Goal: Task Accomplishment & Management: Use online tool/utility

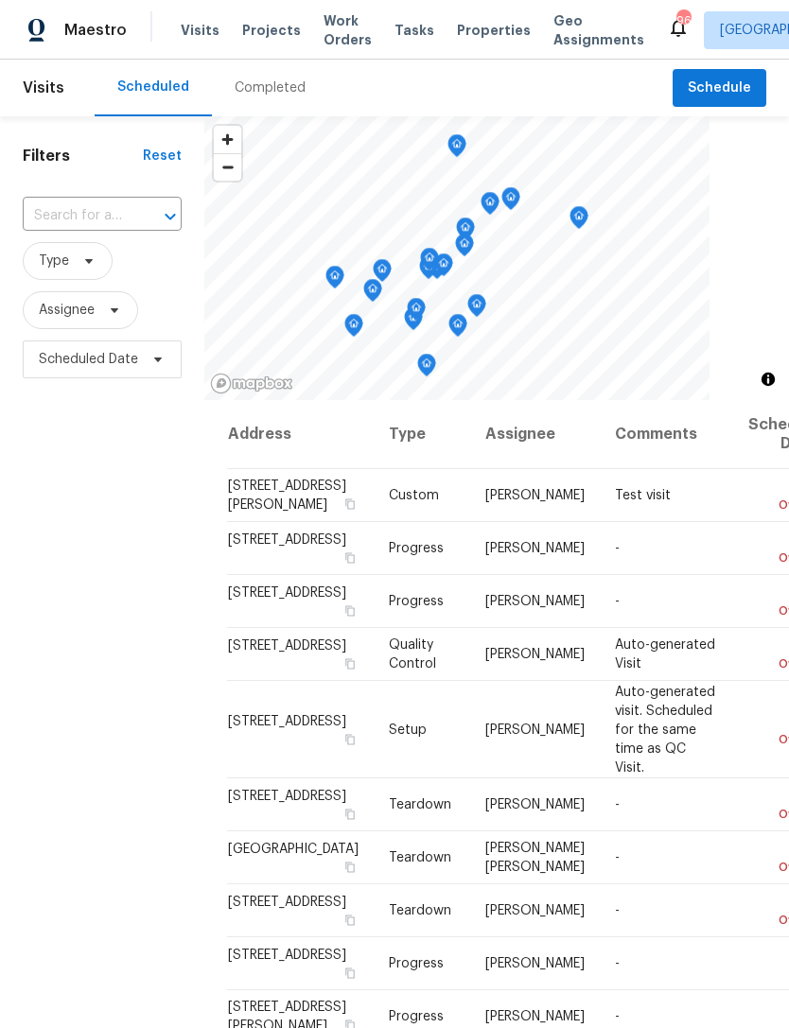
scroll to position [61, 0]
click at [105, 202] on input "text" at bounding box center [76, 216] width 106 height 29
type input "5281"
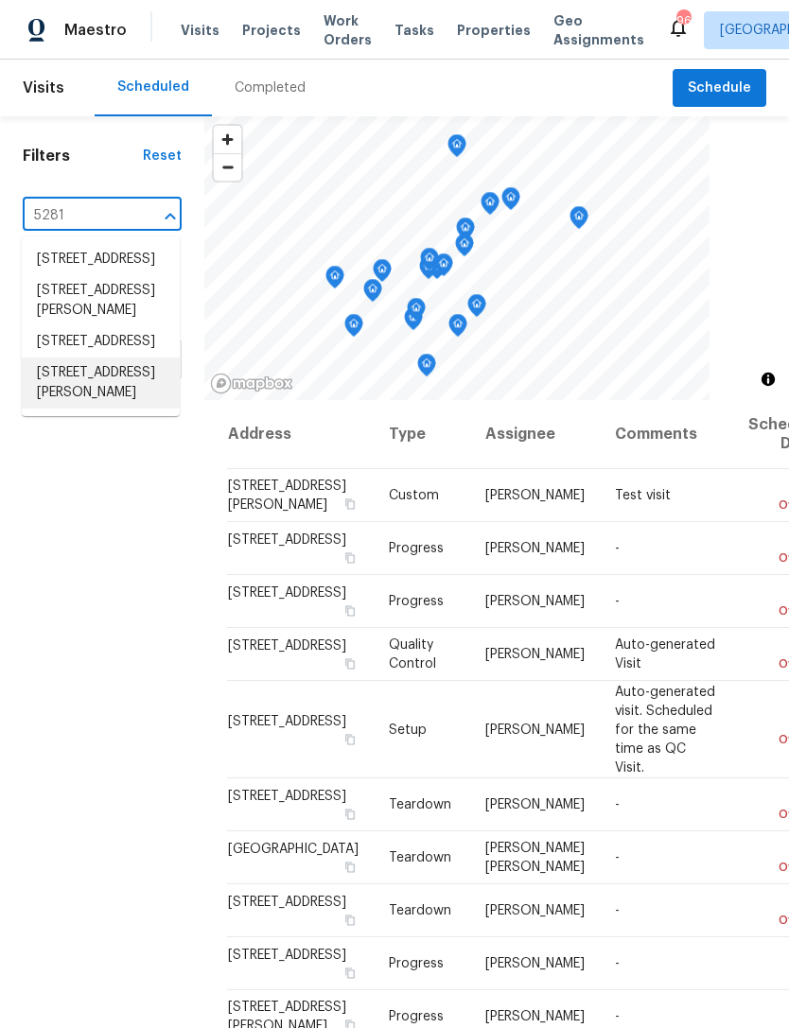
click at [109, 409] on li "[STREET_ADDRESS][PERSON_NAME]" at bounding box center [101, 383] width 158 height 51
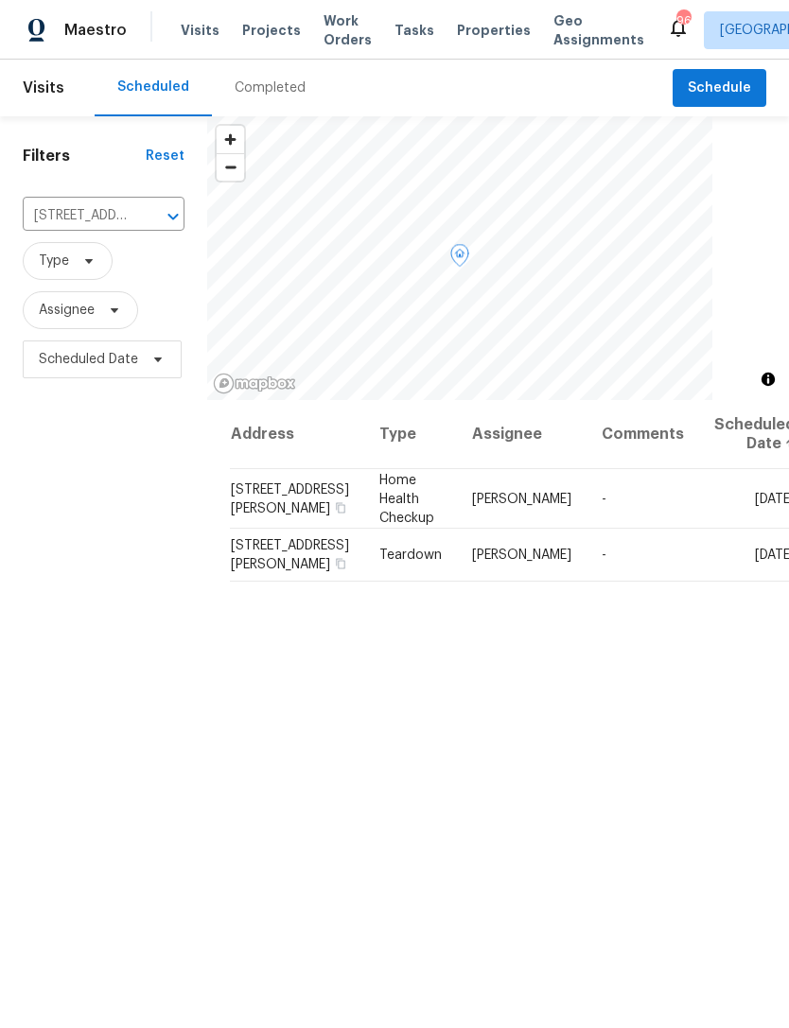
click at [0, 0] on icon at bounding box center [0, 0] width 0 height 0
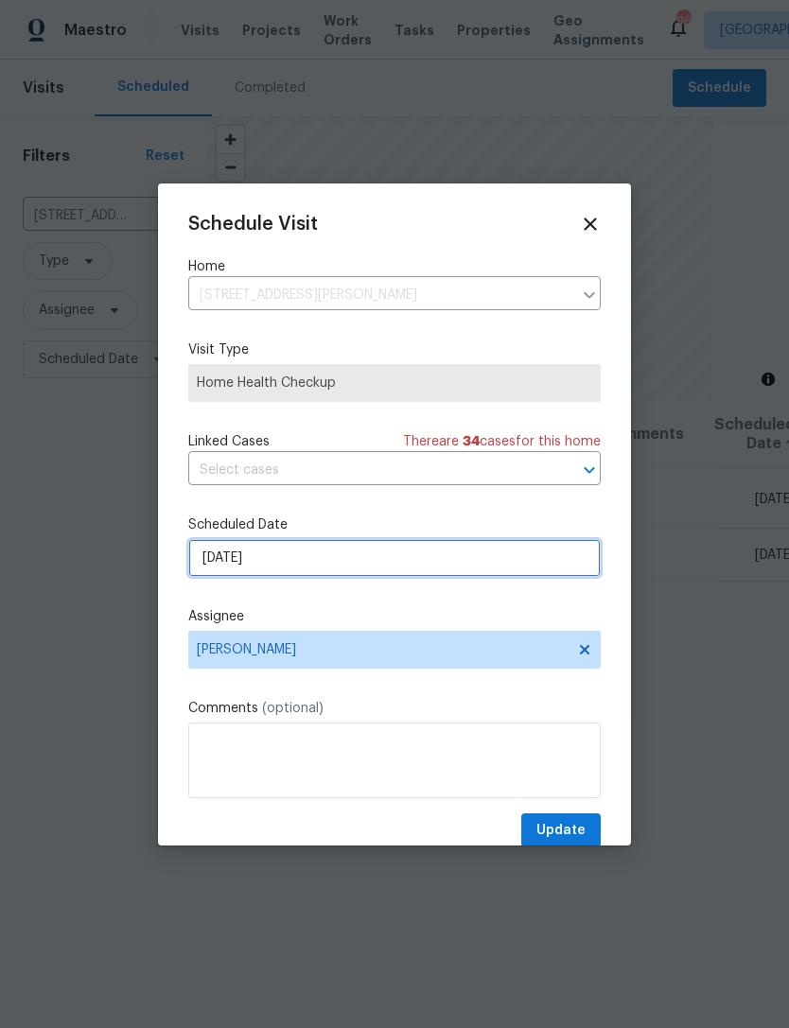
click at [439, 559] on input "[DATE]" at bounding box center [394, 558] width 412 height 38
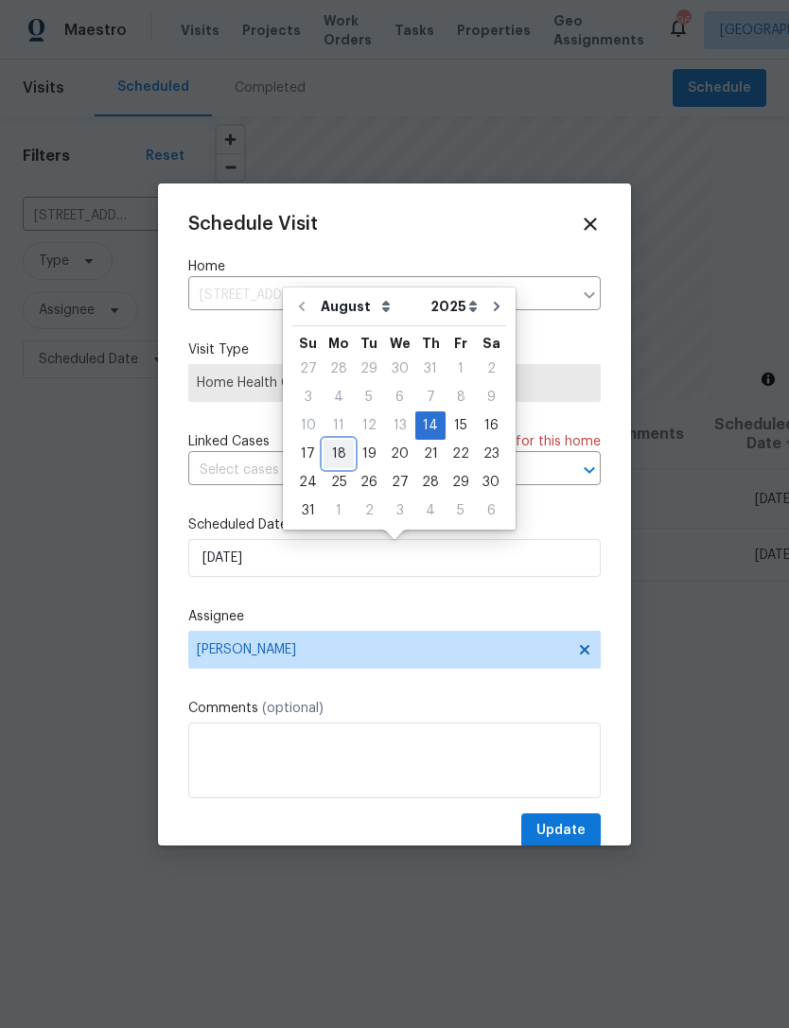
click at [342, 447] on div "18" at bounding box center [339, 454] width 30 height 26
type input "[DATE]"
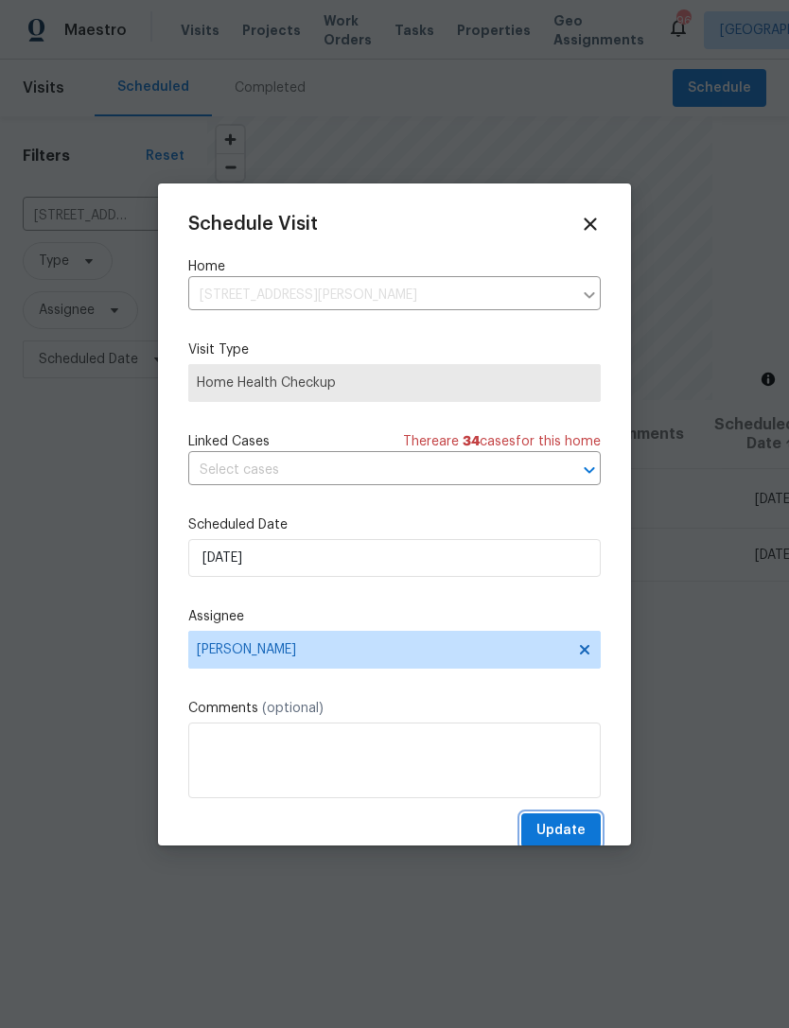
click at [569, 831] on span "Update" at bounding box center [560, 831] width 49 height 24
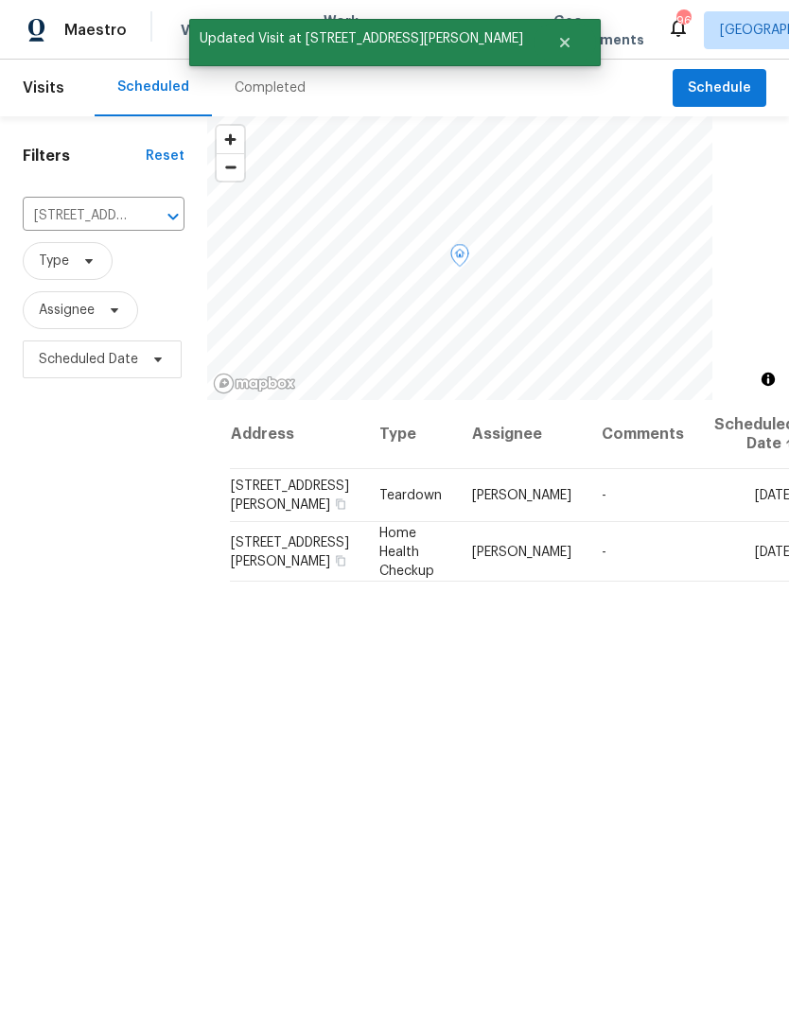
click at [0, 0] on icon at bounding box center [0, 0] width 0 height 0
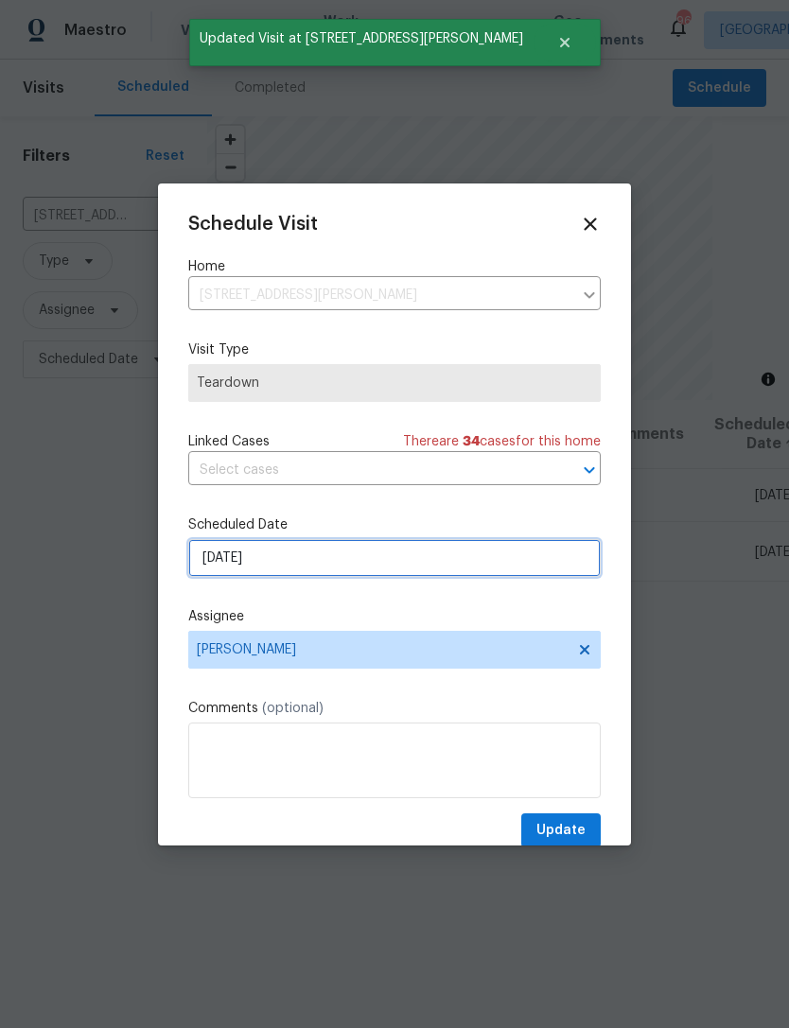
click at [400, 556] on input "[DATE]" at bounding box center [394, 558] width 412 height 38
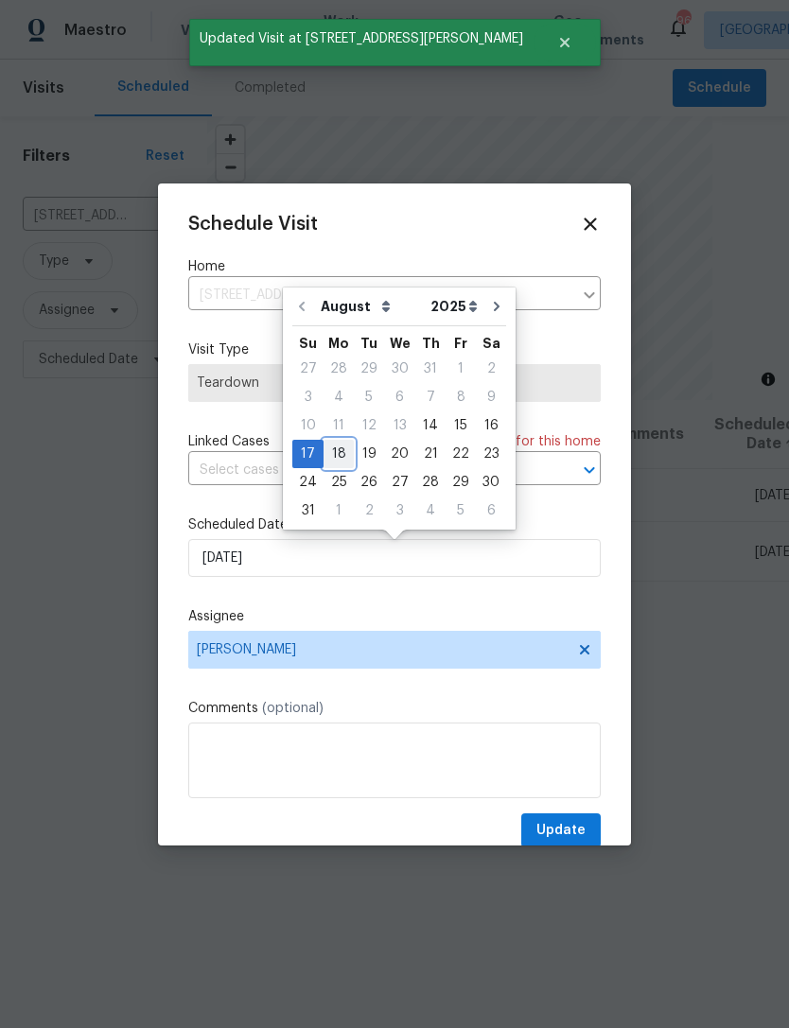
click at [329, 448] on div "18" at bounding box center [339, 454] width 30 height 26
type input "[DATE]"
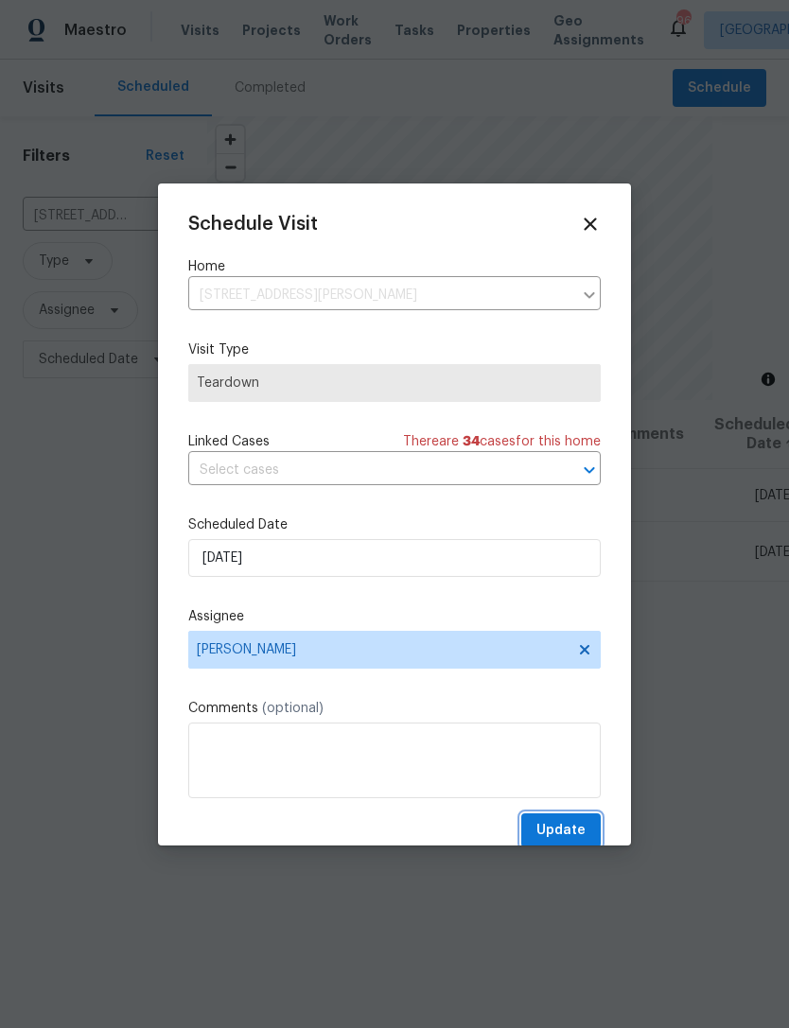
click at [572, 826] on span "Update" at bounding box center [560, 831] width 49 height 24
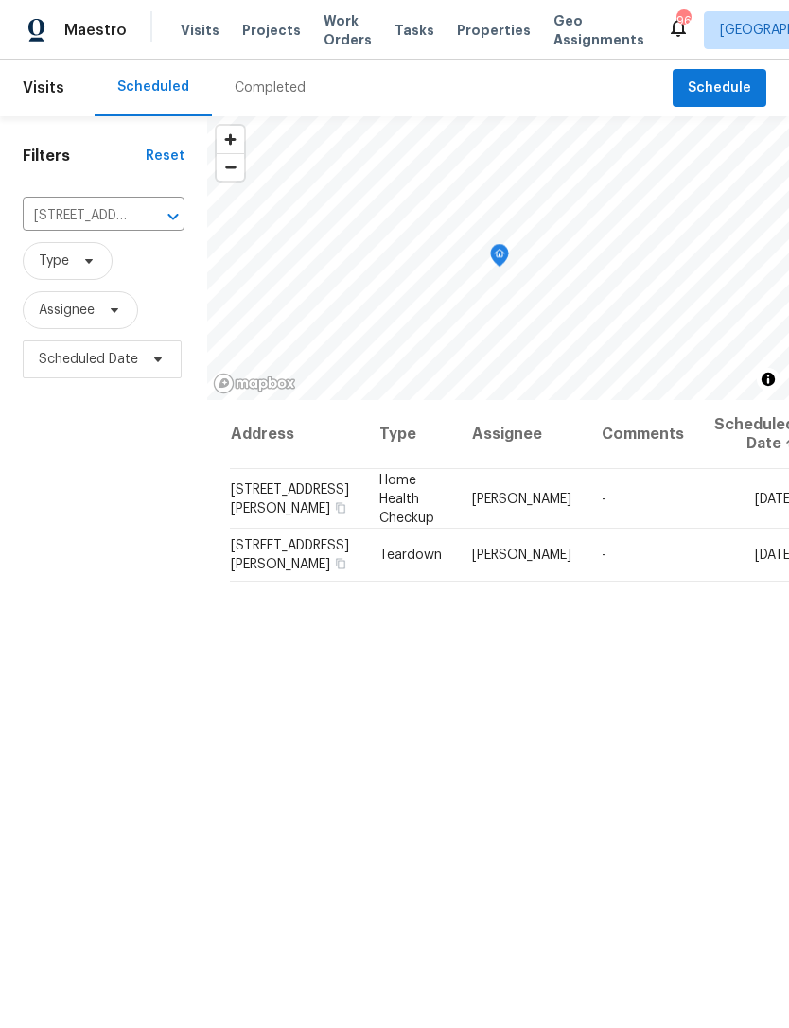
click at [92, 214] on input "[STREET_ADDRESS][PERSON_NAME]" at bounding box center [77, 216] width 109 height 29
type input "4817"
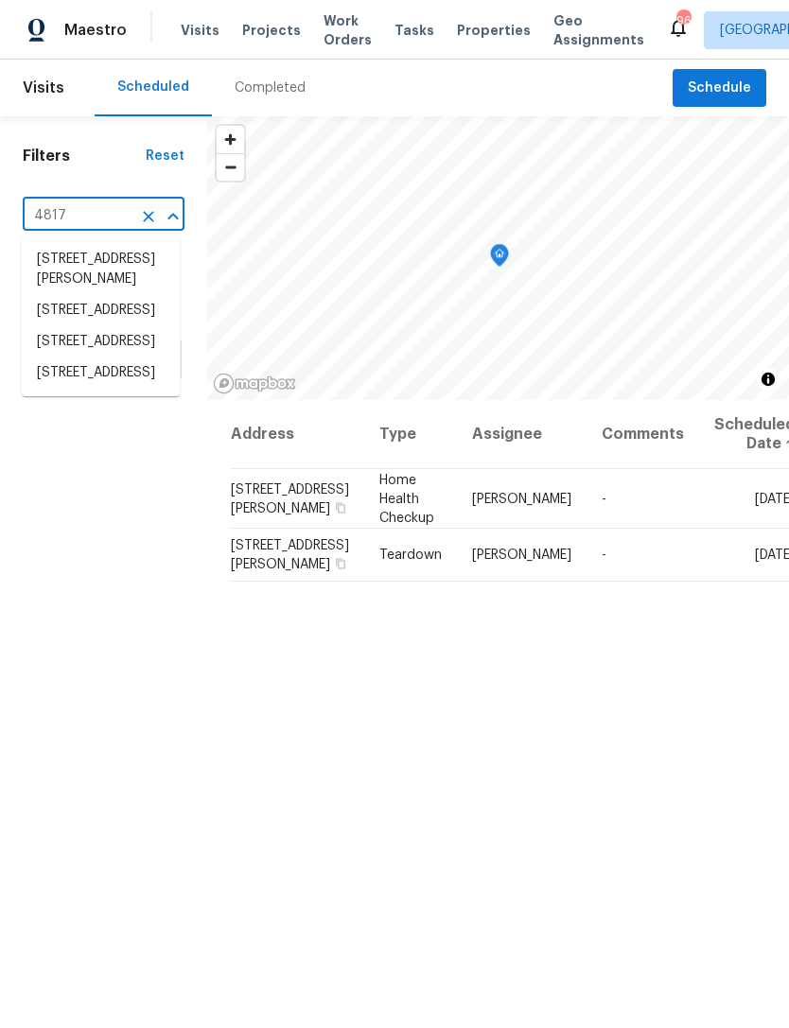
click at [93, 389] on li "[STREET_ADDRESS]" at bounding box center [101, 373] width 158 height 31
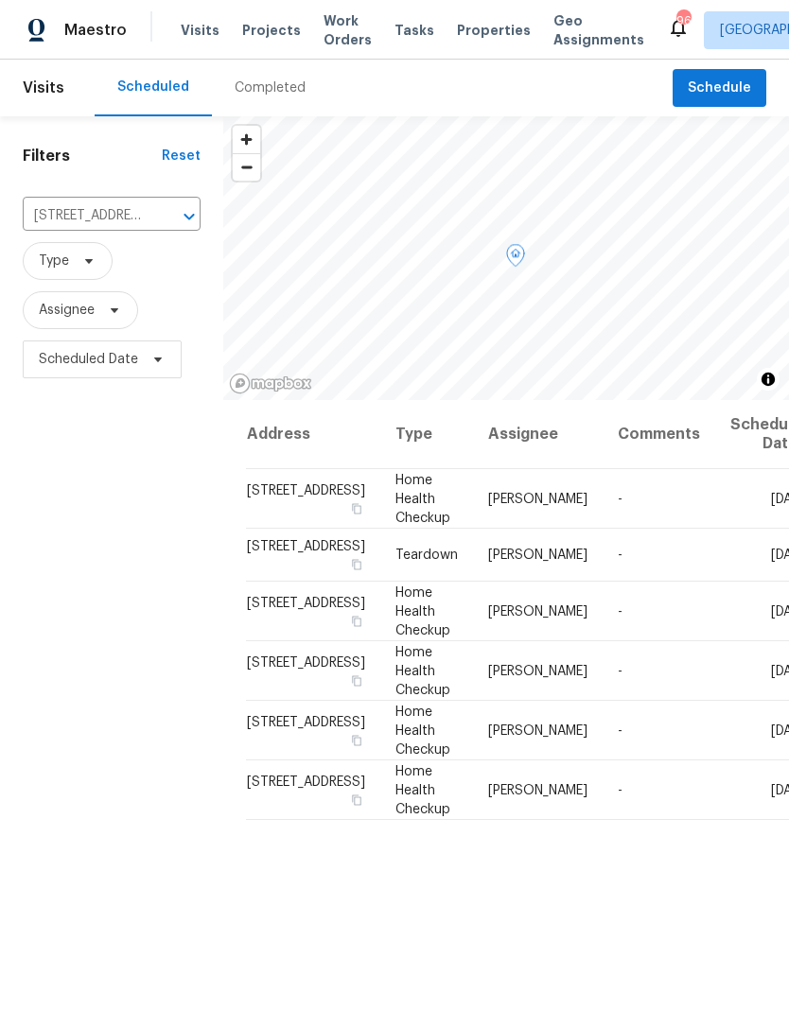
click at [0, 0] on icon at bounding box center [0, 0] width 0 height 0
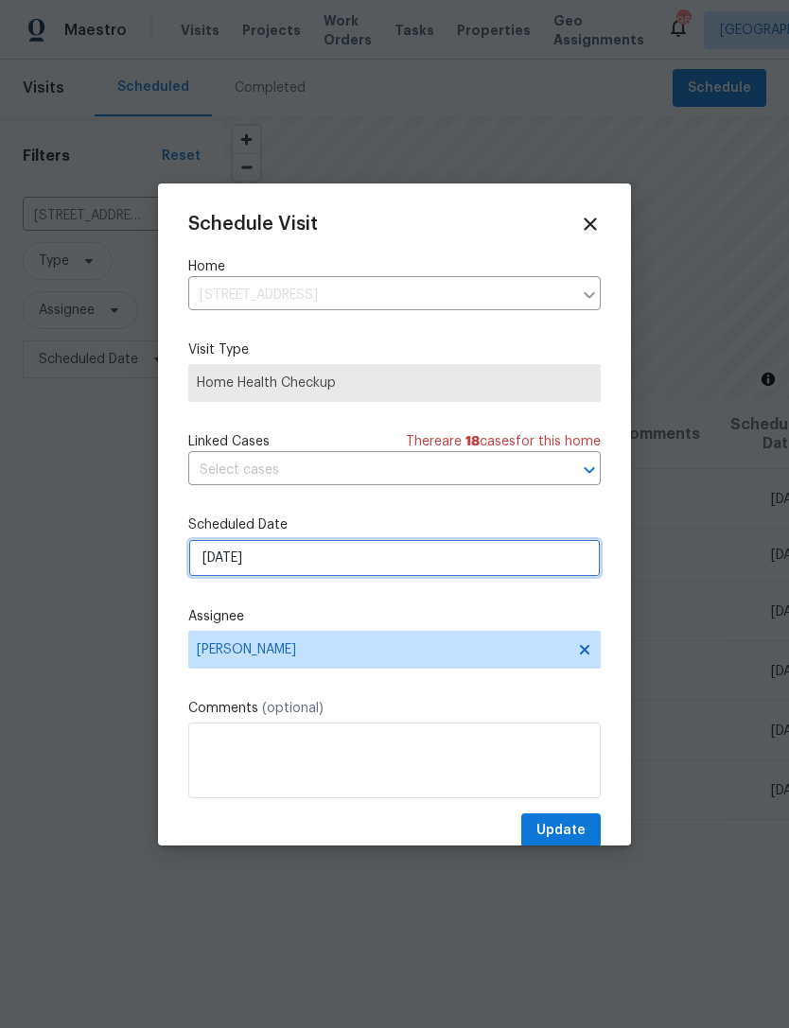
click at [466, 567] on input "[DATE]" at bounding box center [394, 558] width 412 height 38
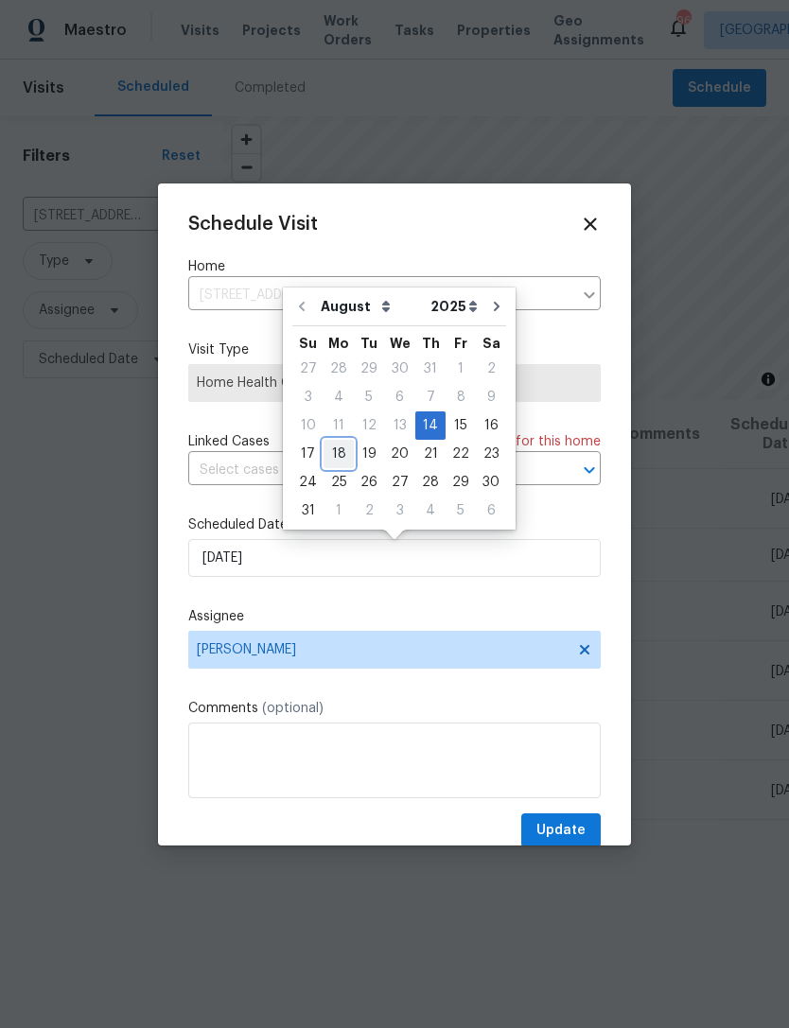
click at [333, 453] on div "18" at bounding box center [339, 454] width 30 height 26
type input "[DATE]"
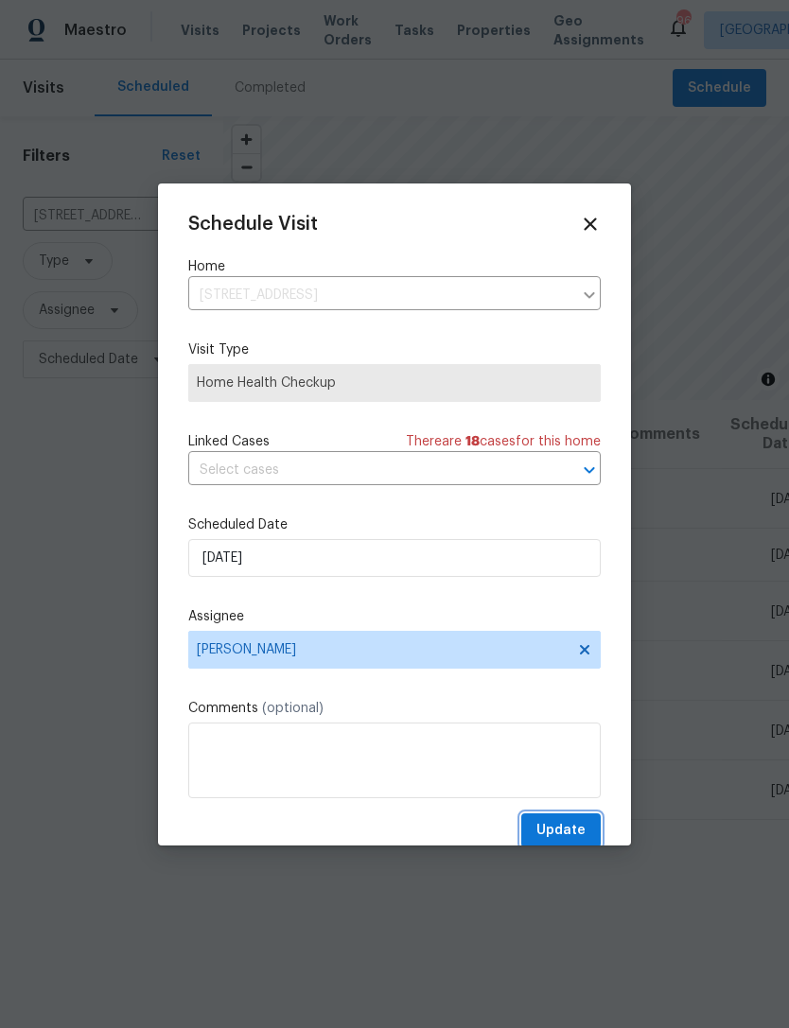
click at [570, 832] on span "Update" at bounding box center [560, 831] width 49 height 24
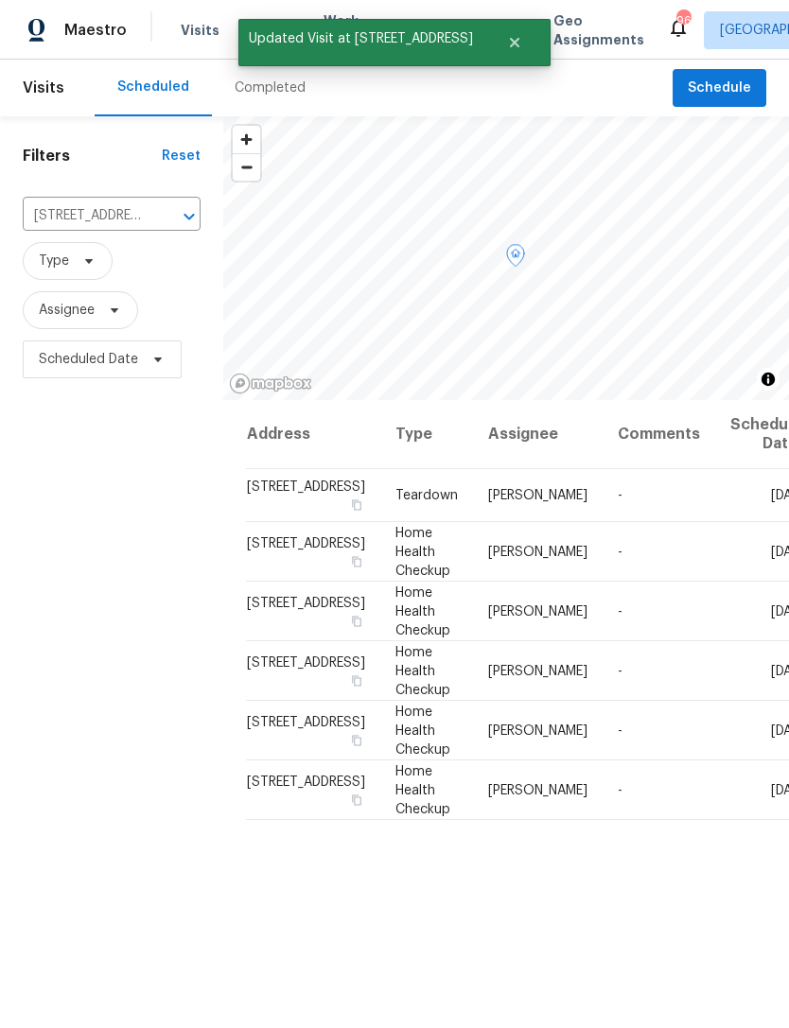
click at [0, 0] on span at bounding box center [0, 0] width 0 height 0
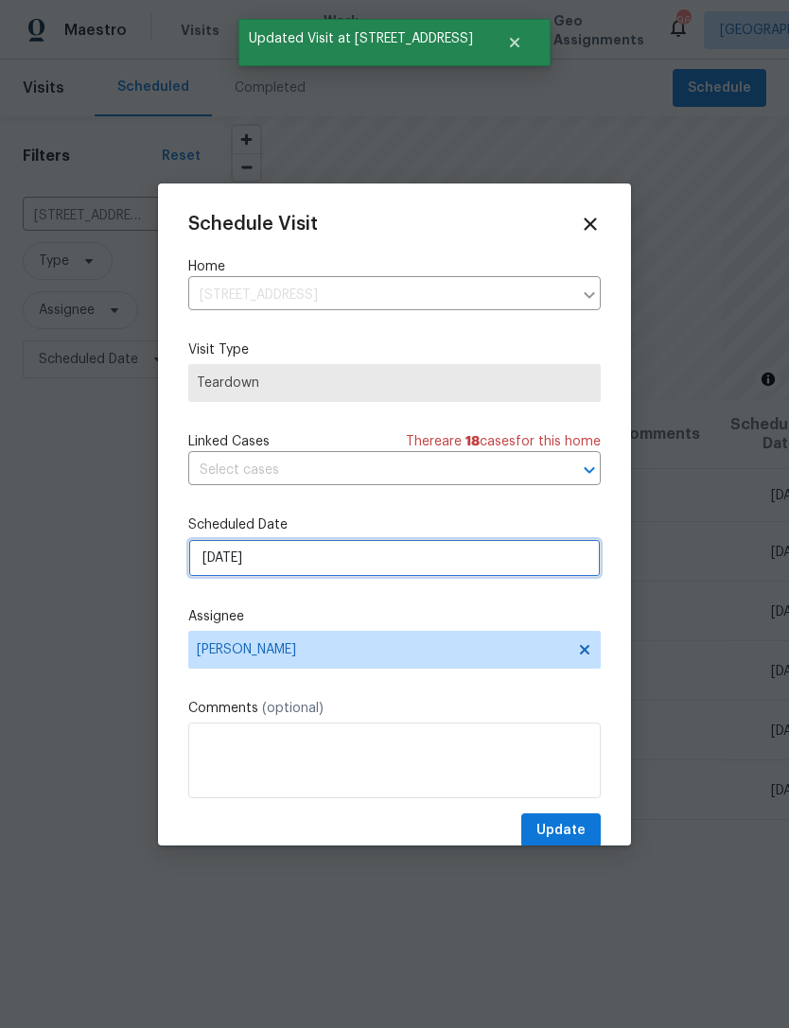
click at [395, 562] on input "[DATE]" at bounding box center [394, 558] width 412 height 38
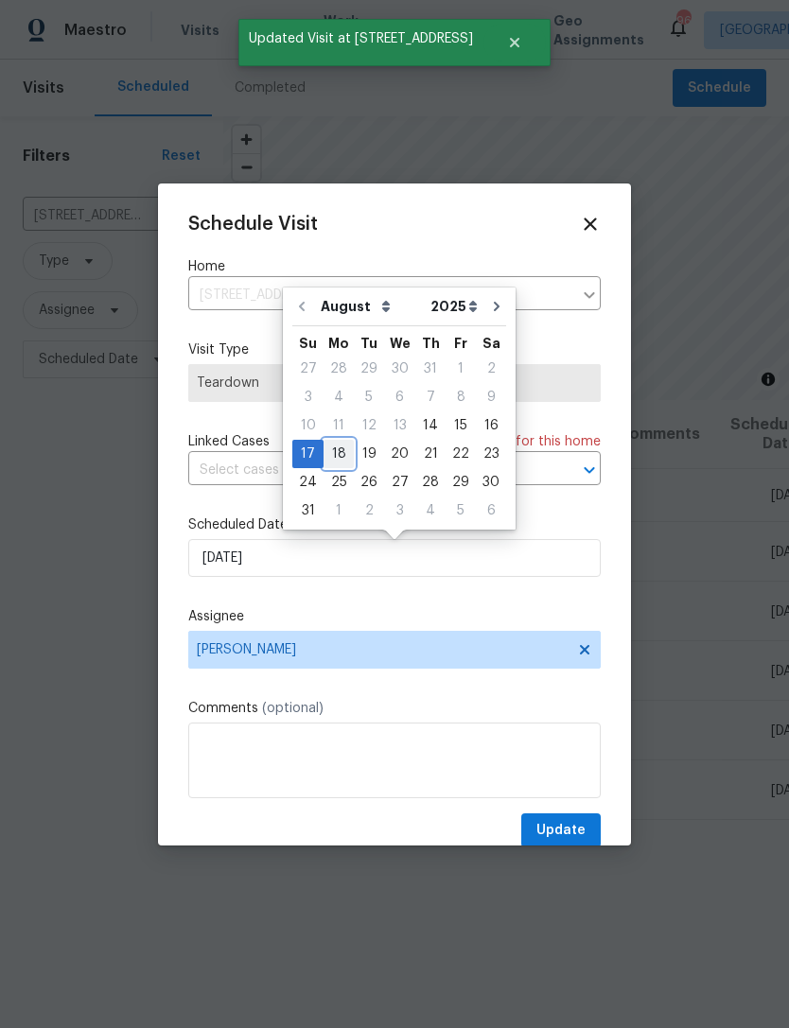
click at [339, 451] on div "18" at bounding box center [339, 454] width 30 height 26
type input "[DATE]"
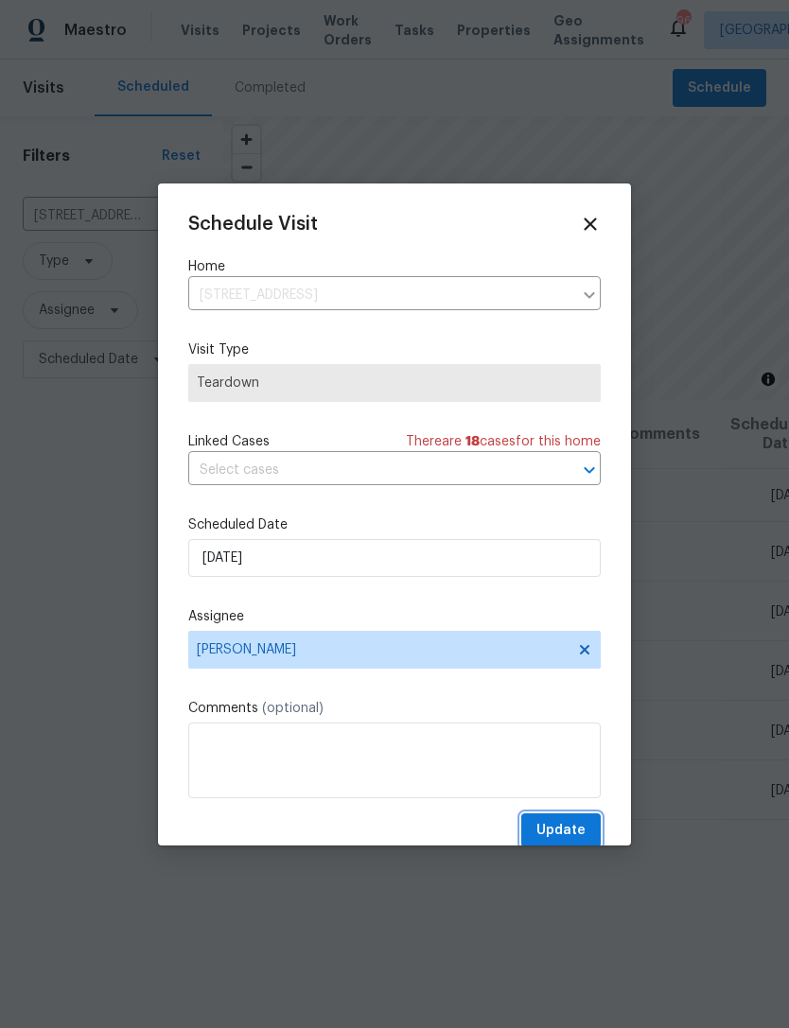
click at [571, 825] on span "Update" at bounding box center [560, 831] width 49 height 24
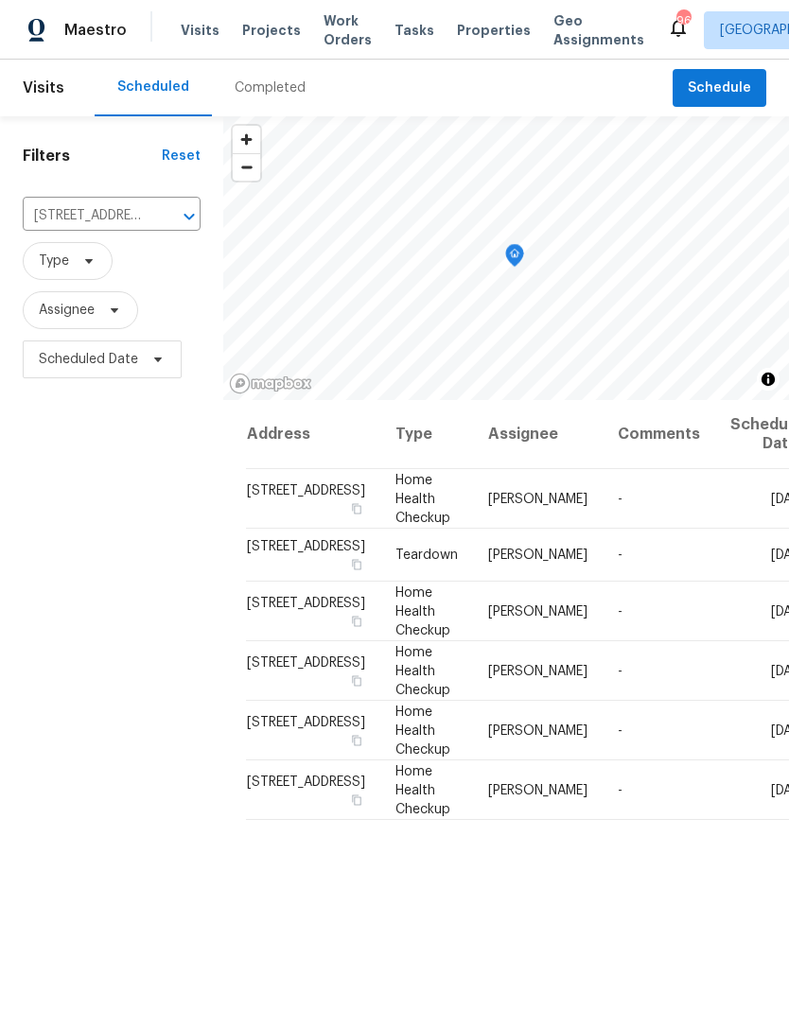
click at [107, 221] on input "[STREET_ADDRESS]" at bounding box center [85, 216] width 125 height 29
type input "68 va"
click at [119, 262] on li "[STREET_ADDRESS]" at bounding box center [103, 259] width 161 height 31
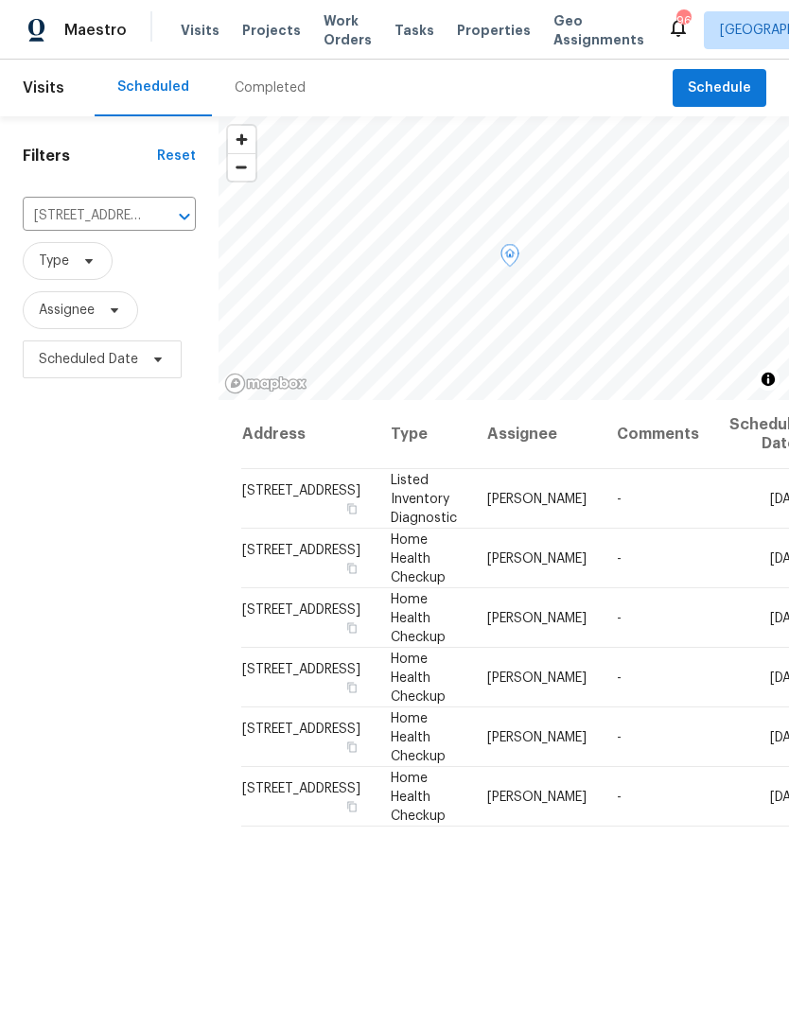
click at [0, 0] on icon at bounding box center [0, 0] width 0 height 0
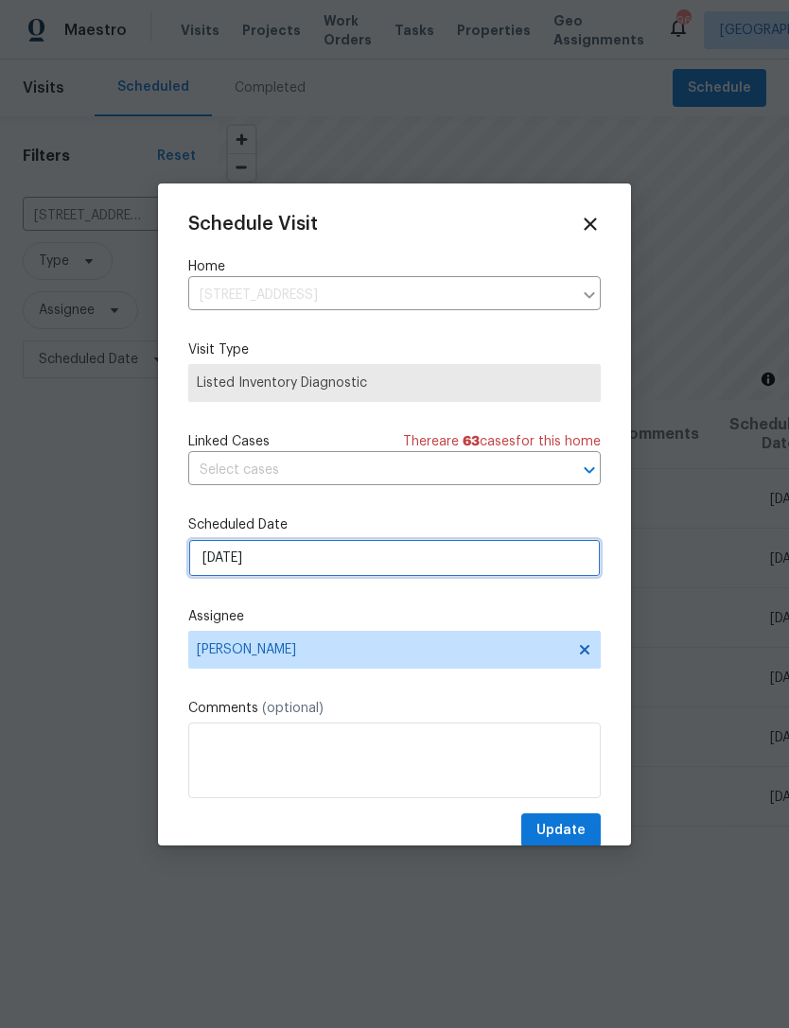
click at [398, 562] on input "[DATE]" at bounding box center [394, 558] width 412 height 38
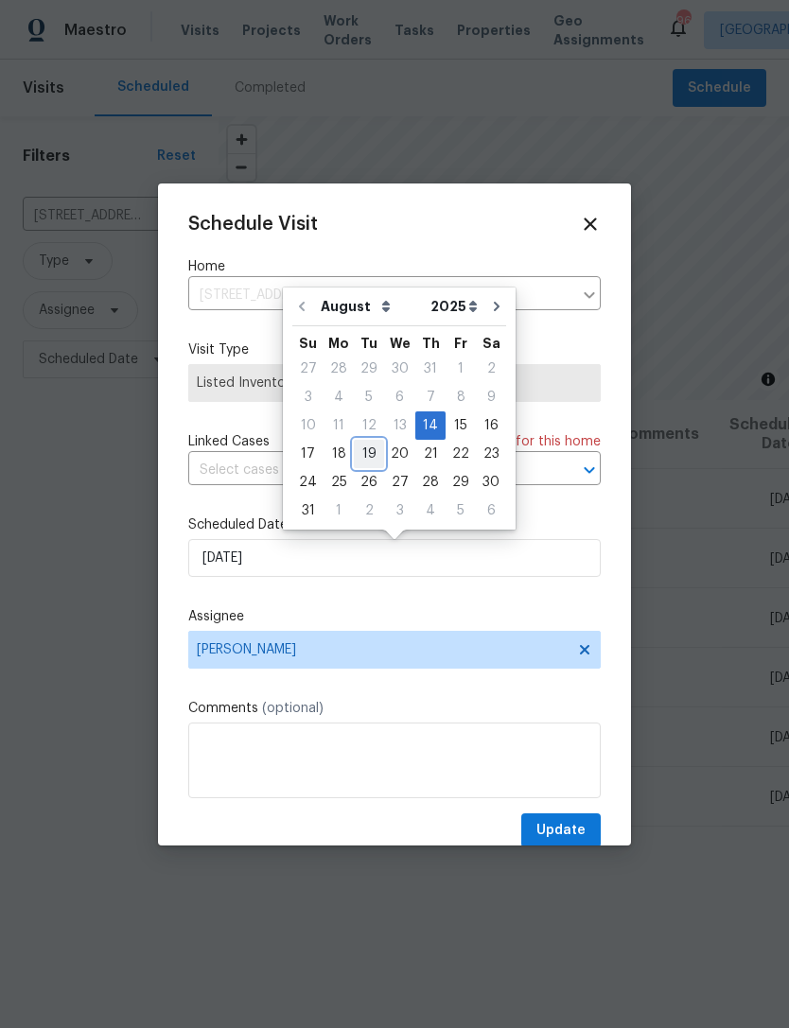
click at [367, 448] on div "19" at bounding box center [369, 454] width 30 height 26
type input "[DATE]"
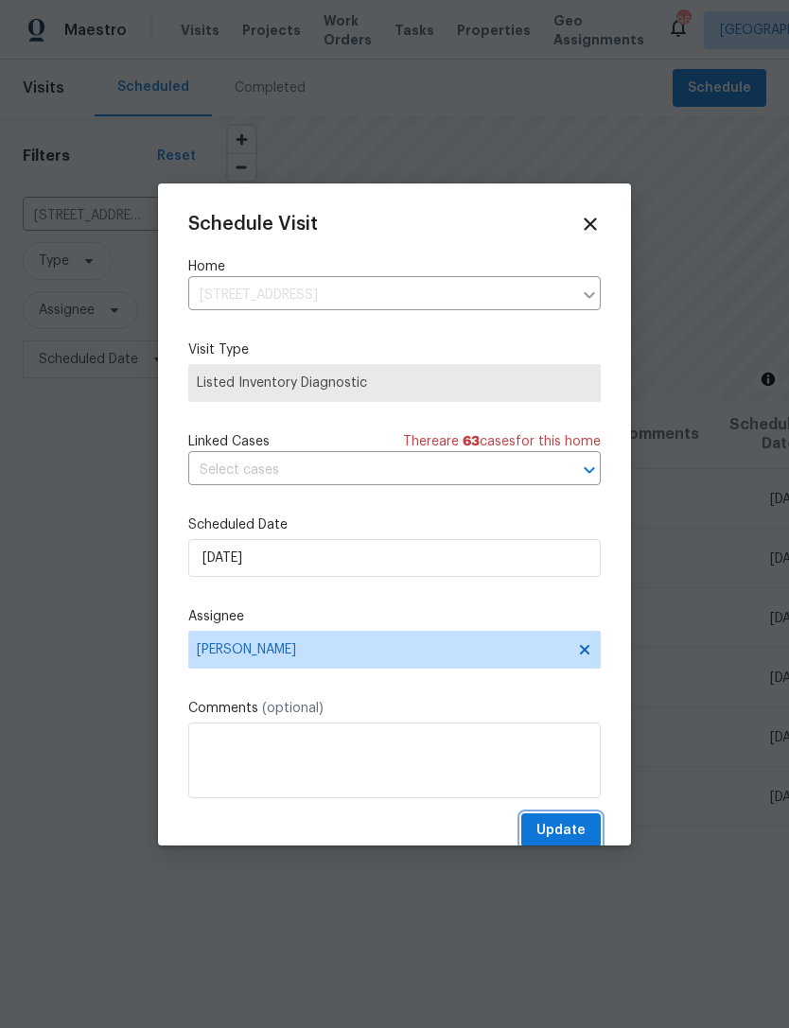
click at [573, 831] on span "Update" at bounding box center [560, 831] width 49 height 24
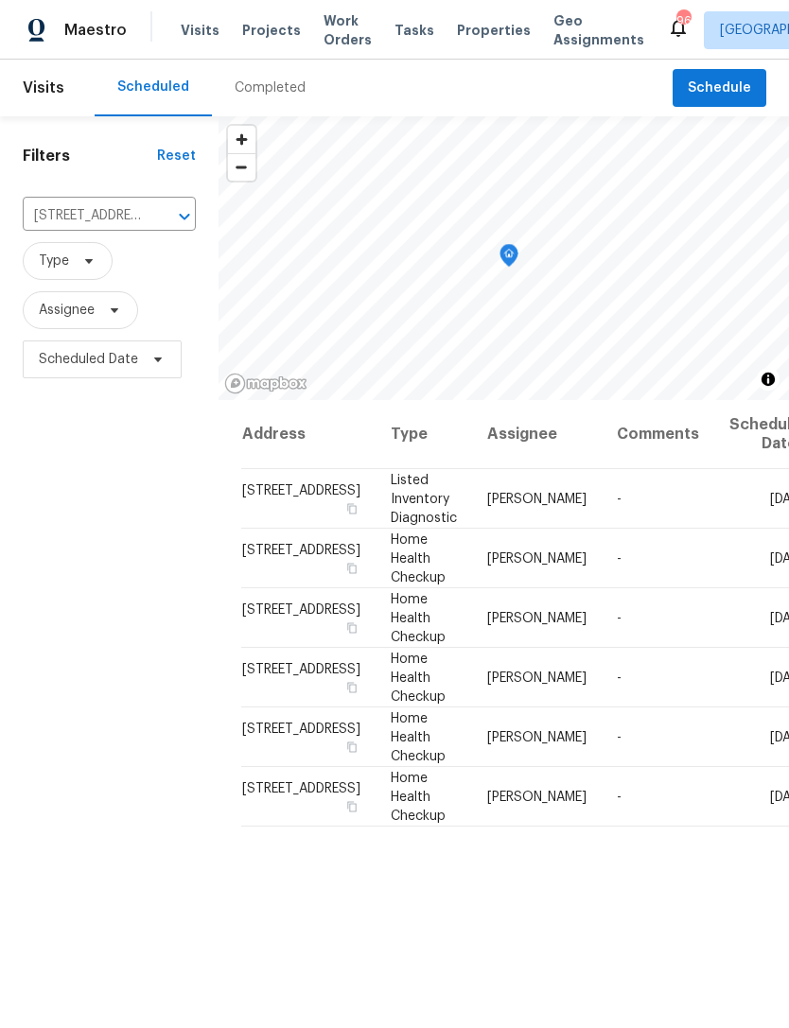
click at [110, 214] on input "[STREET_ADDRESS]" at bounding box center [83, 216] width 120 height 29
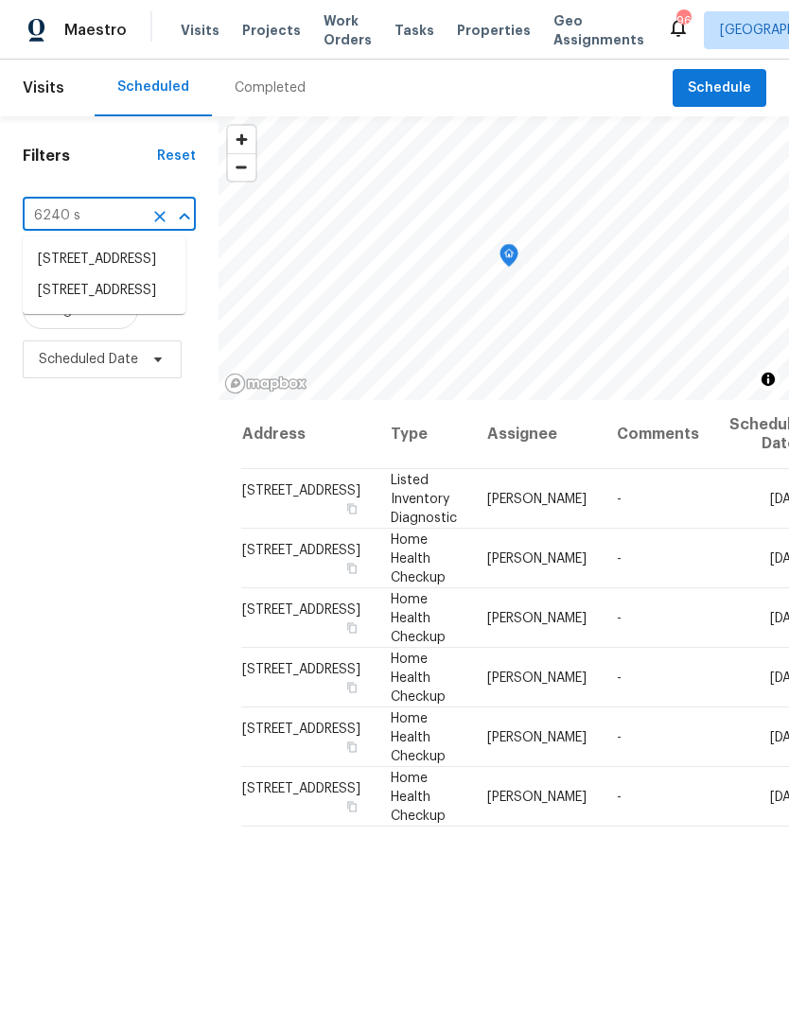
type input "6240 sh"
click at [128, 273] on li "[STREET_ADDRESS]" at bounding box center [104, 259] width 163 height 31
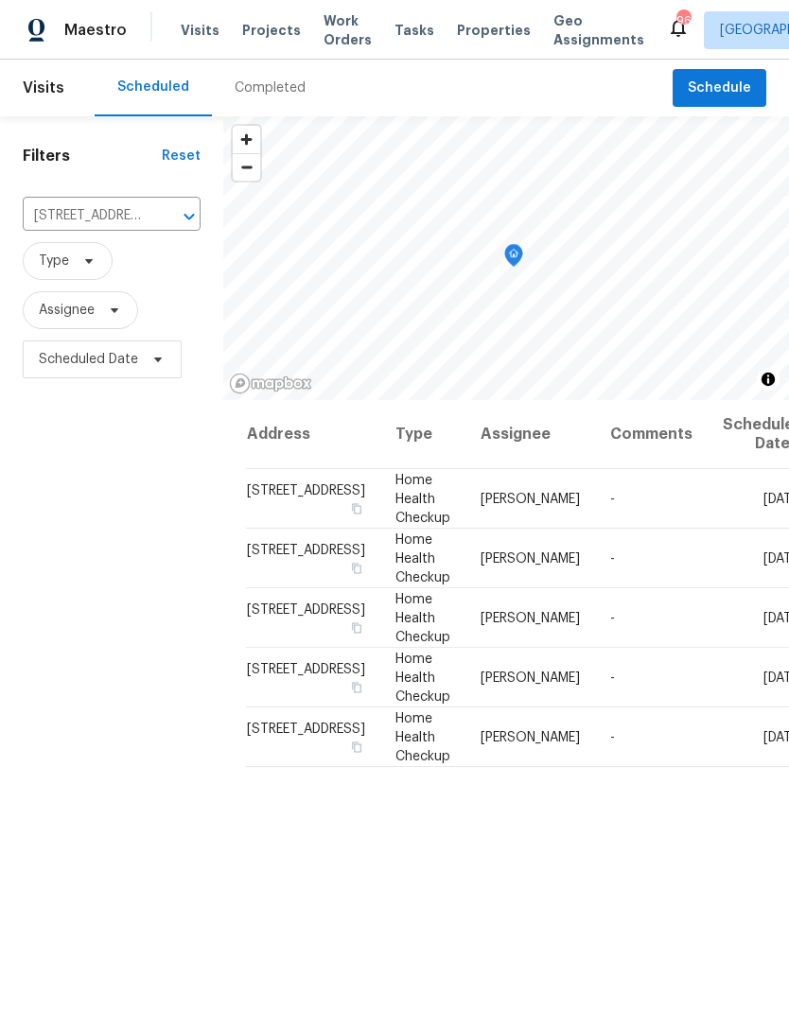
click at [273, 82] on div "Completed" at bounding box center [270, 88] width 71 height 19
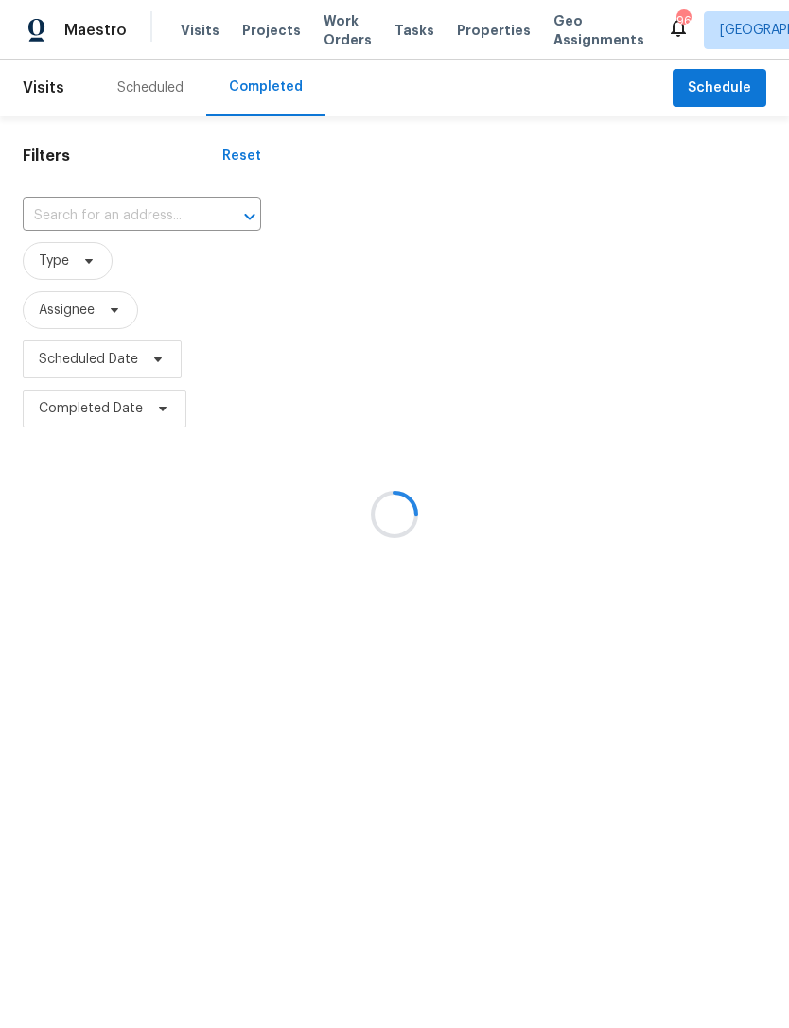
click at [151, 224] on div at bounding box center [394, 514] width 789 height 1028
click at [114, 221] on div at bounding box center [394, 514] width 789 height 1028
click at [126, 217] on div at bounding box center [394, 514] width 789 height 1028
click at [129, 214] on div at bounding box center [394, 514] width 789 height 1028
click at [146, 218] on div at bounding box center [394, 514] width 789 height 1028
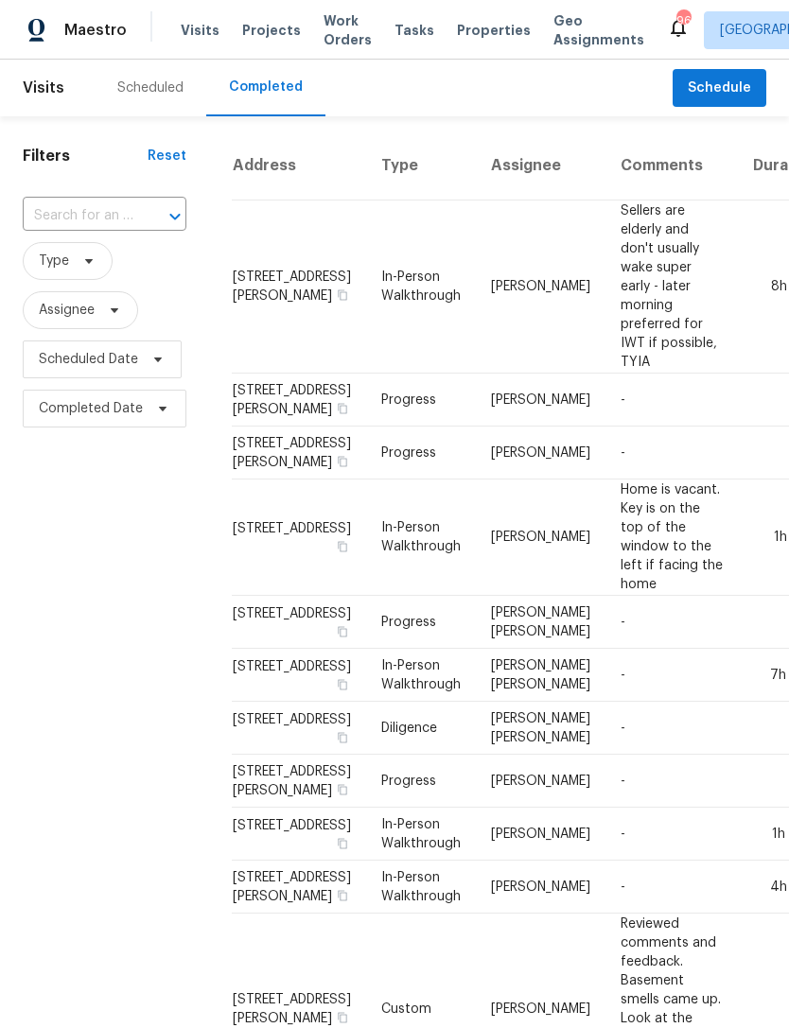
click at [108, 218] on input "text" at bounding box center [78, 216] width 111 height 29
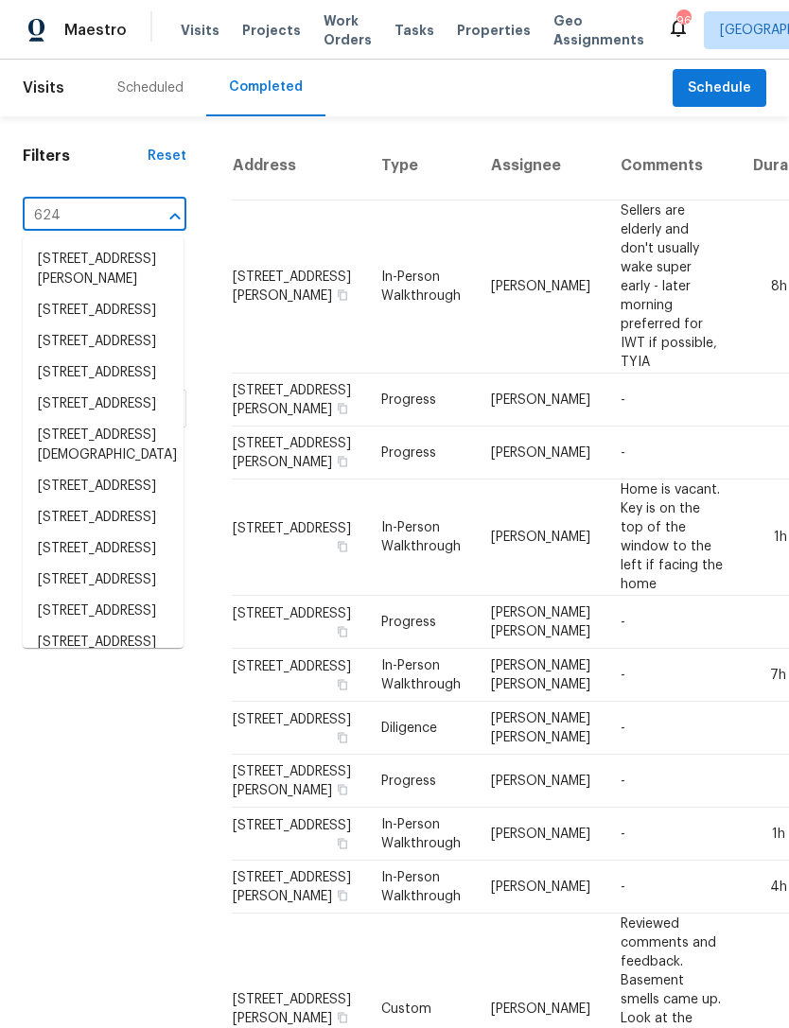
type input "6240"
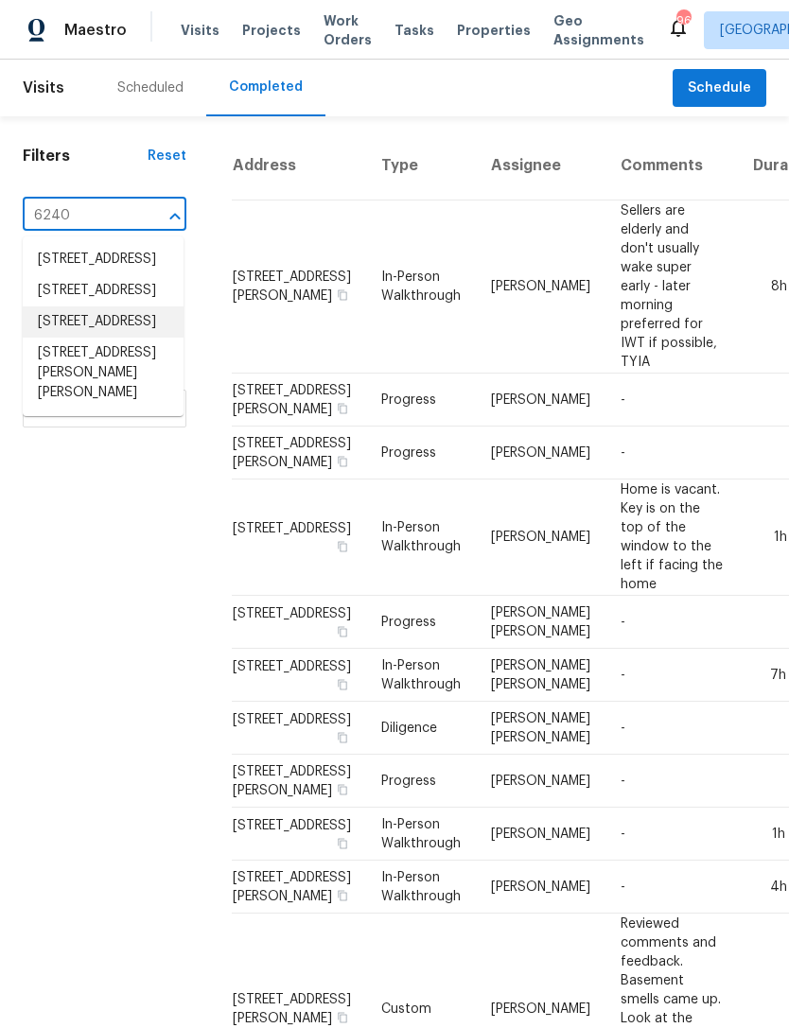
click at [109, 338] on li "[STREET_ADDRESS]" at bounding box center [103, 322] width 161 height 31
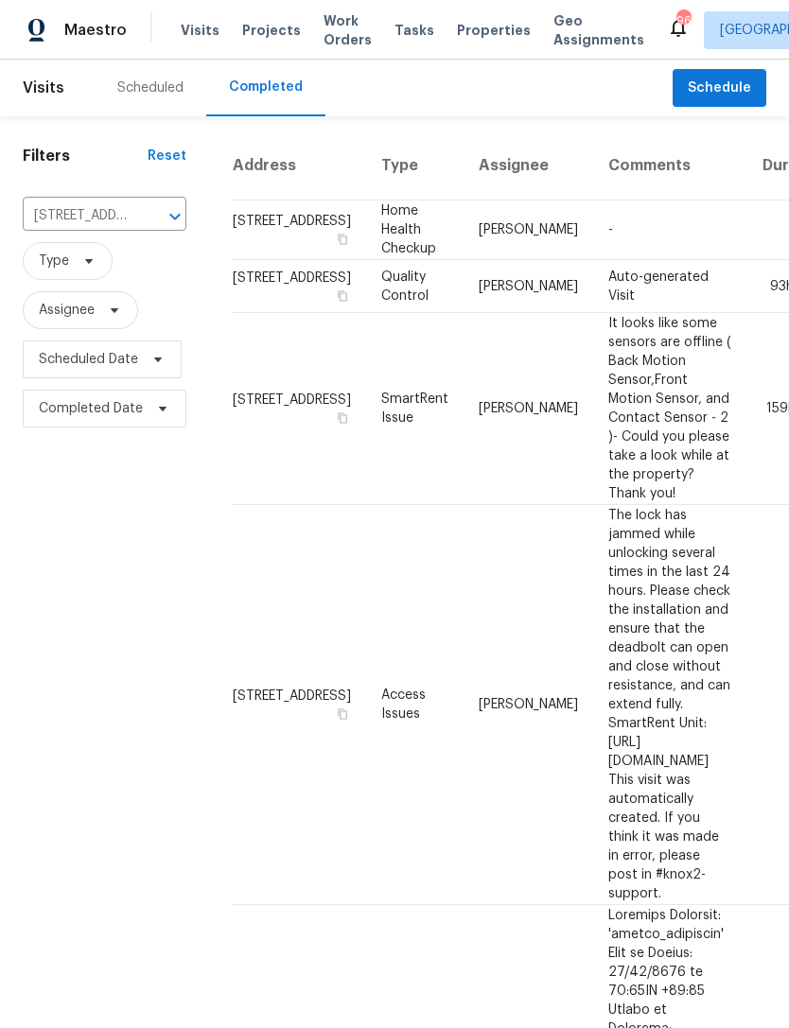
click at [124, 216] on input "[STREET_ADDRESS]" at bounding box center [78, 216] width 111 height 29
click at [143, 91] on div "Scheduled" at bounding box center [150, 88] width 66 height 19
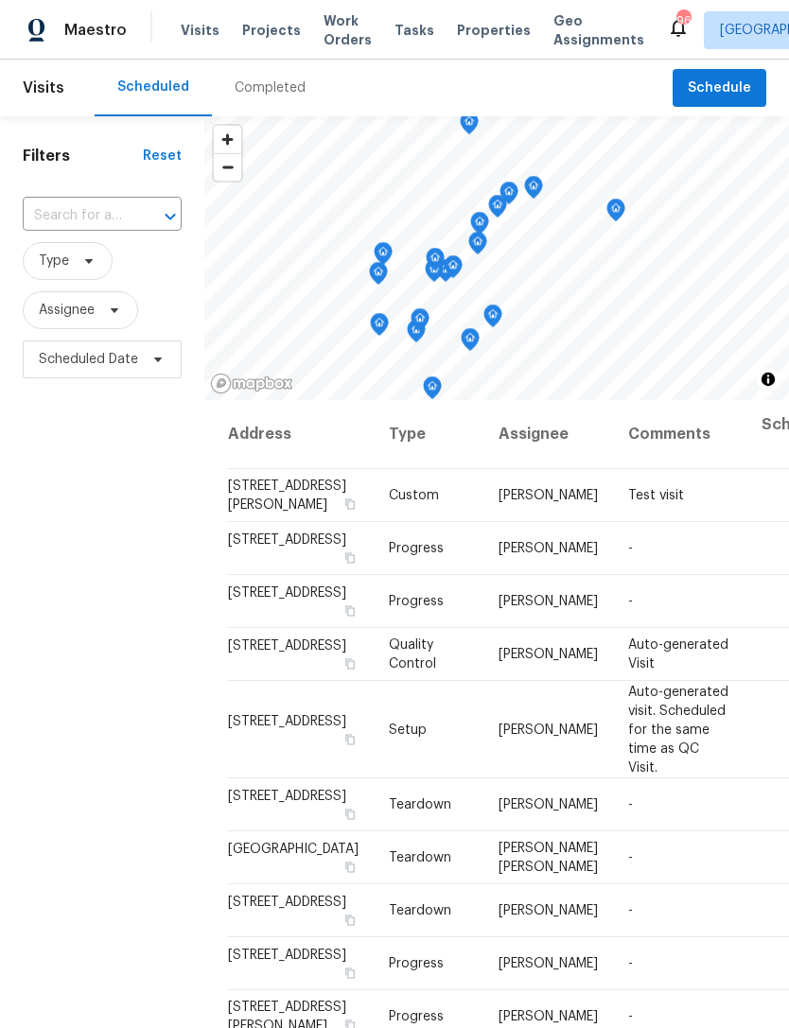
click at [80, 206] on input "text" at bounding box center [76, 216] width 106 height 29
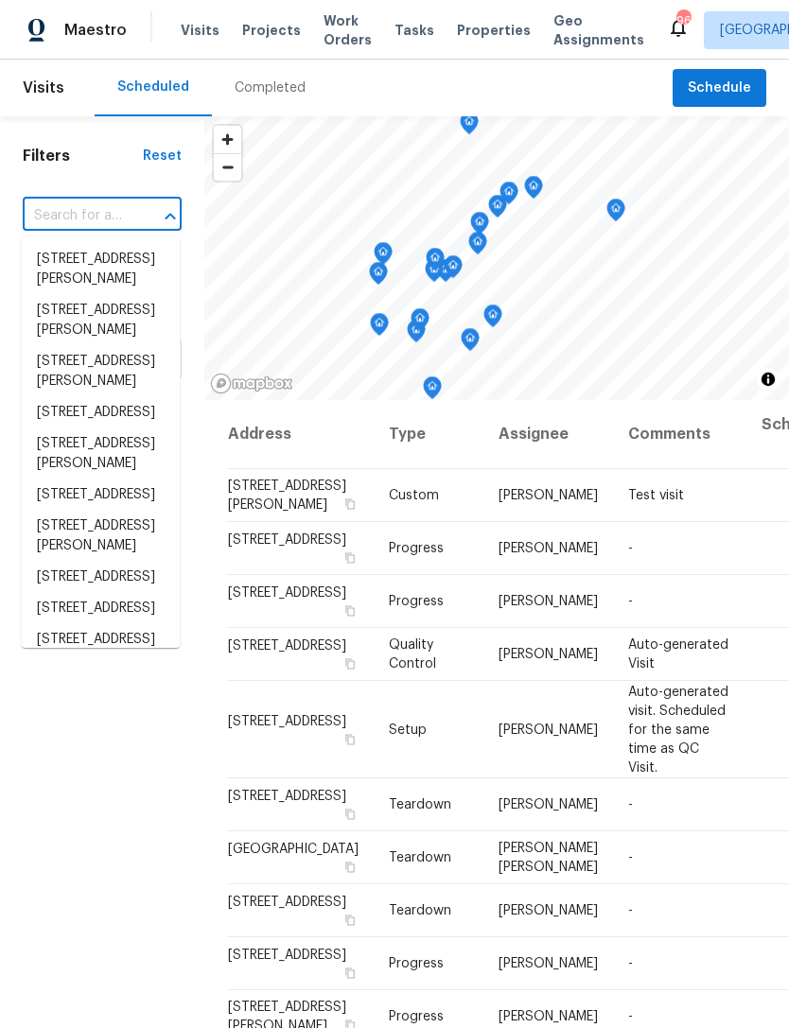
click at [80, 206] on input "text" at bounding box center [76, 216] width 106 height 29
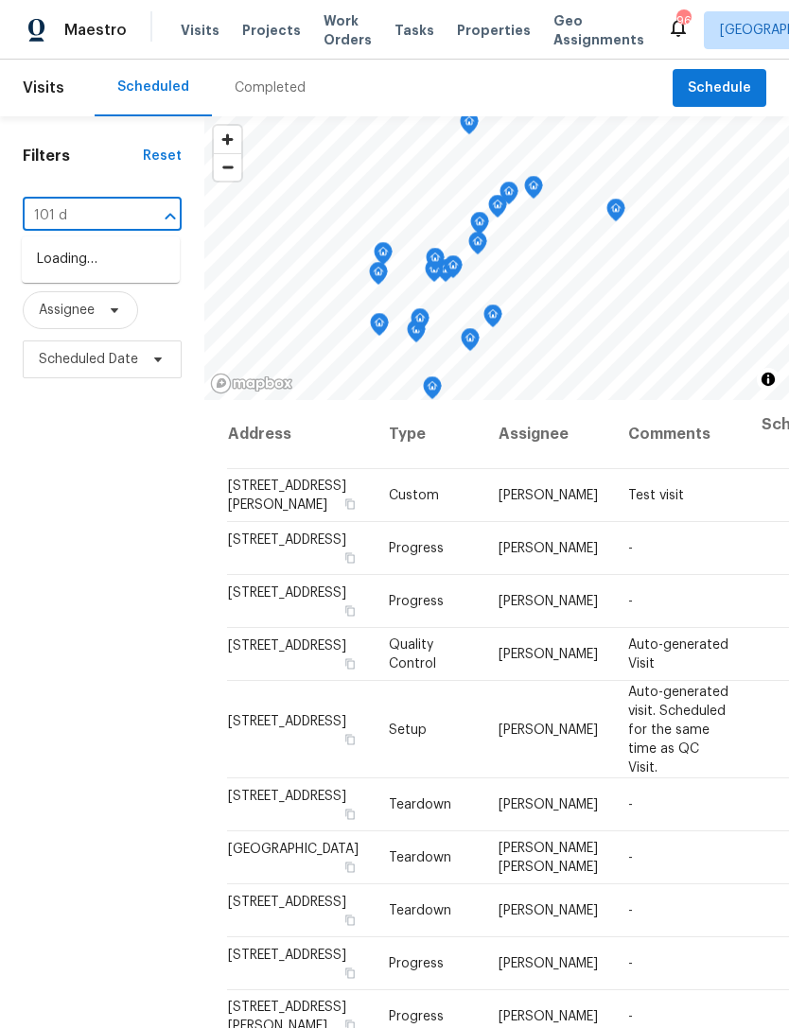
type input "101 do"
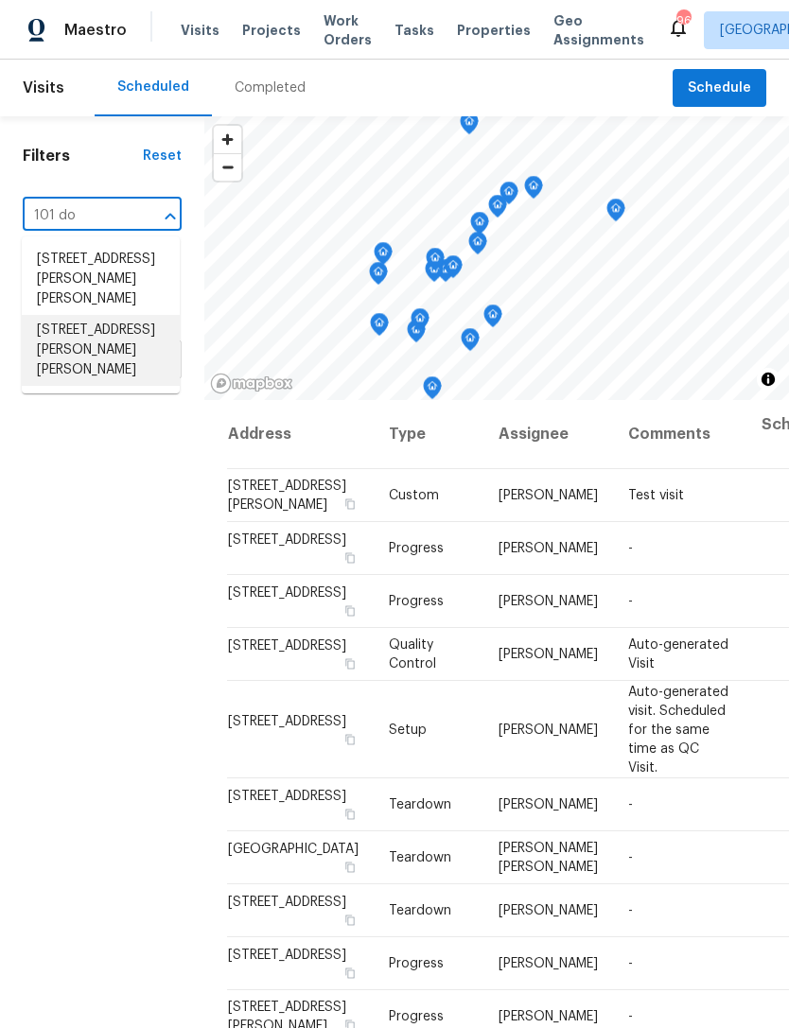
click at [120, 321] on li "[STREET_ADDRESS][PERSON_NAME][PERSON_NAME]" at bounding box center [101, 350] width 158 height 71
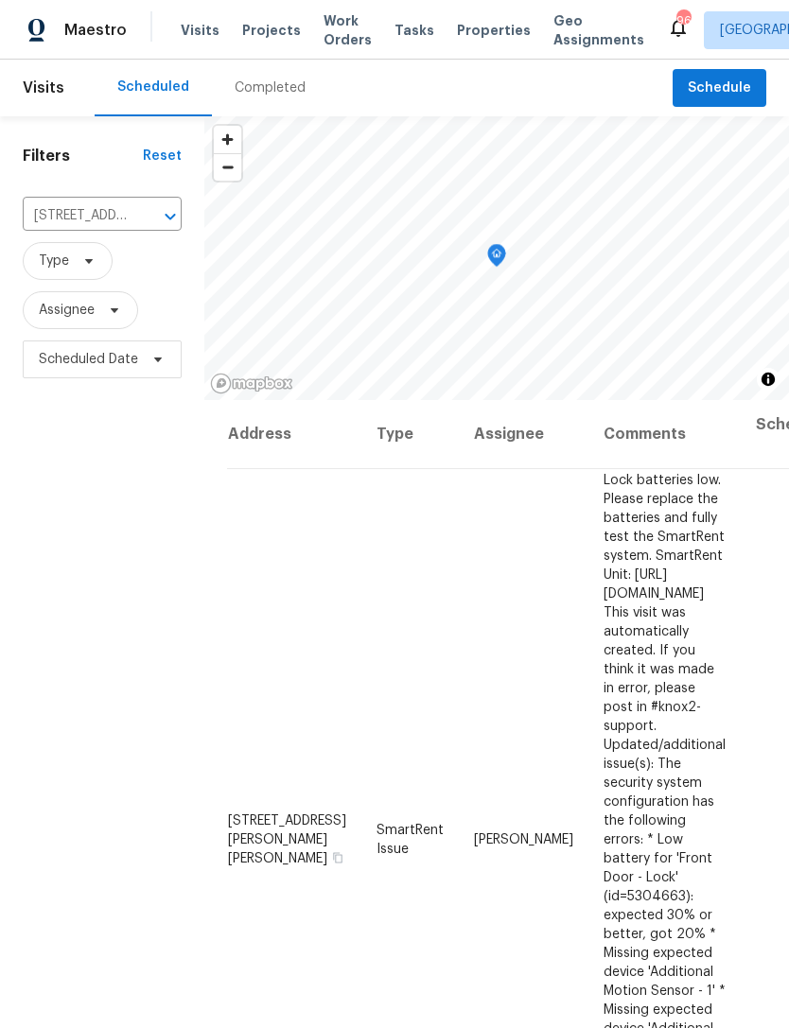
click at [260, 100] on div "Completed" at bounding box center [270, 88] width 116 height 57
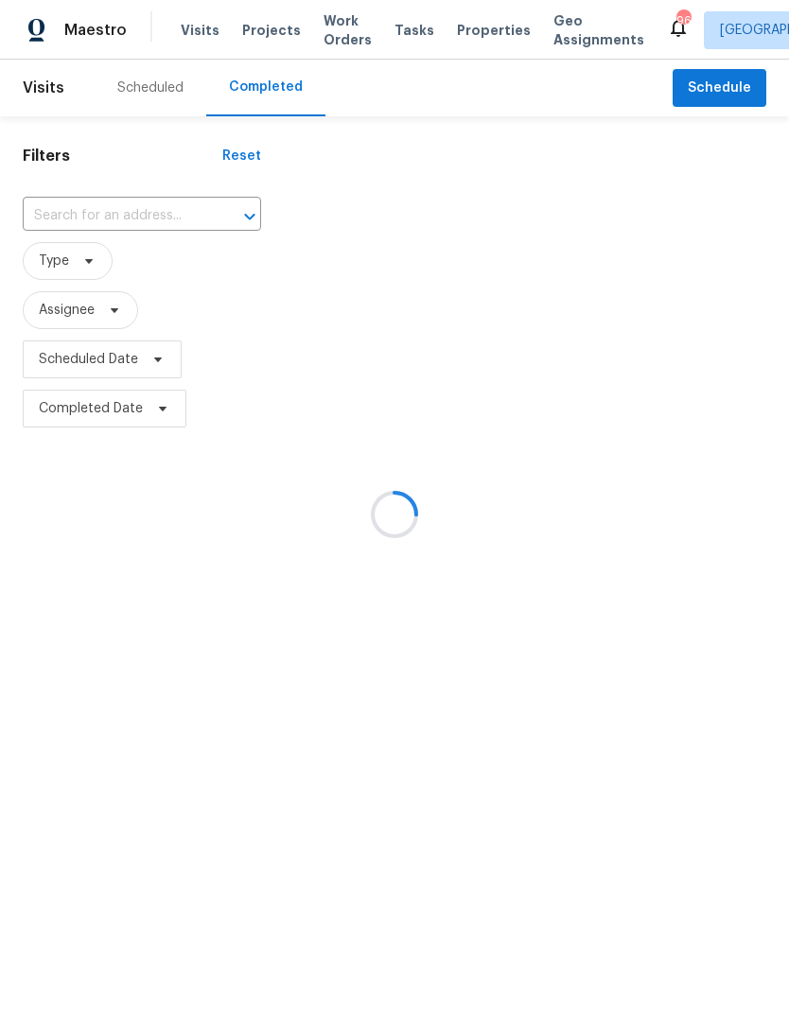
click at [149, 225] on div at bounding box center [394, 514] width 789 height 1028
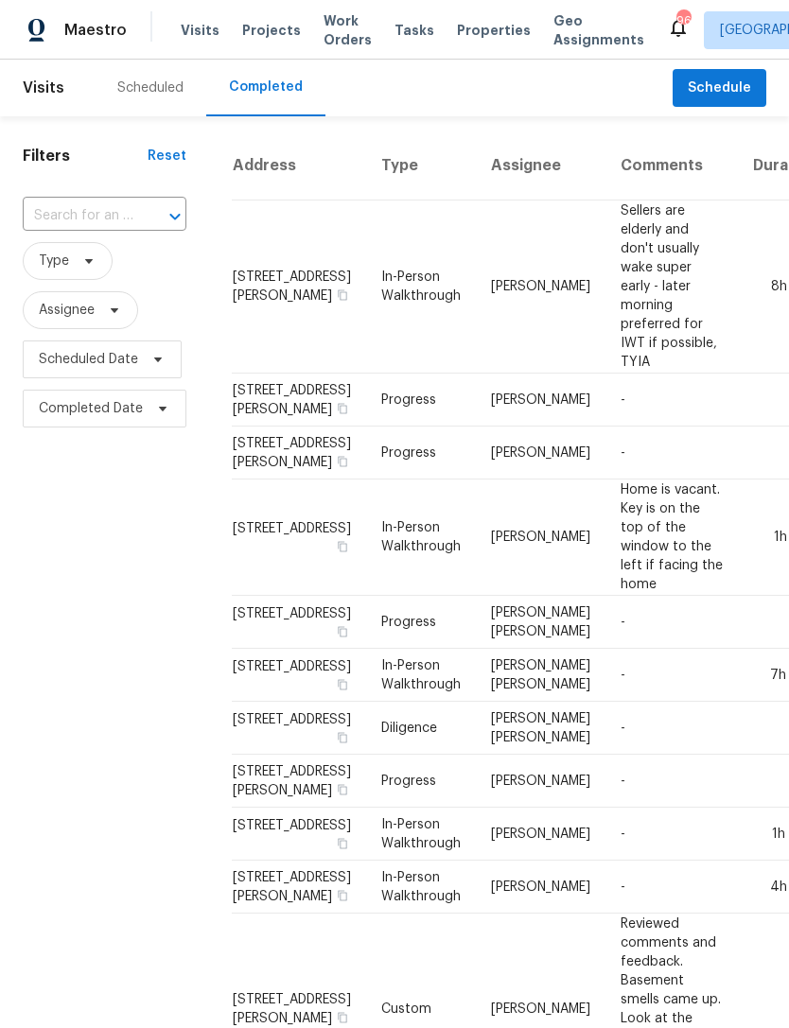
click at [111, 217] on input "text" at bounding box center [78, 216] width 111 height 29
type input "101 d"
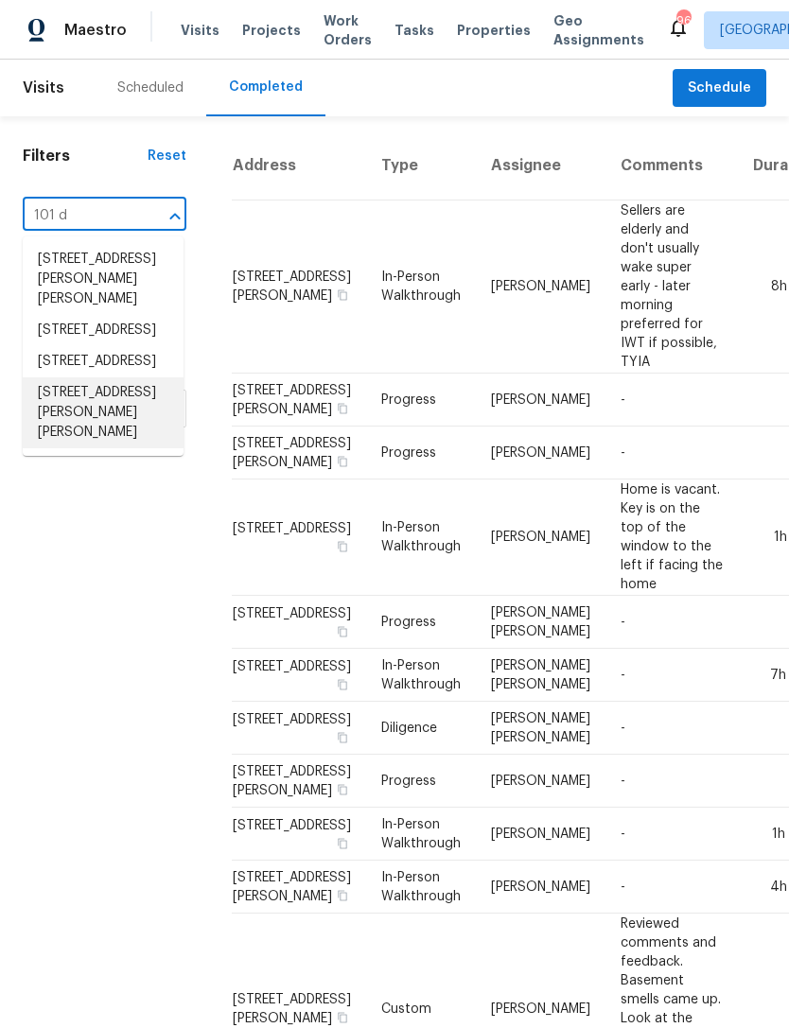
click at [122, 448] on li "[STREET_ADDRESS][PERSON_NAME][PERSON_NAME]" at bounding box center [103, 412] width 161 height 71
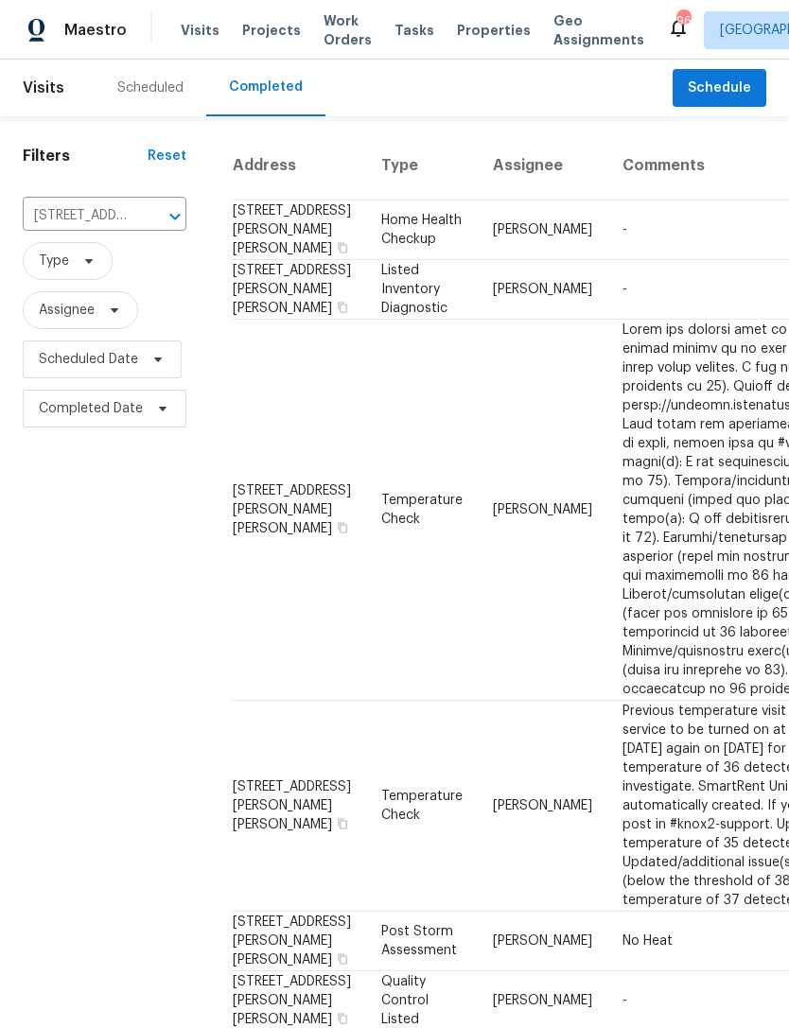
click at [106, 218] on input "[STREET_ADDRESS][PERSON_NAME][PERSON_NAME]" at bounding box center [78, 216] width 111 height 29
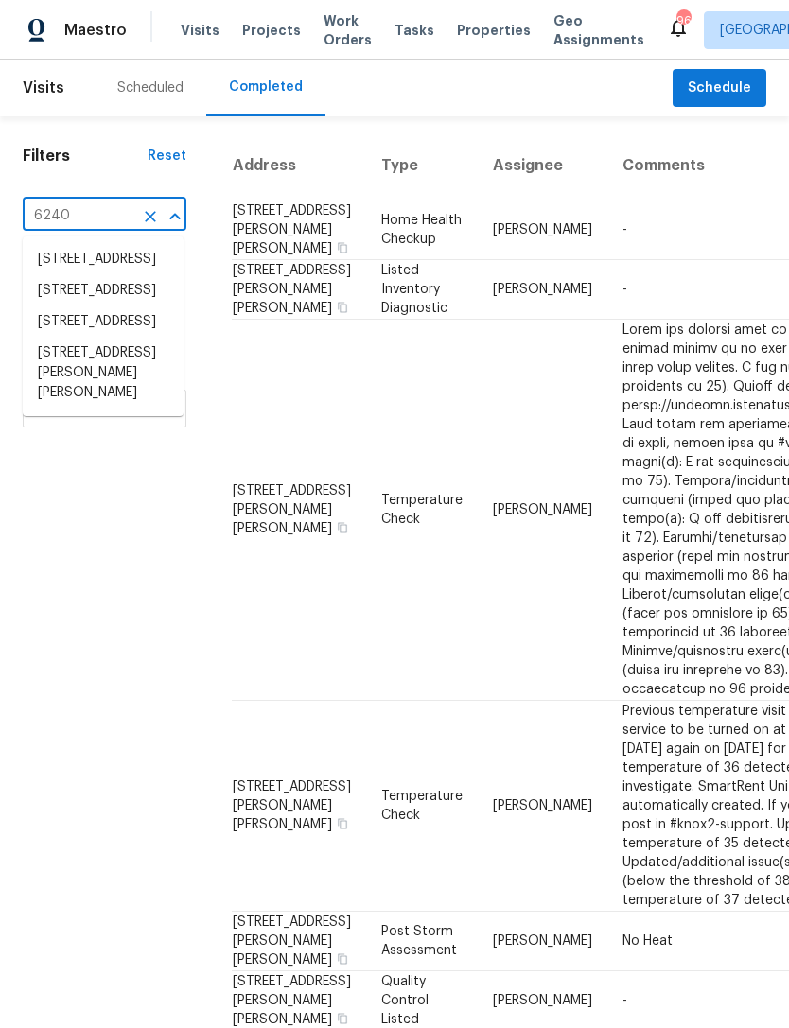
type input "6240"
click at [114, 338] on li "[STREET_ADDRESS]" at bounding box center [103, 322] width 161 height 31
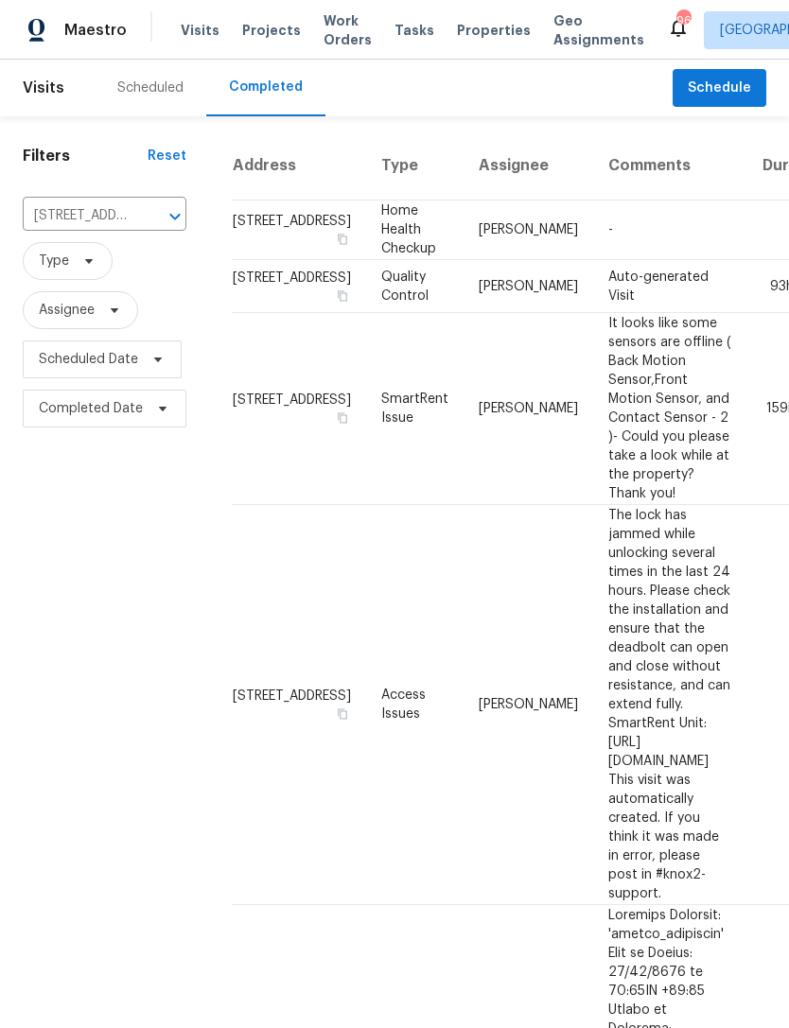
click at [159, 82] on div "Scheduled" at bounding box center [150, 88] width 66 height 19
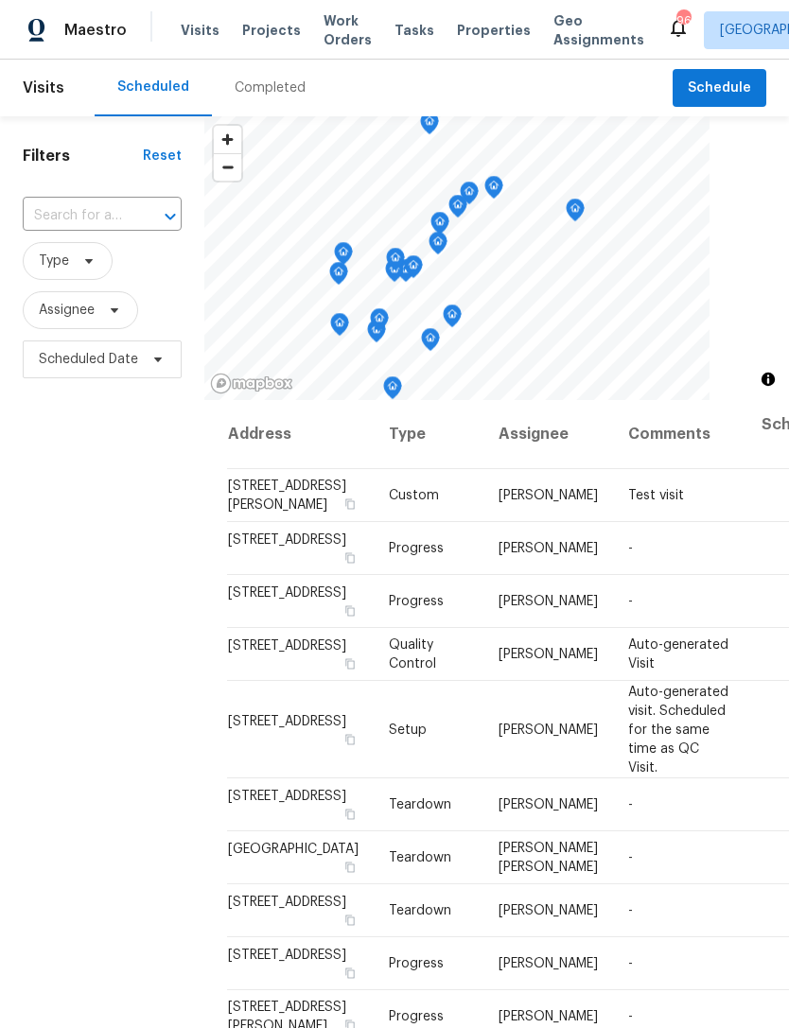
click at [150, 221] on div at bounding box center [156, 216] width 49 height 26
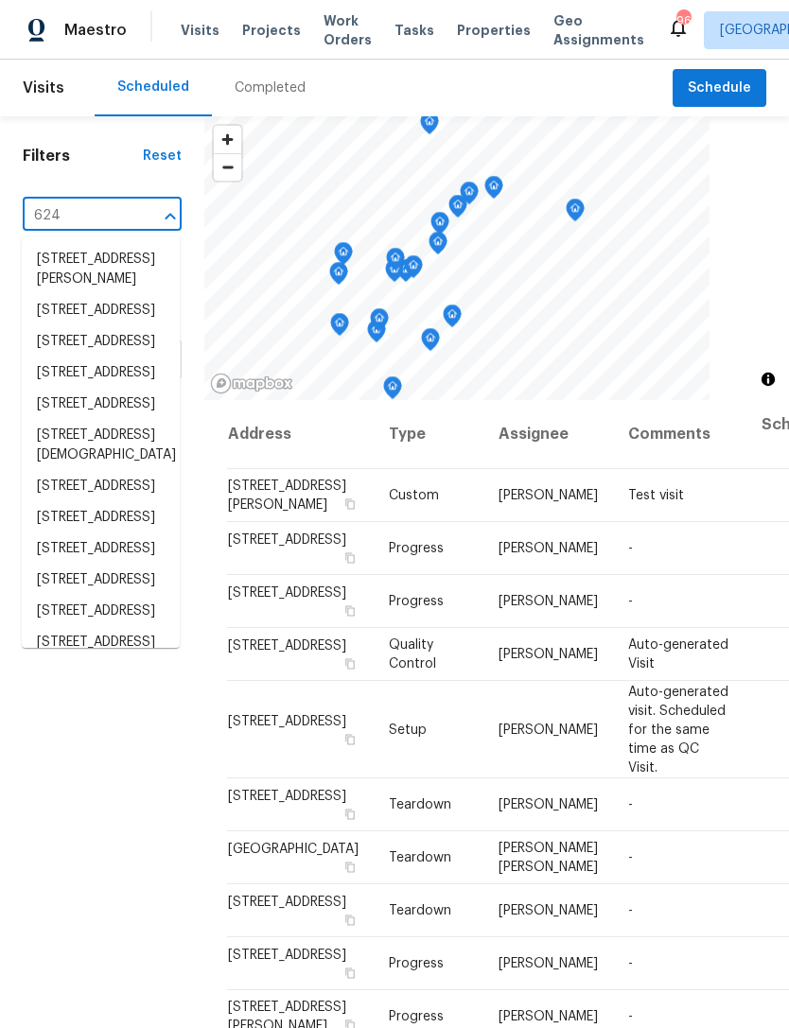
type input "6240"
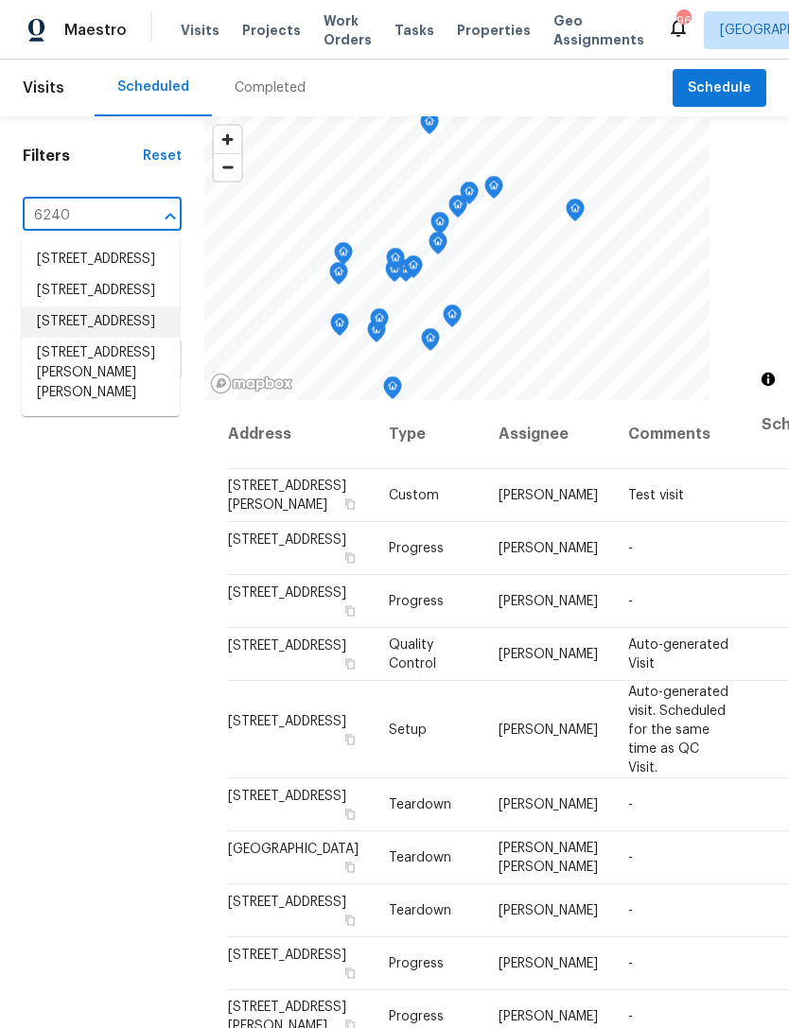
click at [111, 338] on li "[STREET_ADDRESS]" at bounding box center [101, 322] width 158 height 31
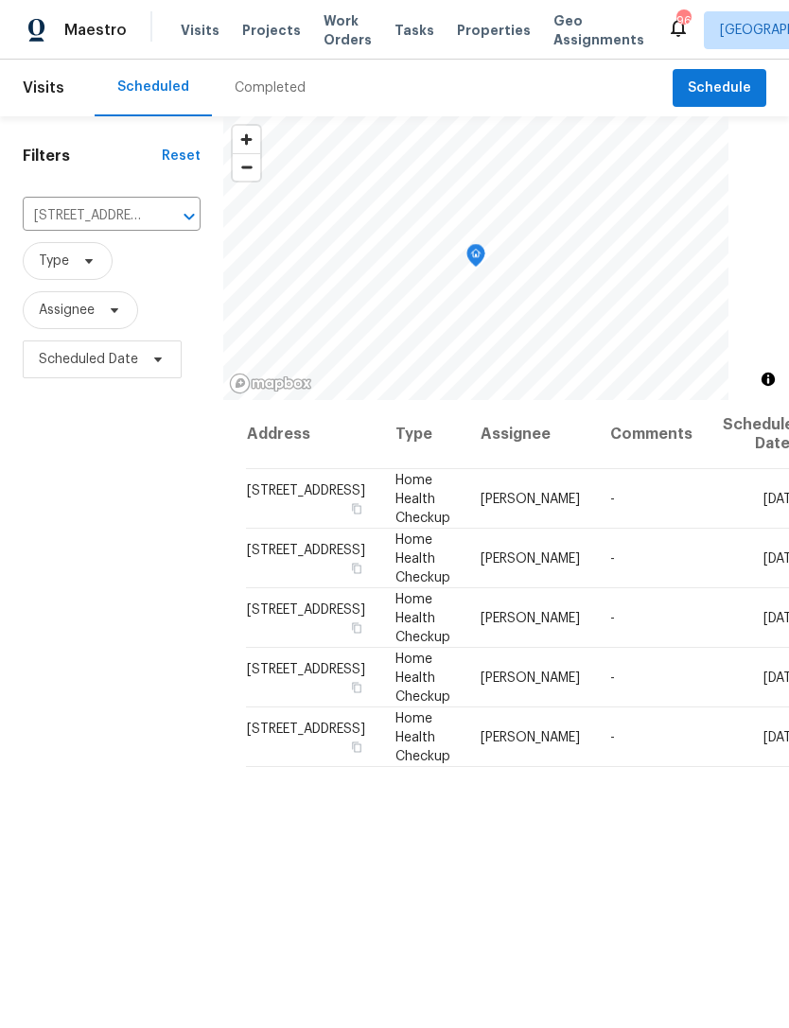
click at [0, 0] on span at bounding box center [0, 0] width 0 height 0
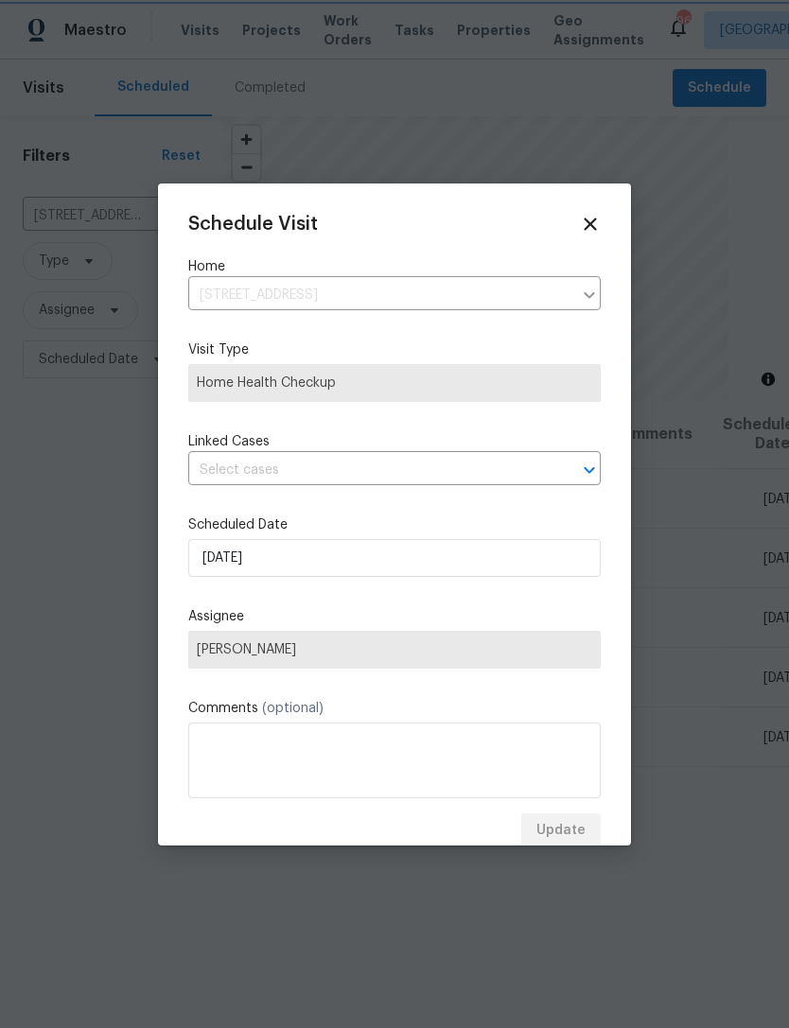
click at [725, 506] on div at bounding box center [394, 514] width 789 height 1028
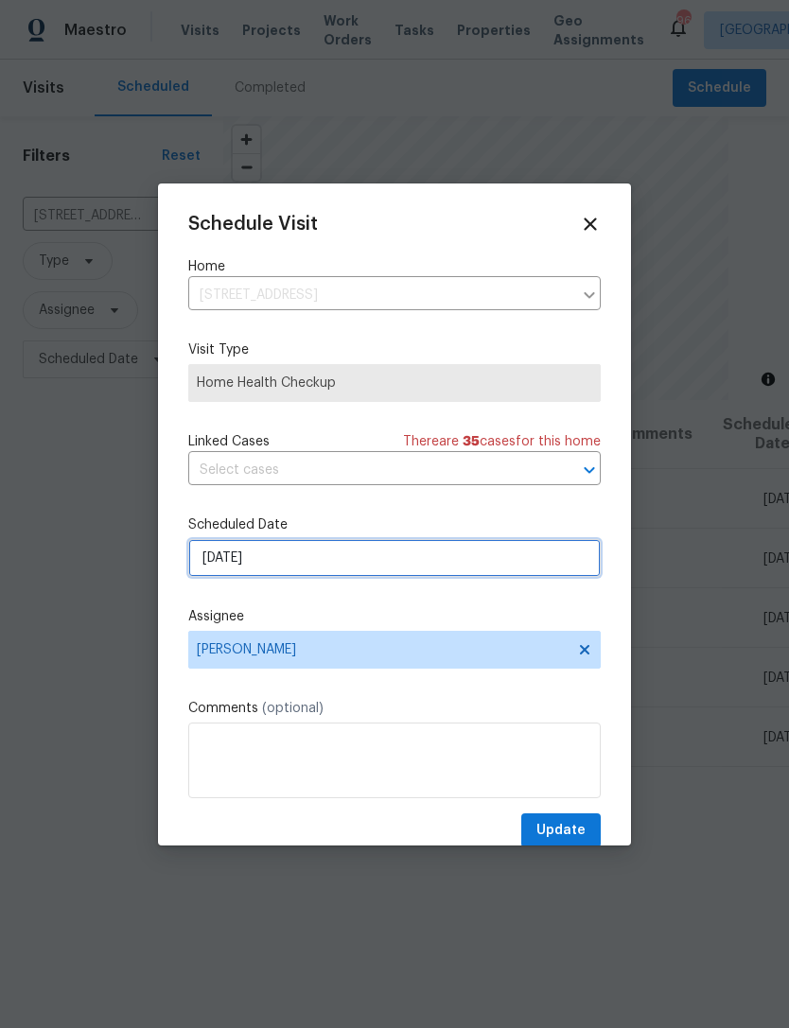
click at [452, 570] on input "[DATE]" at bounding box center [394, 558] width 412 height 38
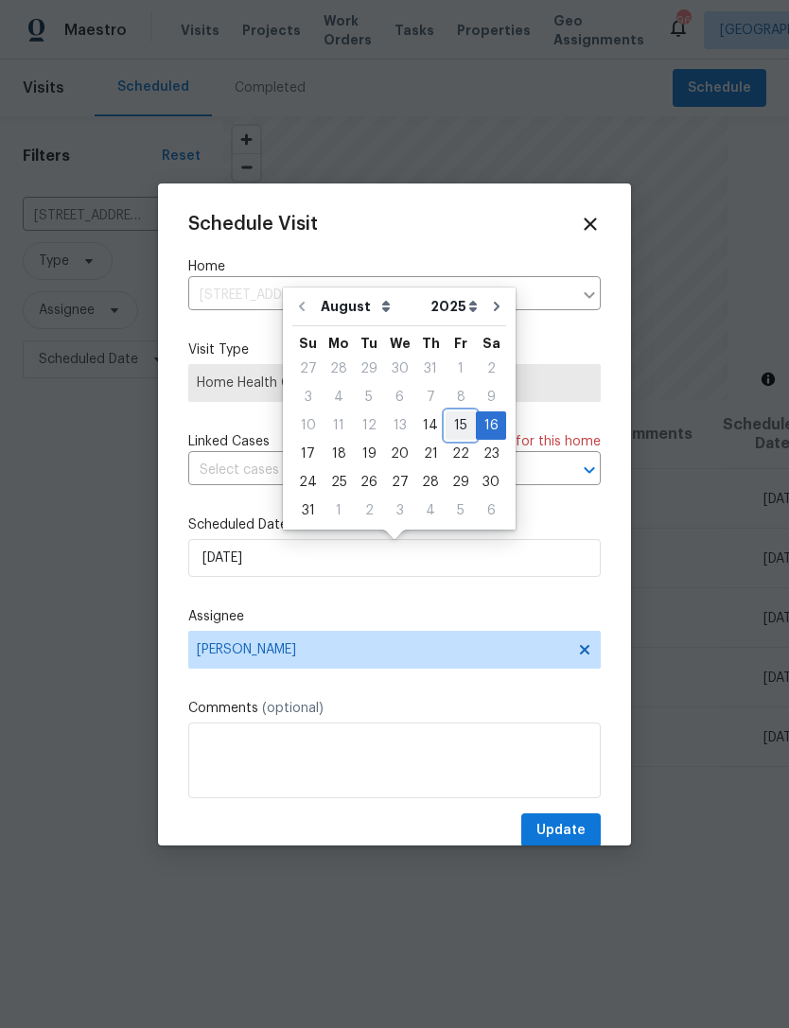
click at [446, 424] on div "15" at bounding box center [461, 425] width 30 height 26
type input "[DATE]"
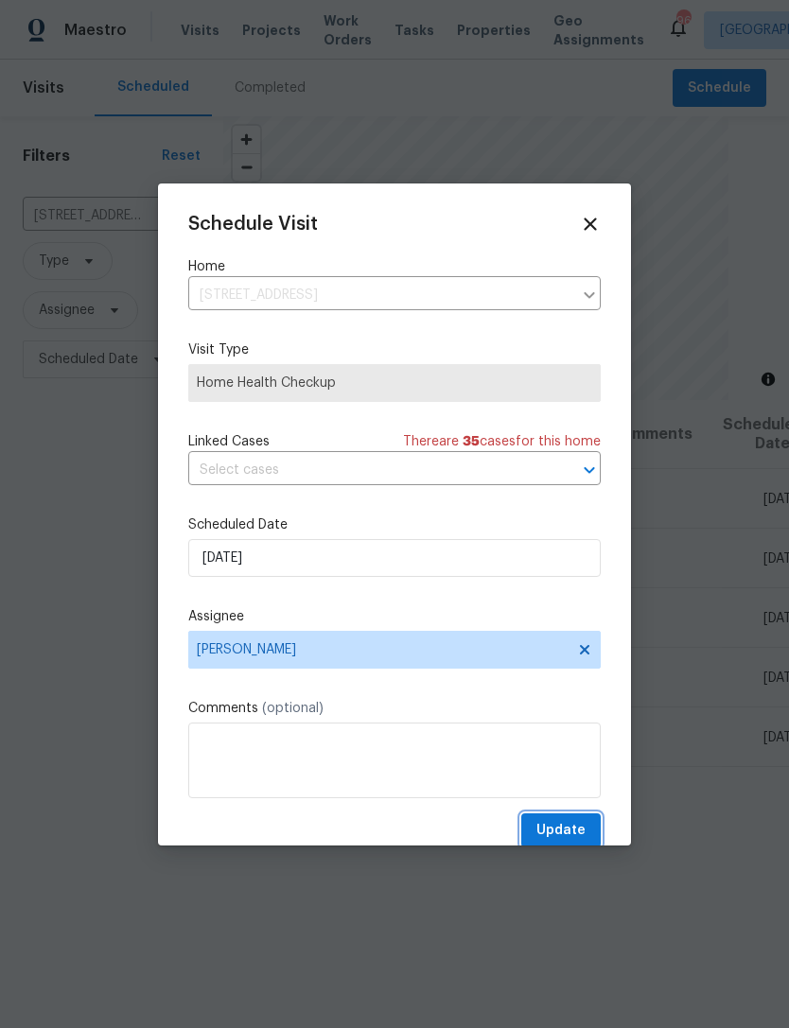
click at [558, 819] on button "Update" at bounding box center [560, 831] width 79 height 35
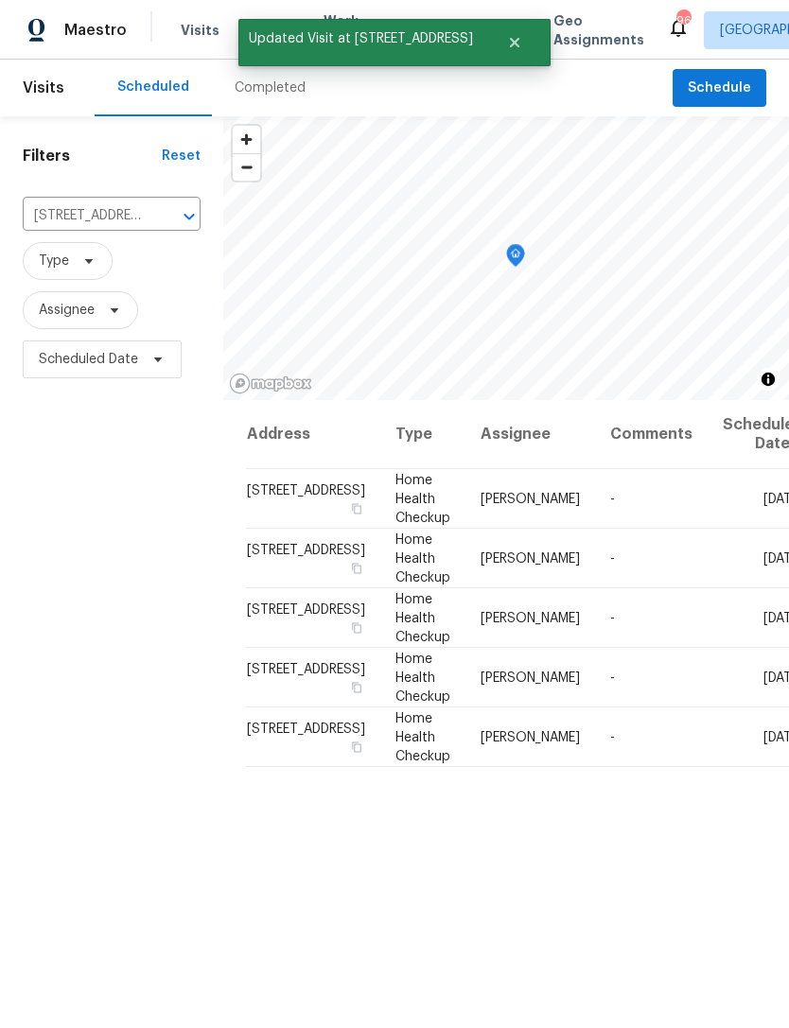
click at [96, 231] on input "[STREET_ADDRESS]" at bounding box center [85, 216] width 125 height 29
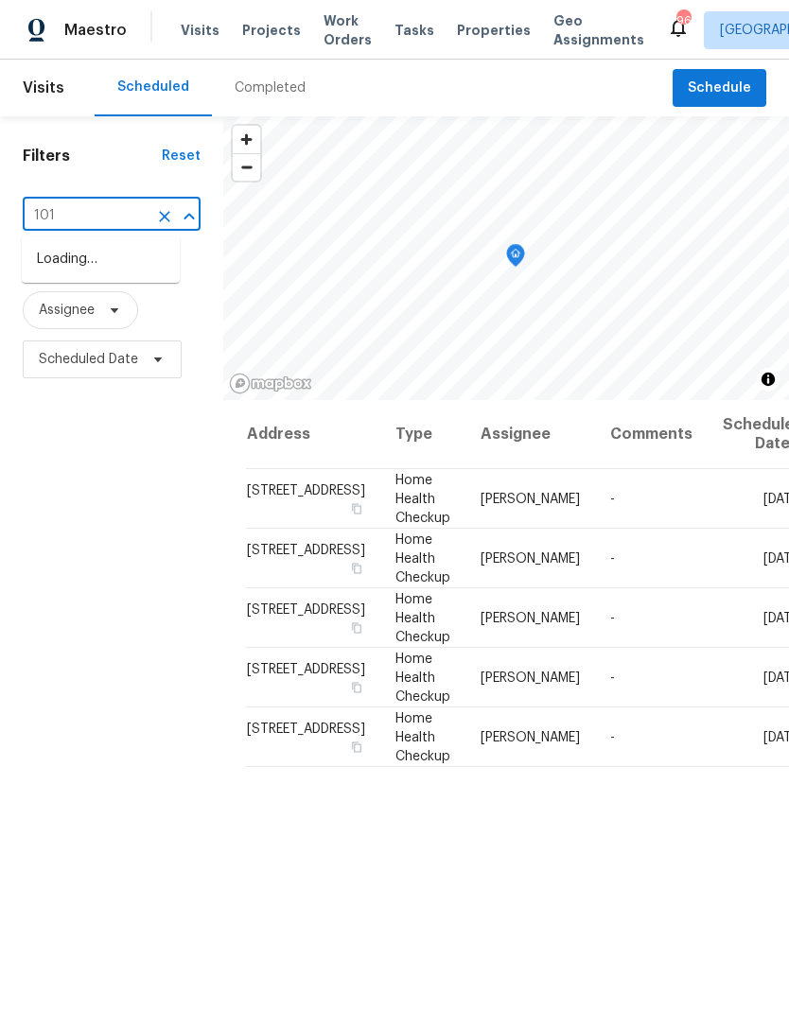
type input "101 d"
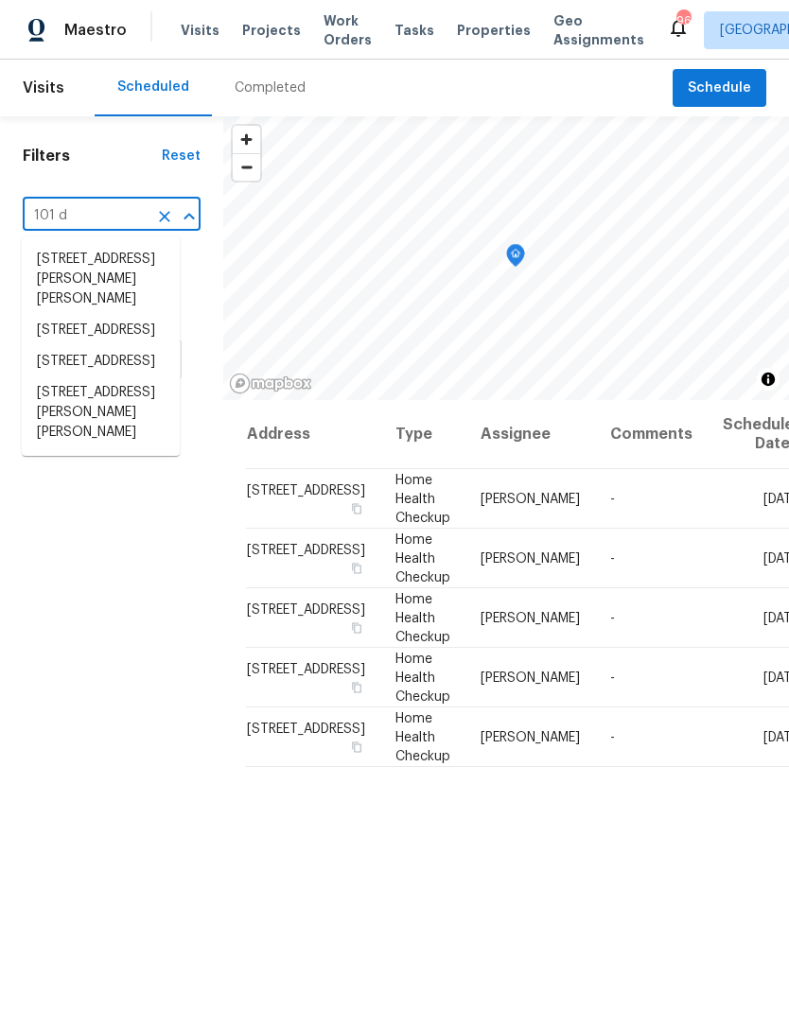
click at [101, 448] on li "[STREET_ADDRESS][PERSON_NAME][PERSON_NAME]" at bounding box center [101, 412] width 158 height 71
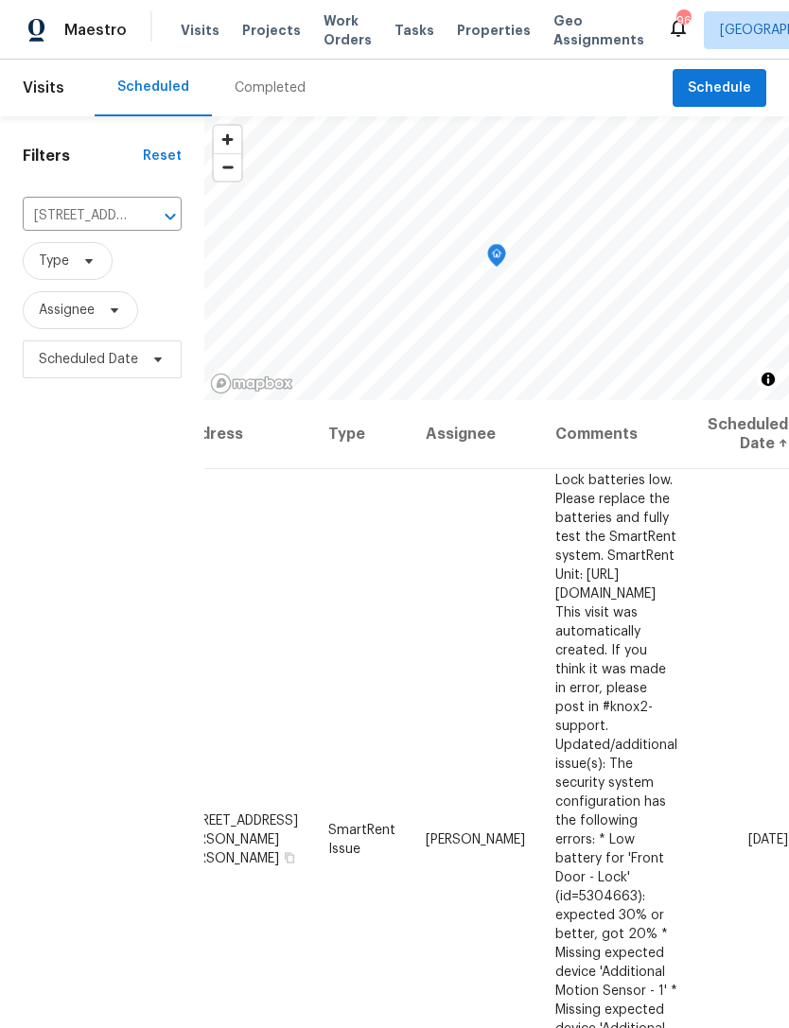
scroll to position [0, 132]
click at [0, 0] on icon at bounding box center [0, 0] width 0 height 0
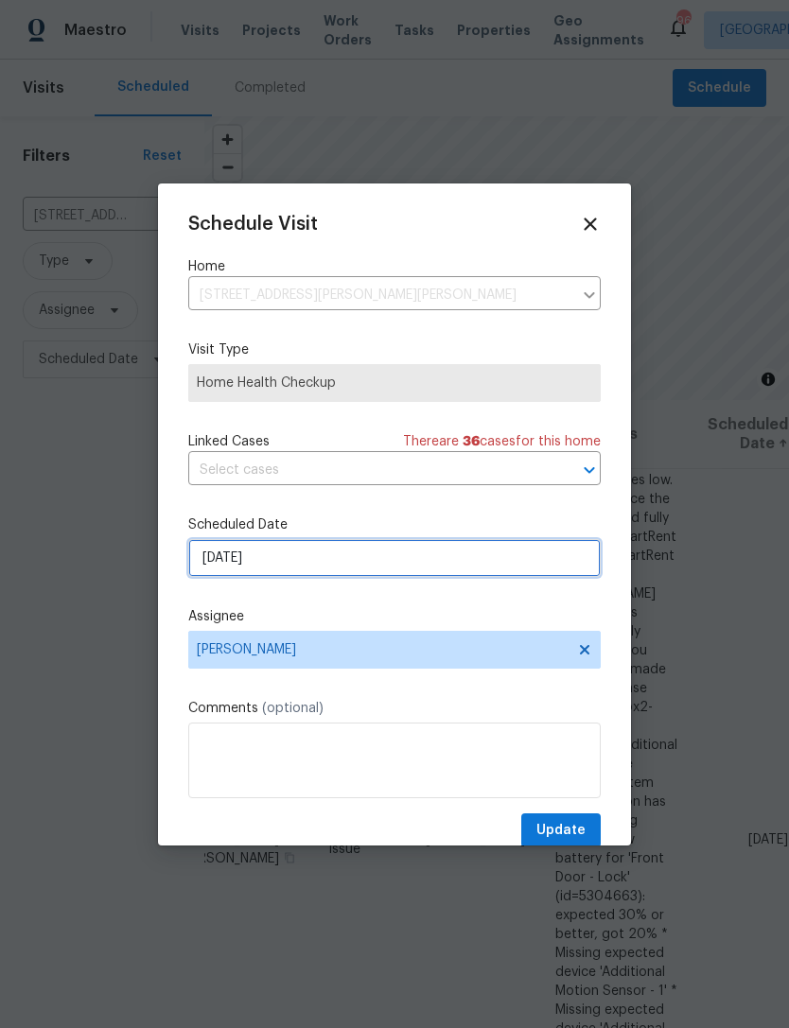
click at [347, 566] on input "[DATE]" at bounding box center [394, 558] width 412 height 38
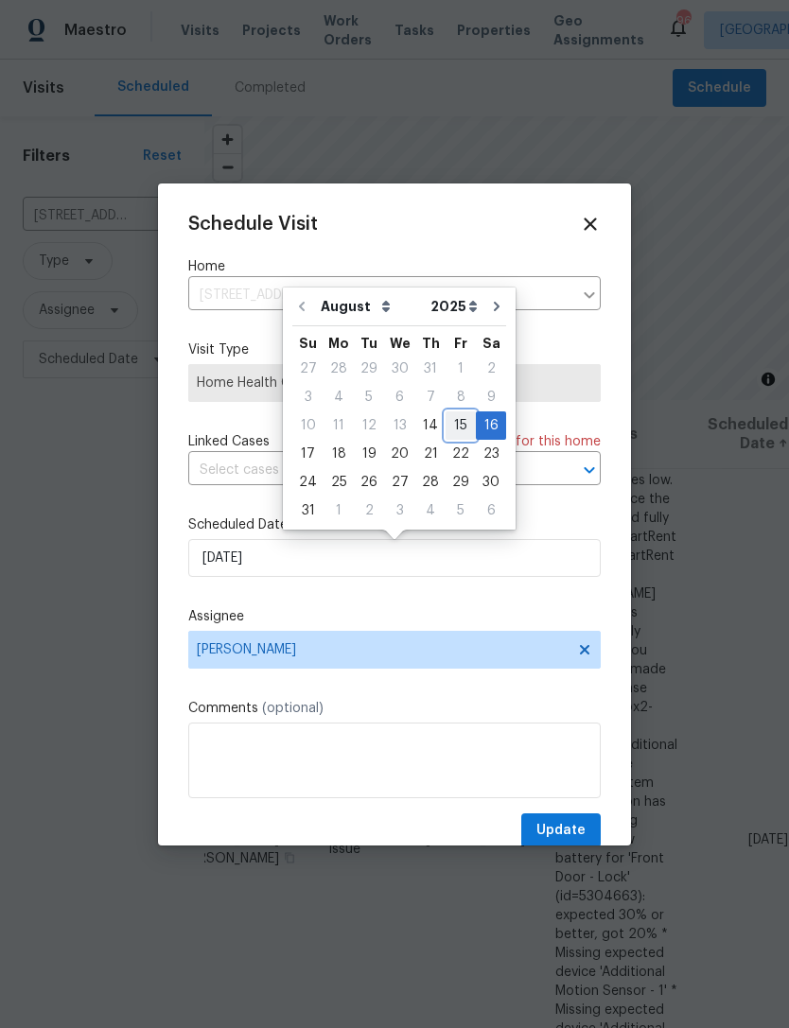
click at [447, 423] on div "15" at bounding box center [461, 425] width 30 height 26
type input "[DATE]"
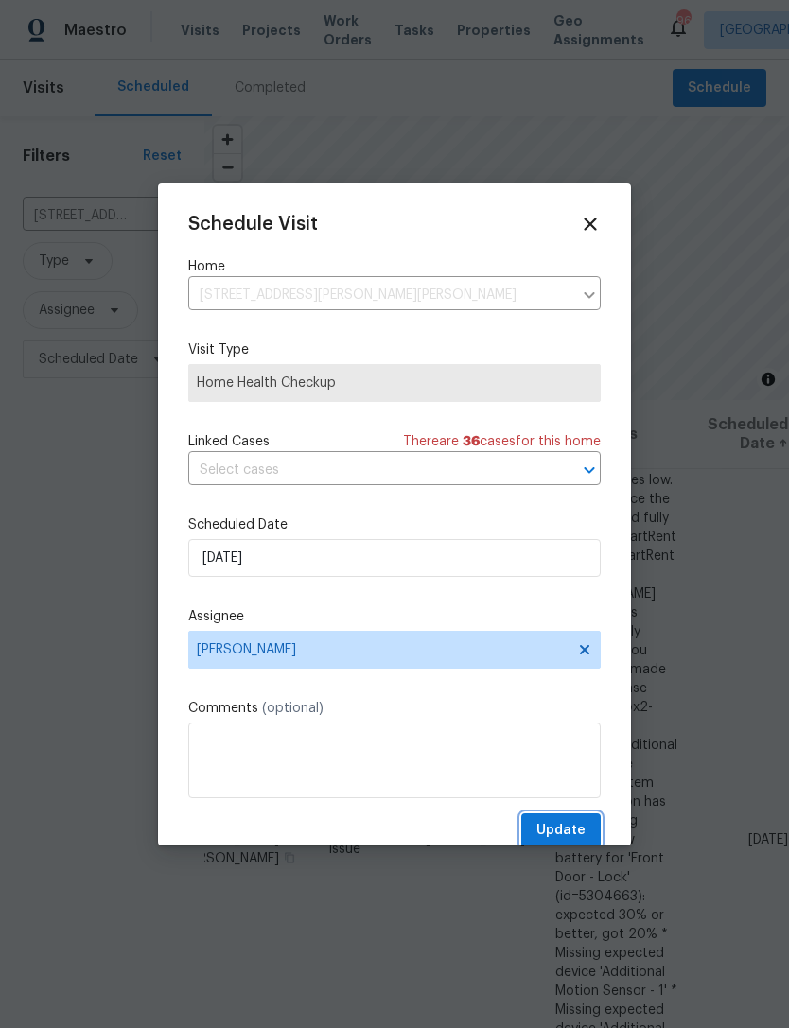
click at [576, 825] on span "Update" at bounding box center [560, 831] width 49 height 24
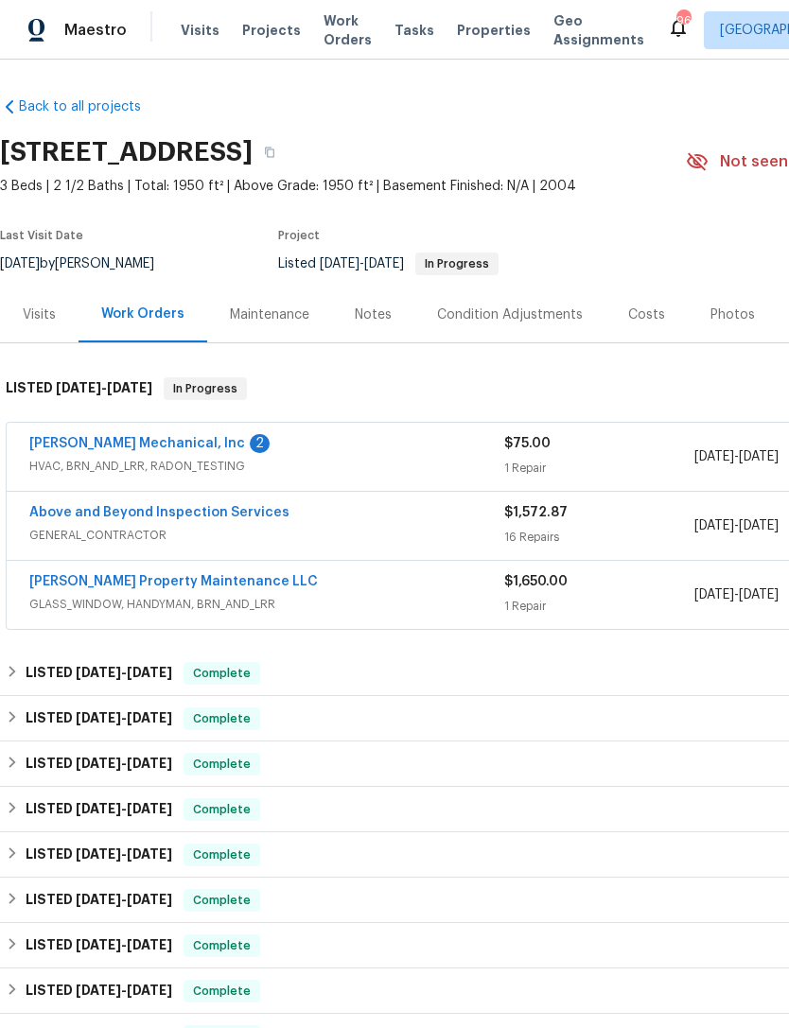
click at [153, 470] on span "HVAC, BRN_AND_LRR, RADON_TESTING" at bounding box center [266, 466] width 475 height 19
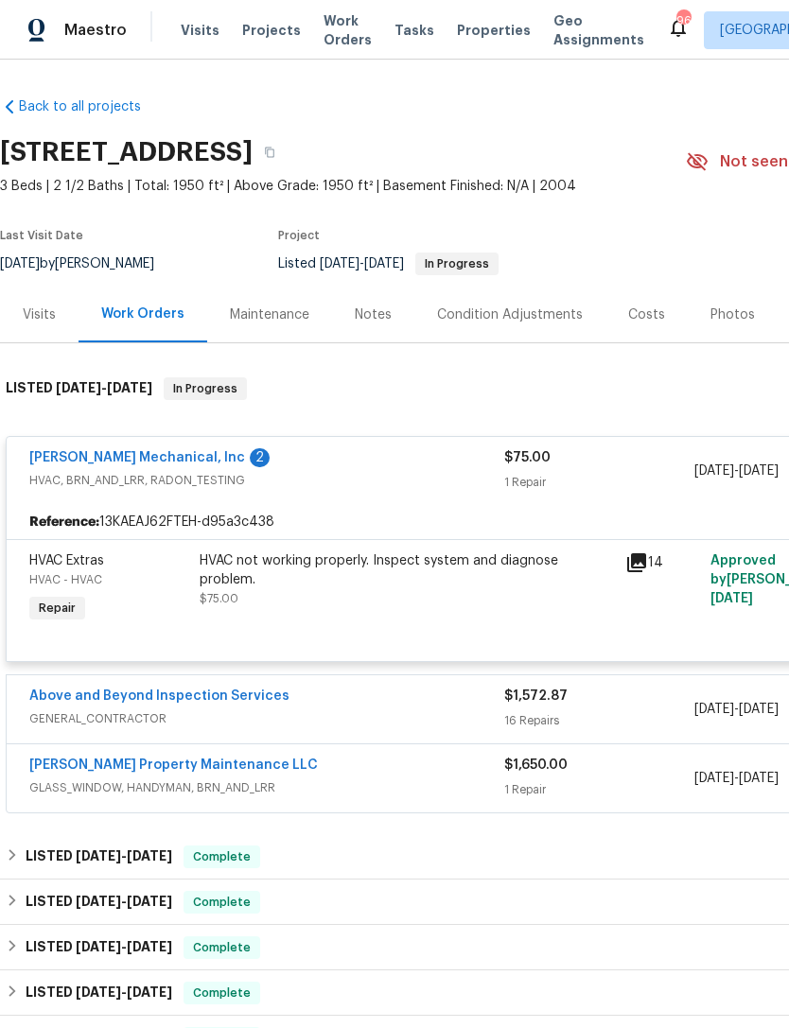
click at [158, 462] on link "JH Martin Mechanical, Inc" at bounding box center [137, 457] width 216 height 13
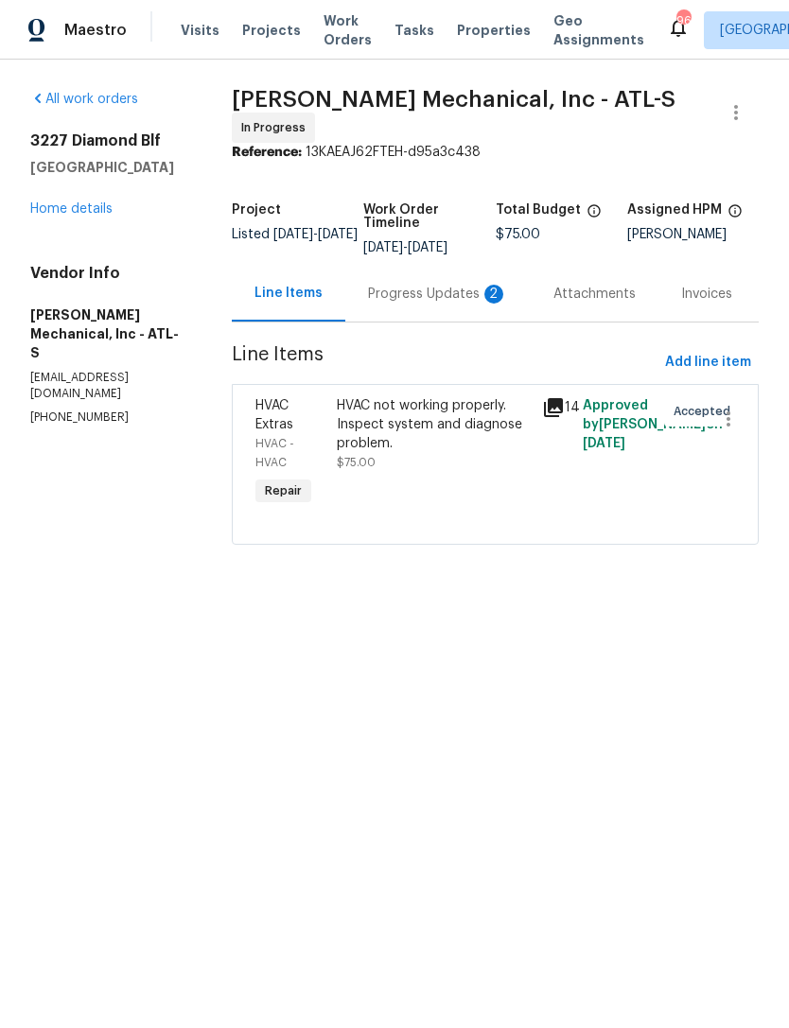
click at [426, 304] on div "Progress Updates 2" at bounding box center [438, 294] width 140 height 19
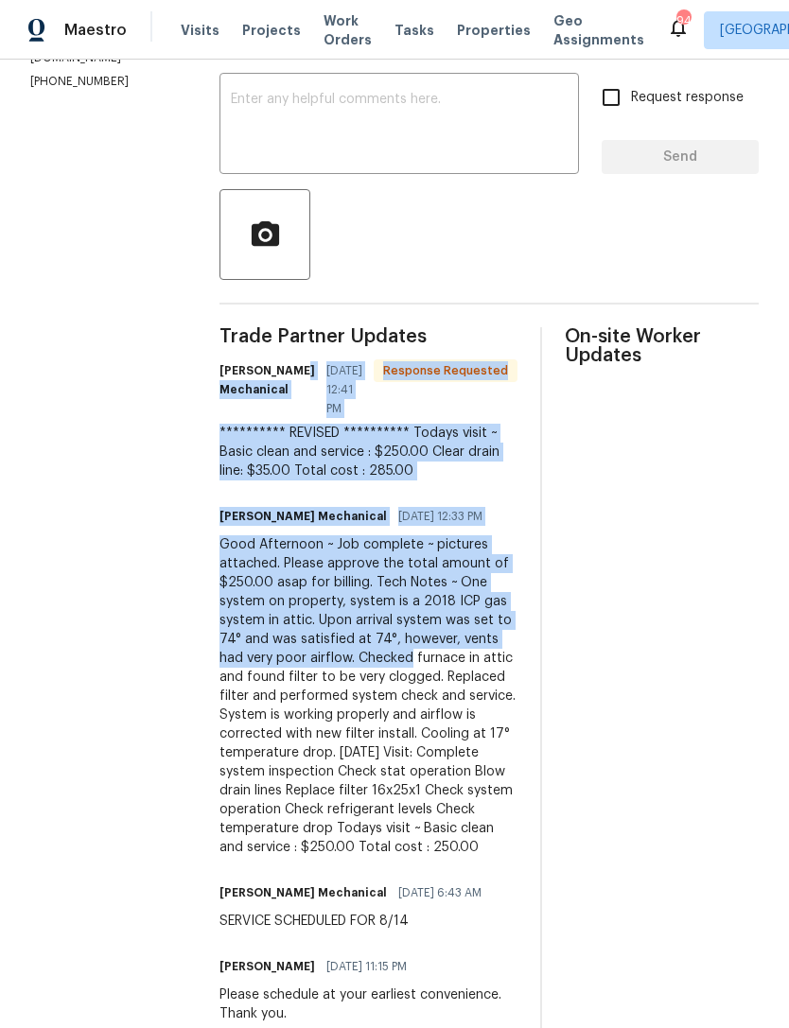
scroll to position [334, 0]
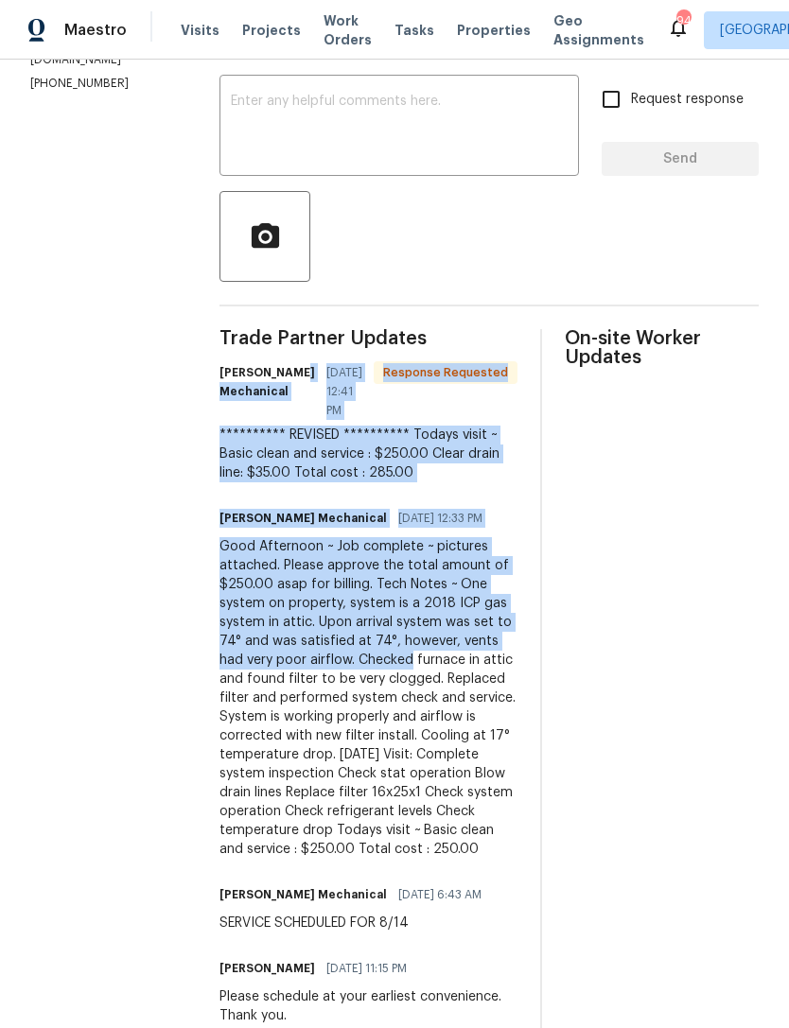
copy div "**********"
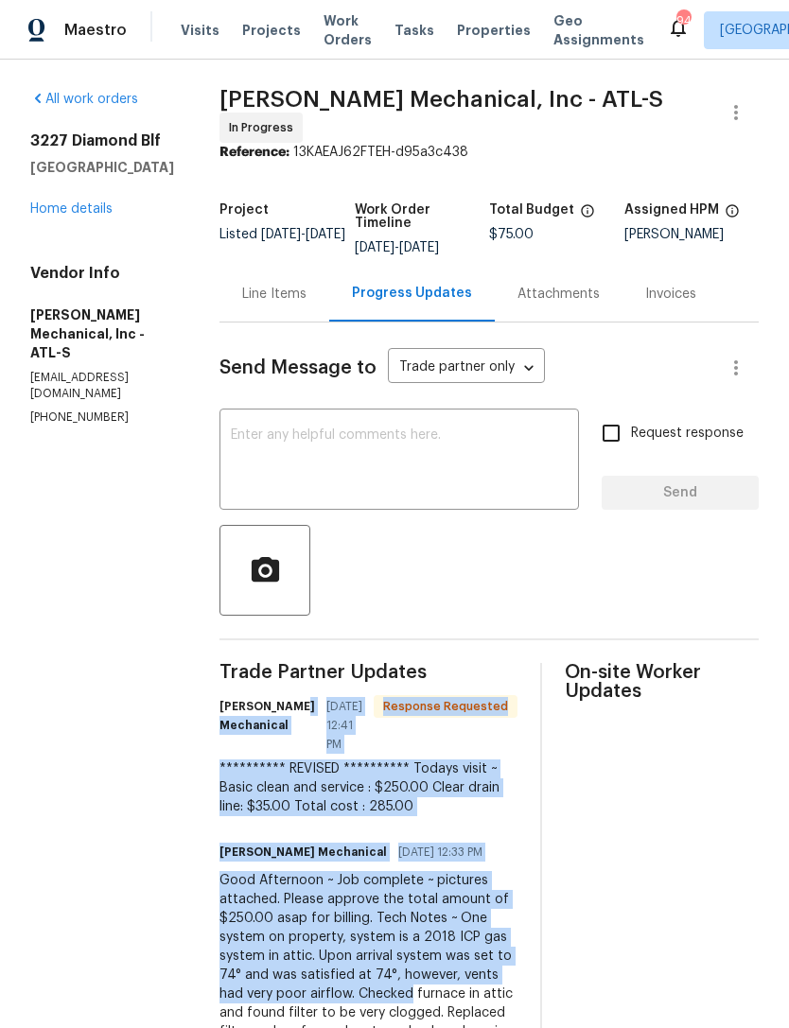
scroll to position [0, 0]
click at [87, 202] on link "Home details" at bounding box center [71, 208] width 82 height 13
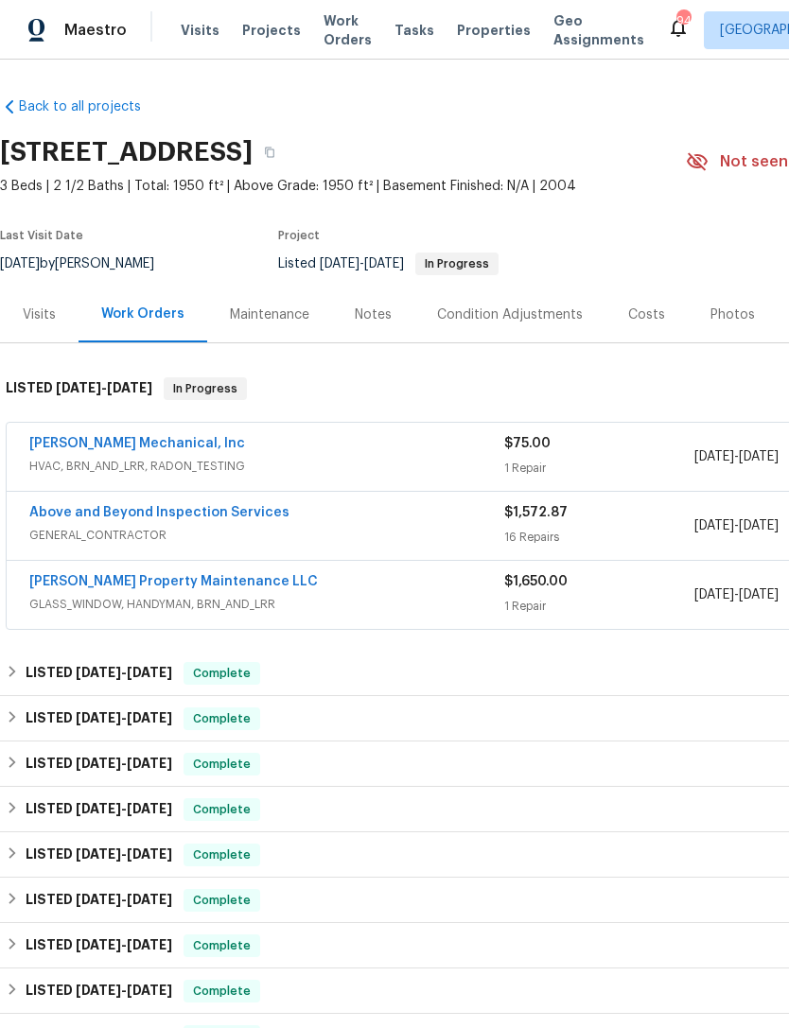
click at [126, 447] on link "JH Martin Mechanical, Inc" at bounding box center [137, 443] width 216 height 13
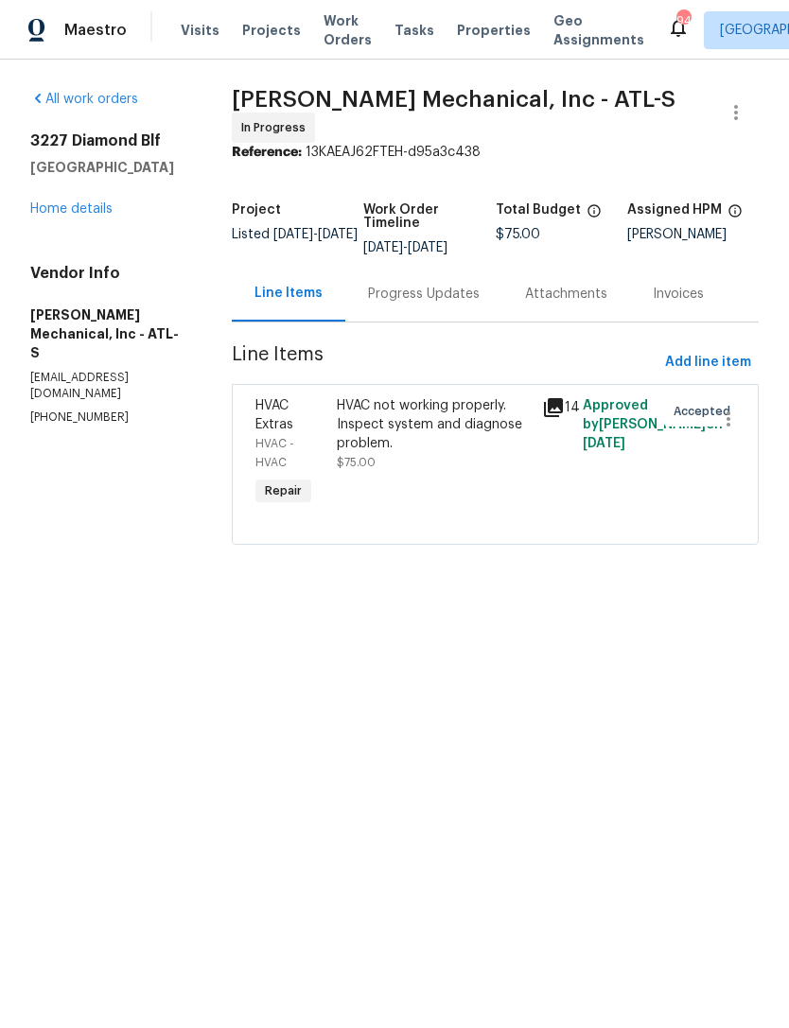
click at [461, 470] on div "HVAC not working properly. Inspect system and diagnose problem. $75.00" at bounding box center [433, 434] width 193 height 76
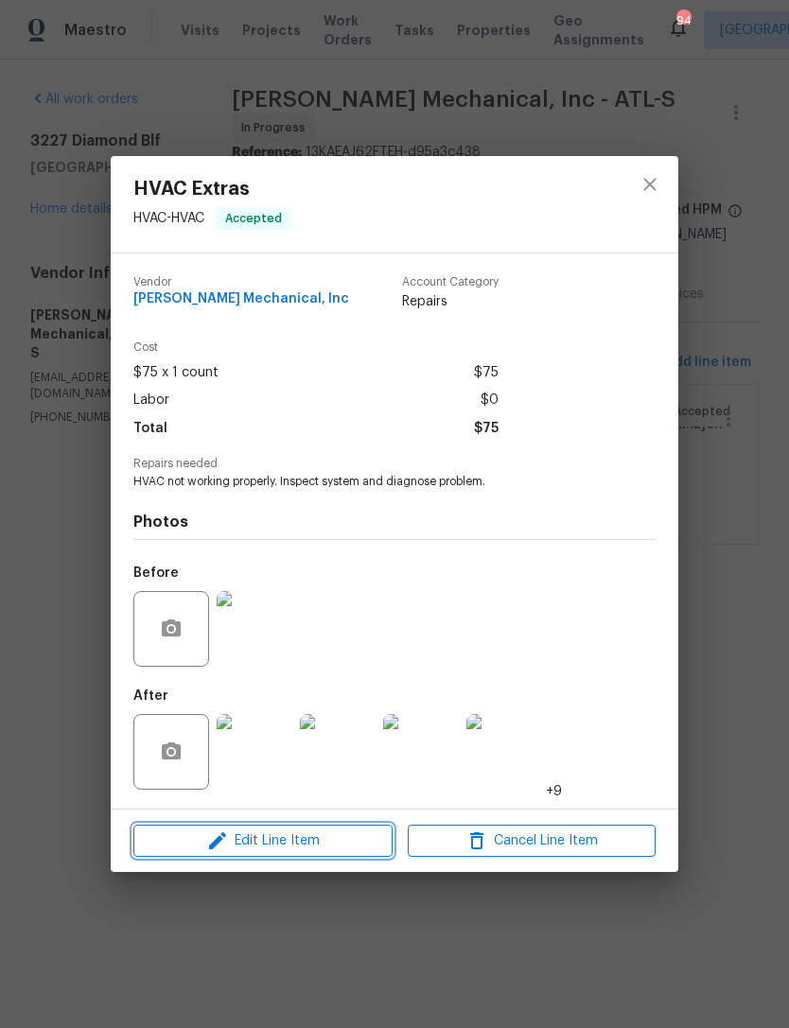
click at [333, 847] on span "Edit Line Item" at bounding box center [263, 842] width 248 height 24
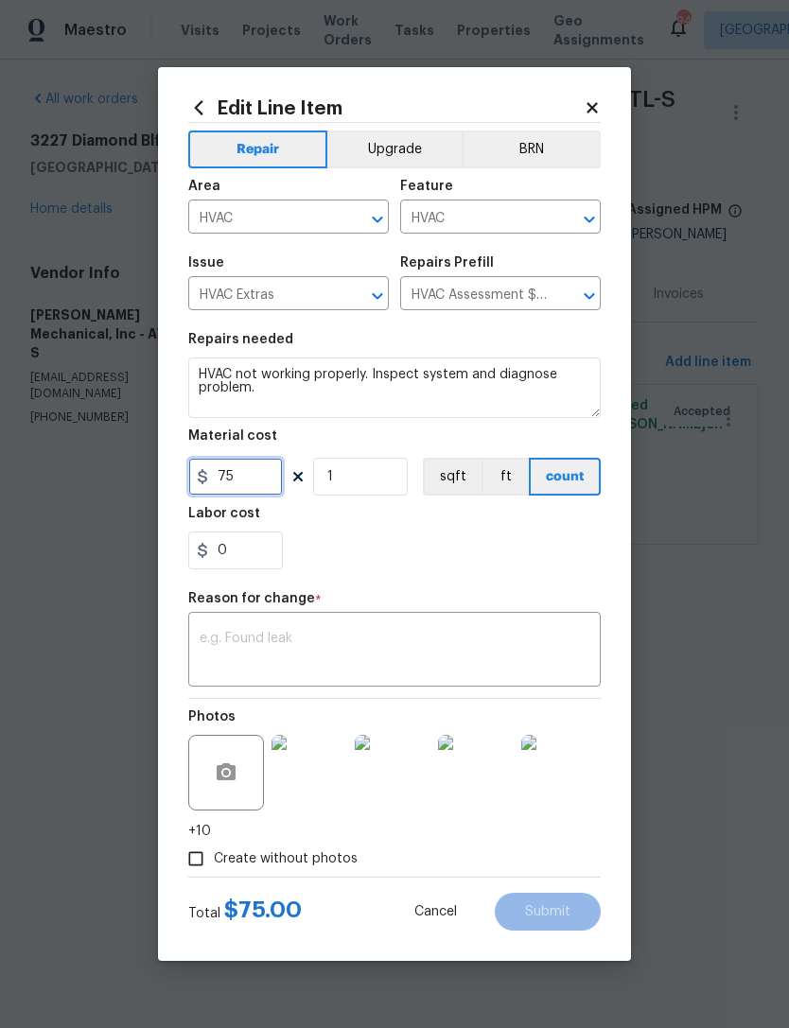
click at [259, 482] on input "75" at bounding box center [235, 477] width 95 height 38
type input "285"
click at [370, 640] on textarea at bounding box center [395, 652] width 390 height 40
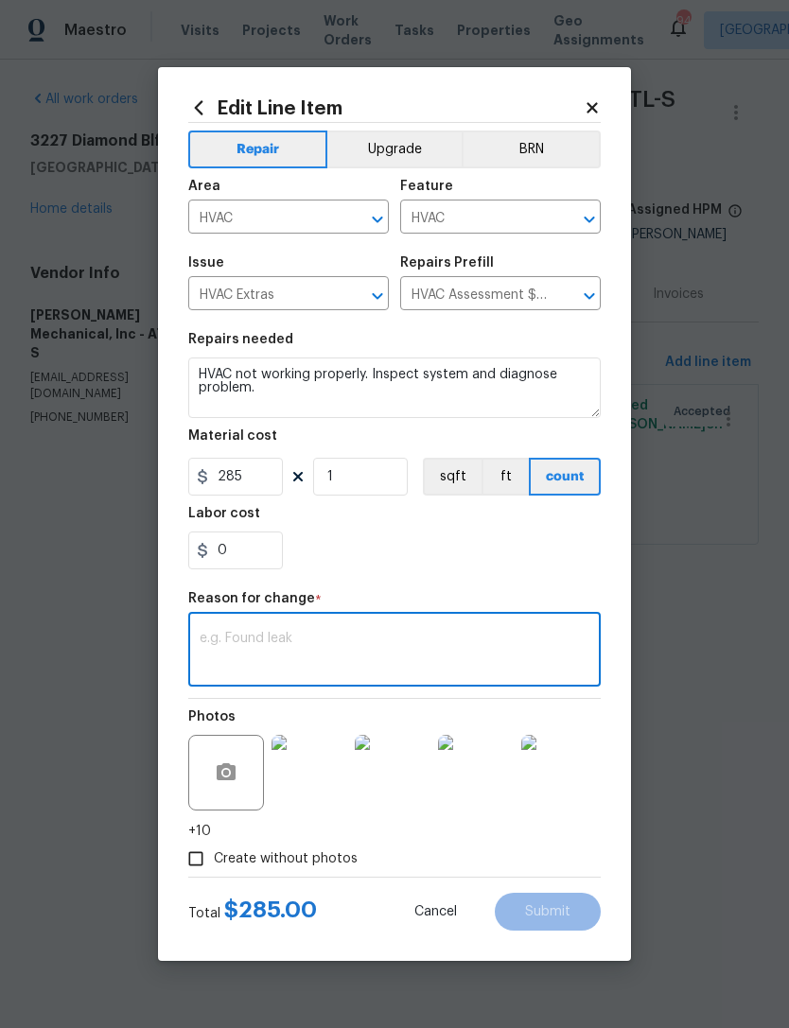
click at [364, 651] on textarea at bounding box center [395, 652] width 390 height 40
paste textarea "**********"
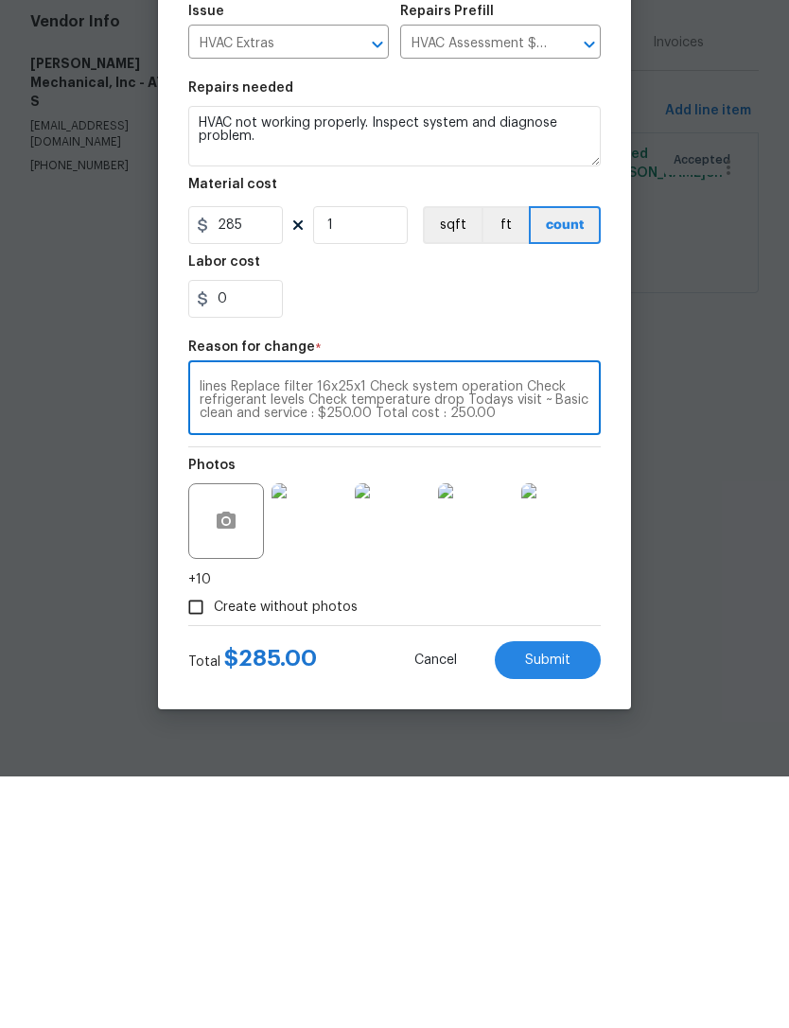
type textarea "**********"
click at [563, 905] on span "Submit" at bounding box center [547, 912] width 45 height 14
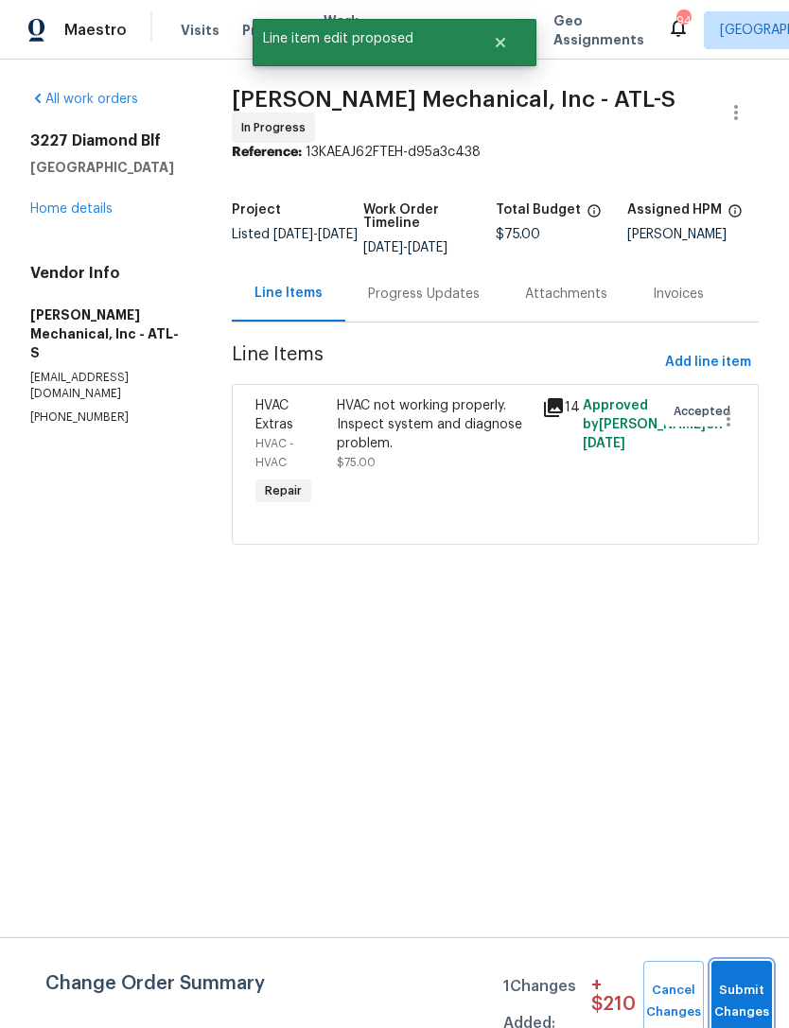
click at [757, 986] on button "Submit Changes" at bounding box center [741, 1001] width 61 height 81
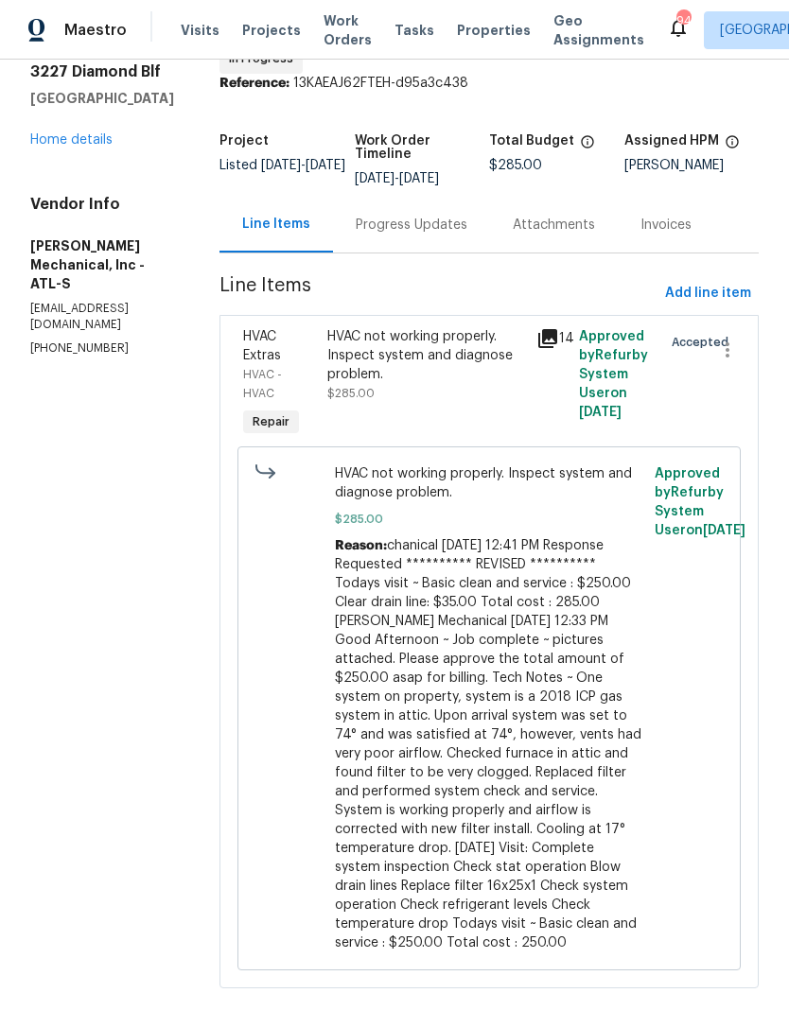
scroll to position [68, 0]
click at [444, 244] on div "Progress Updates" at bounding box center [411, 226] width 157 height 56
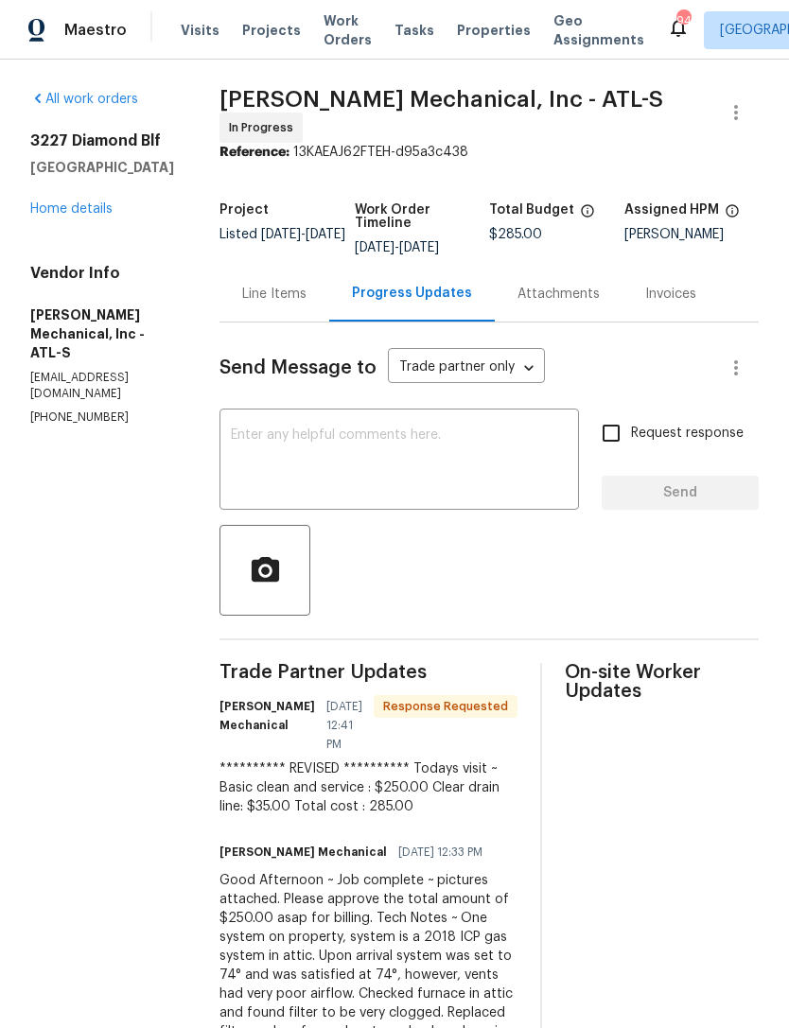
click at [84, 202] on link "Home details" at bounding box center [71, 208] width 82 height 13
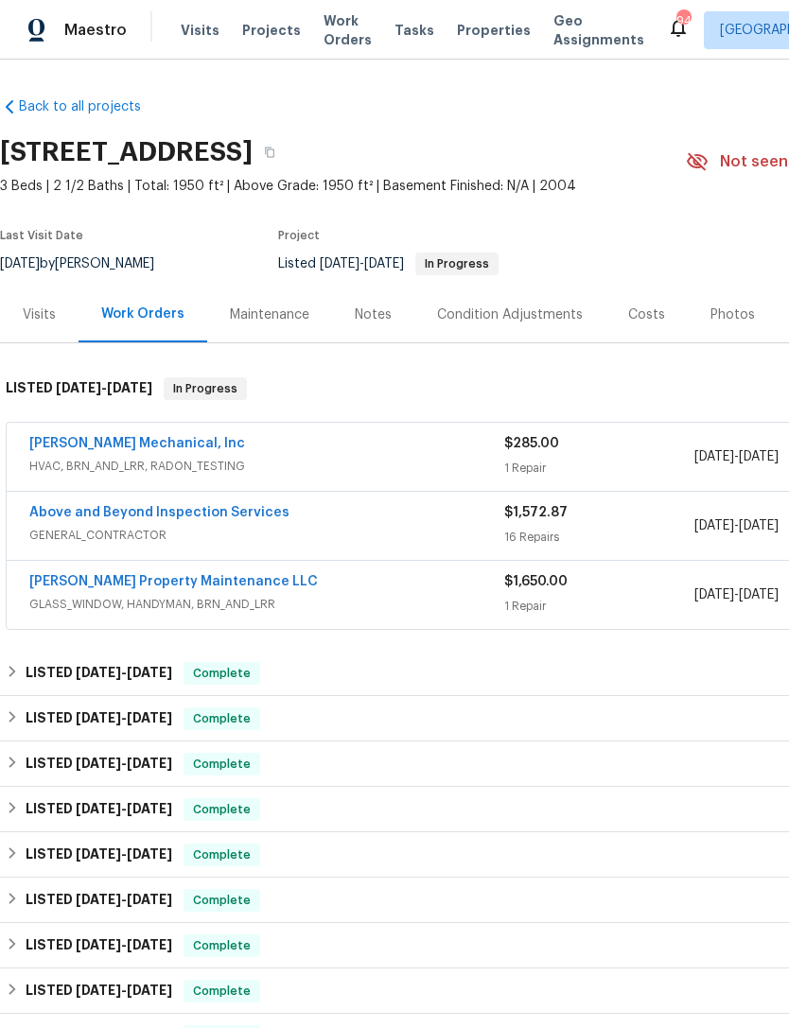
click at [143, 446] on link "JH Martin Mechanical, Inc" at bounding box center [137, 443] width 216 height 13
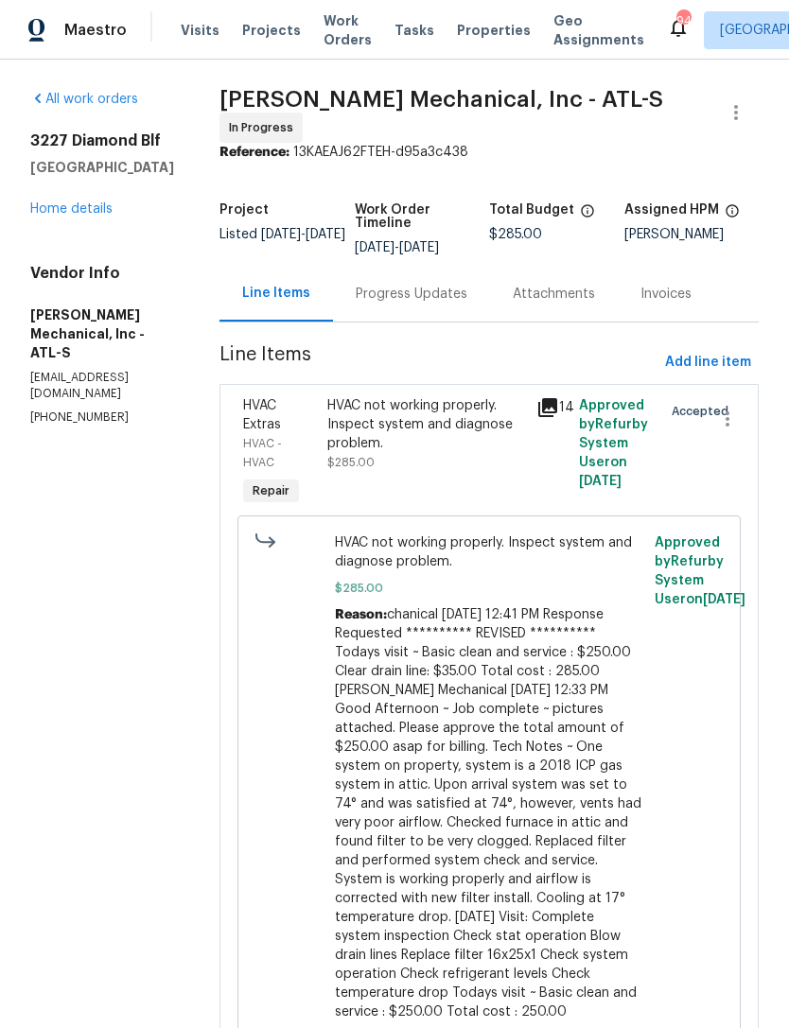
click at [458, 298] on div "Progress Updates" at bounding box center [412, 294] width 112 height 19
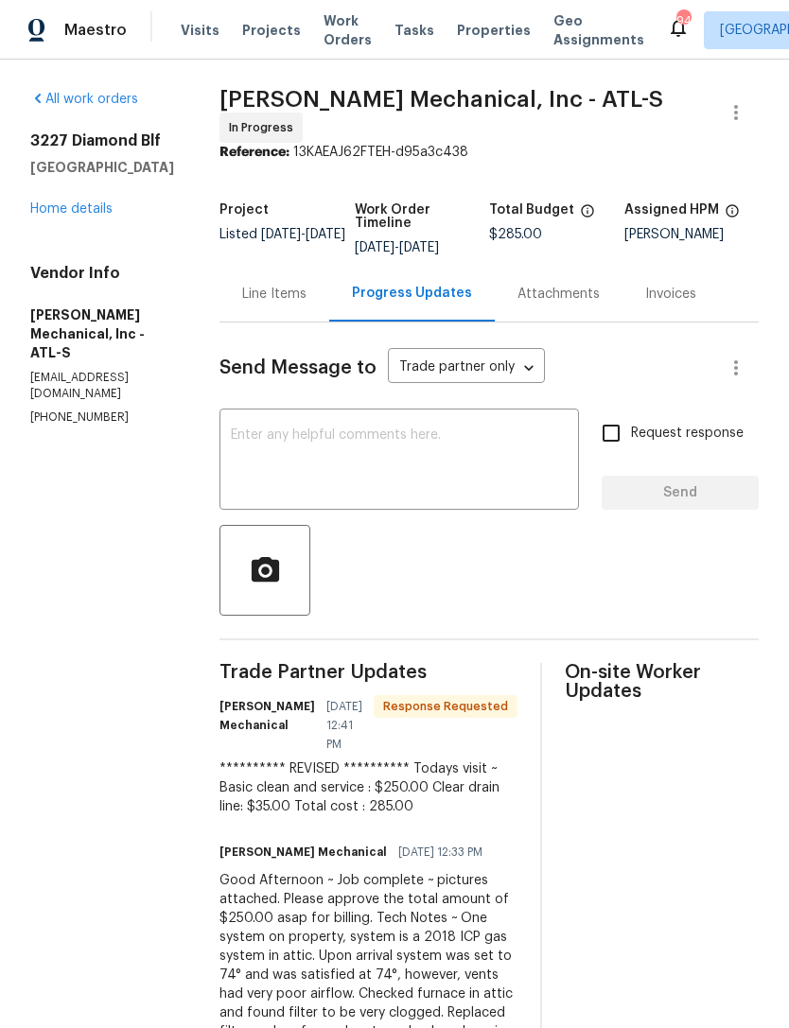
click at [457, 468] on textarea at bounding box center [399, 462] width 337 height 66
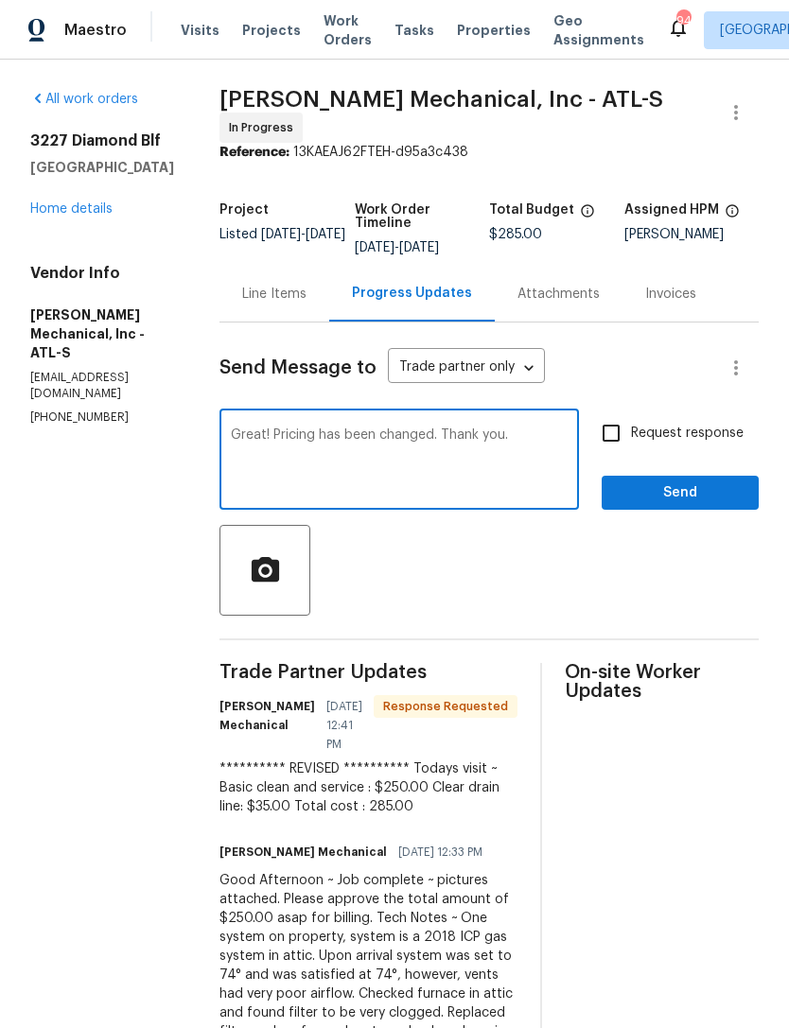
type textarea "Great! Pricing has been changed. Thank you."
click at [664, 502] on span "Send" at bounding box center [680, 494] width 127 height 24
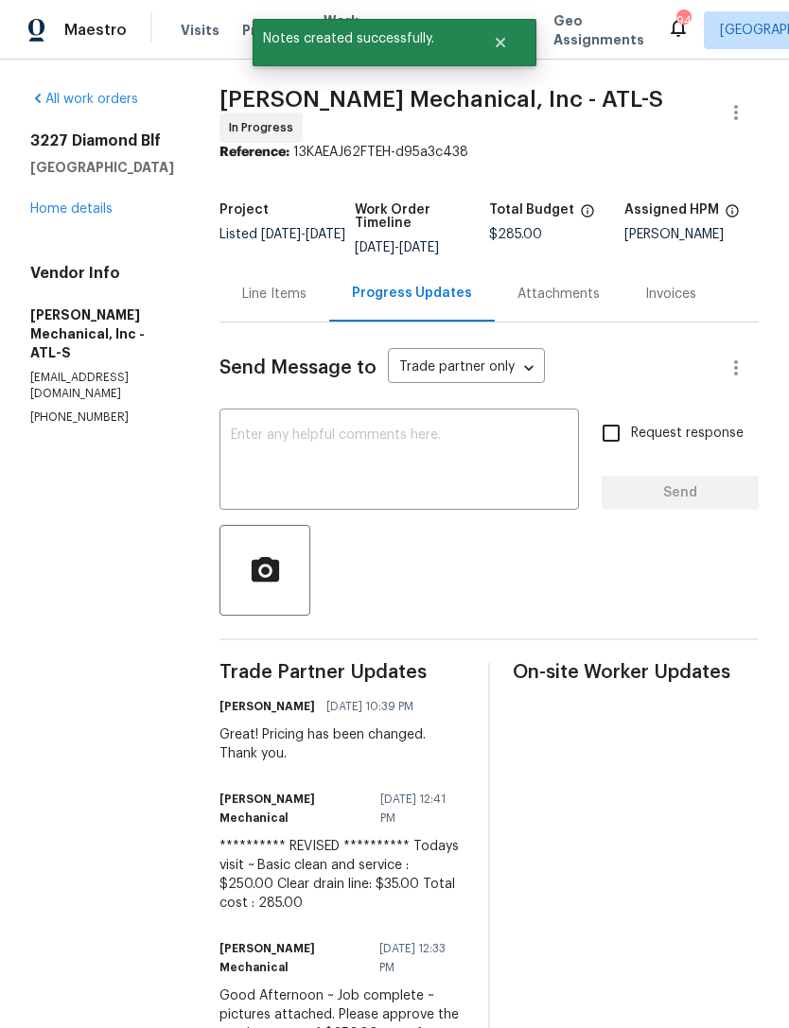
click at [69, 212] on link "Home details" at bounding box center [71, 208] width 82 height 13
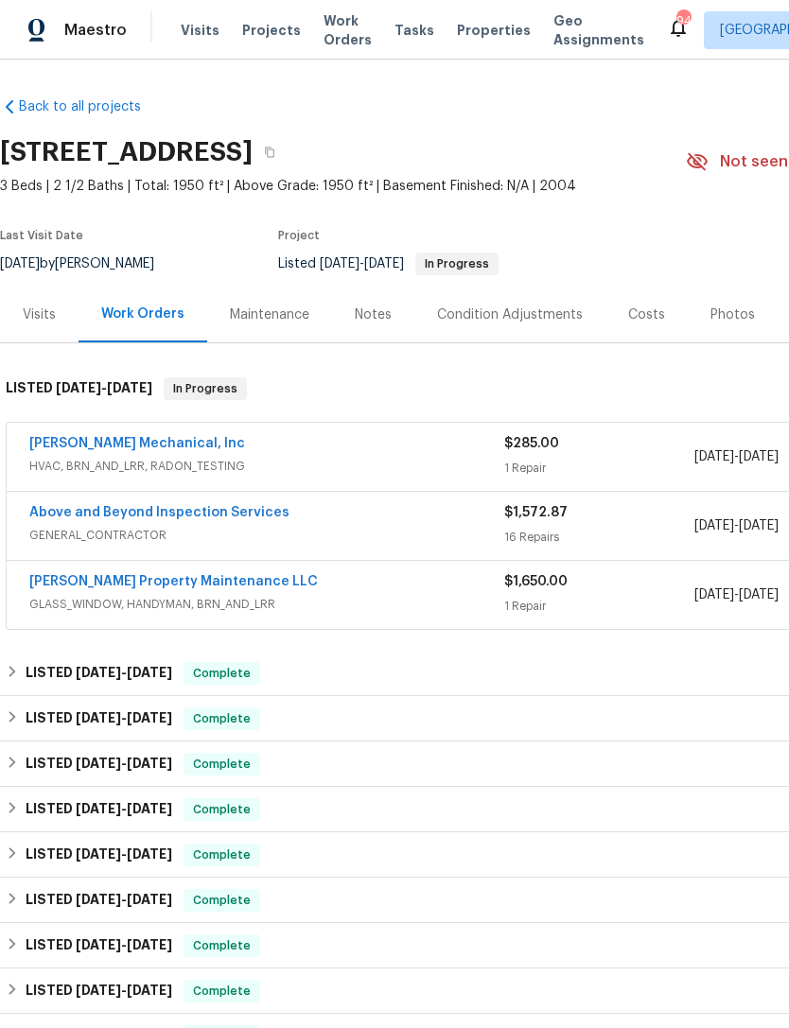
click at [378, 320] on div "Notes" at bounding box center [373, 315] width 37 height 19
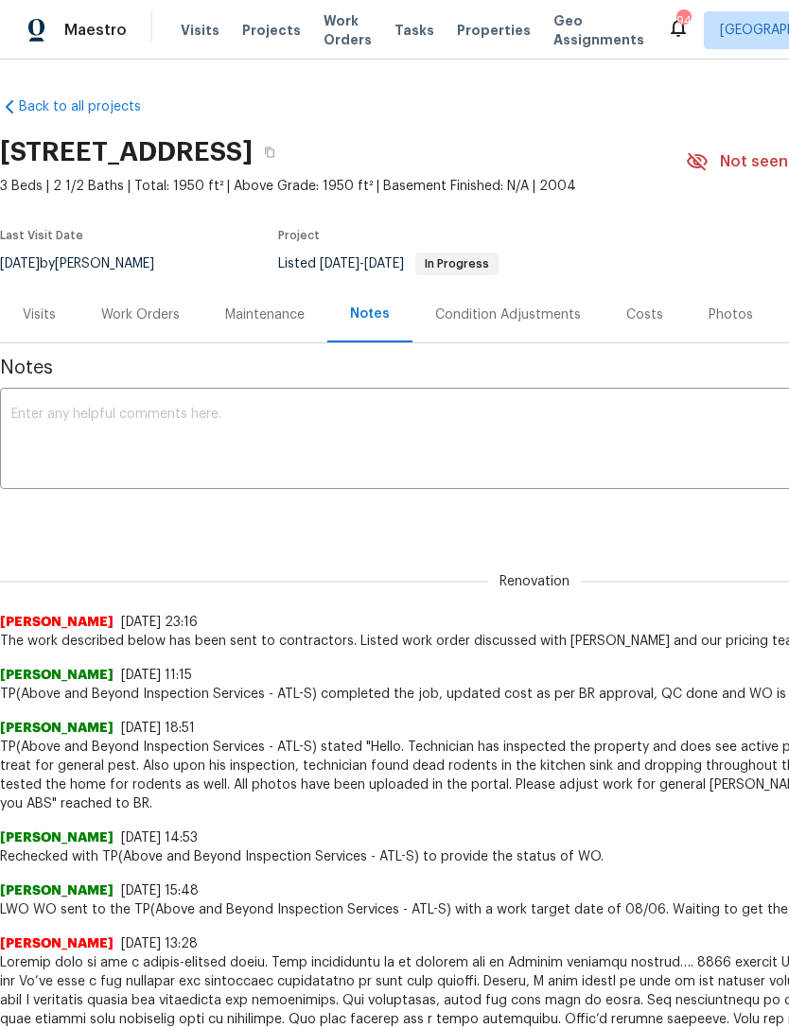
click at [403, 423] on textarea at bounding box center [534, 441] width 1046 height 66
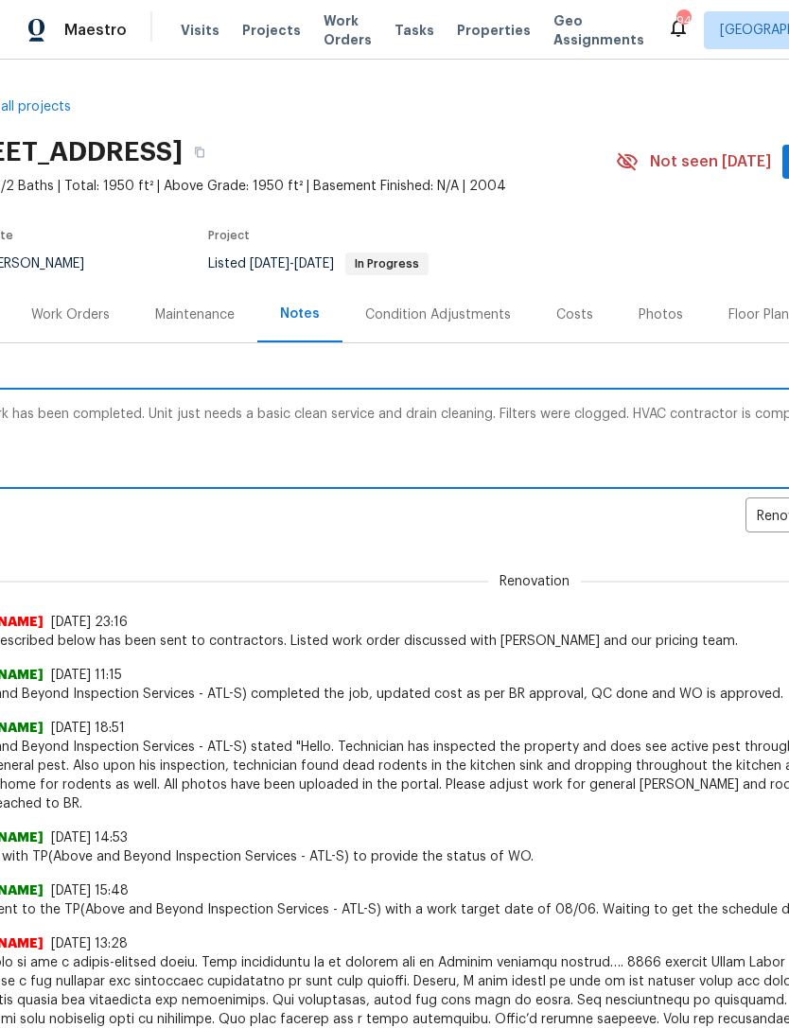
scroll to position [0, 69]
click at [236, 414] on textarea "HVAC work has been completed. Unit just needs a basic clean service and drain c…" at bounding box center [465, 441] width 1046 height 66
click at [240, 417] on textarea "HVAC work has been completed. Unit just needs basic clean service and drain cle…" at bounding box center [465, 441] width 1046 height 66
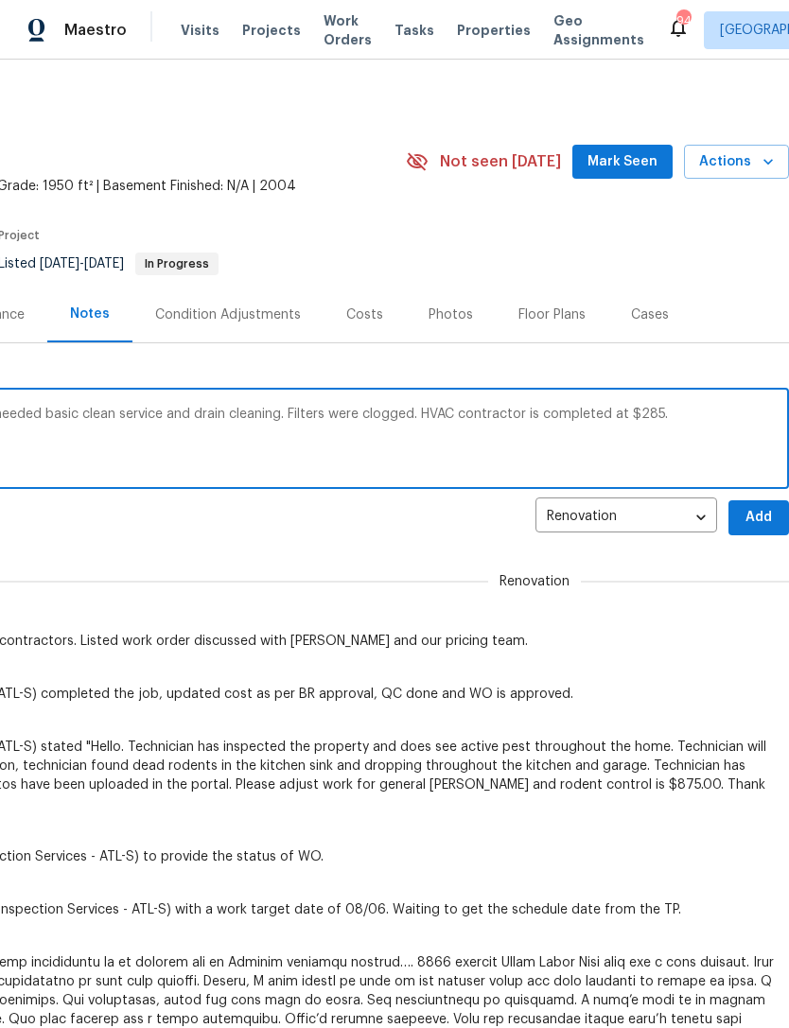
scroll to position [0, 280]
type textarea "HVAC work has been completed. Unit just needed basic clean service and drain cl…"
click at [765, 518] on span "Add" at bounding box center [759, 518] width 30 height 24
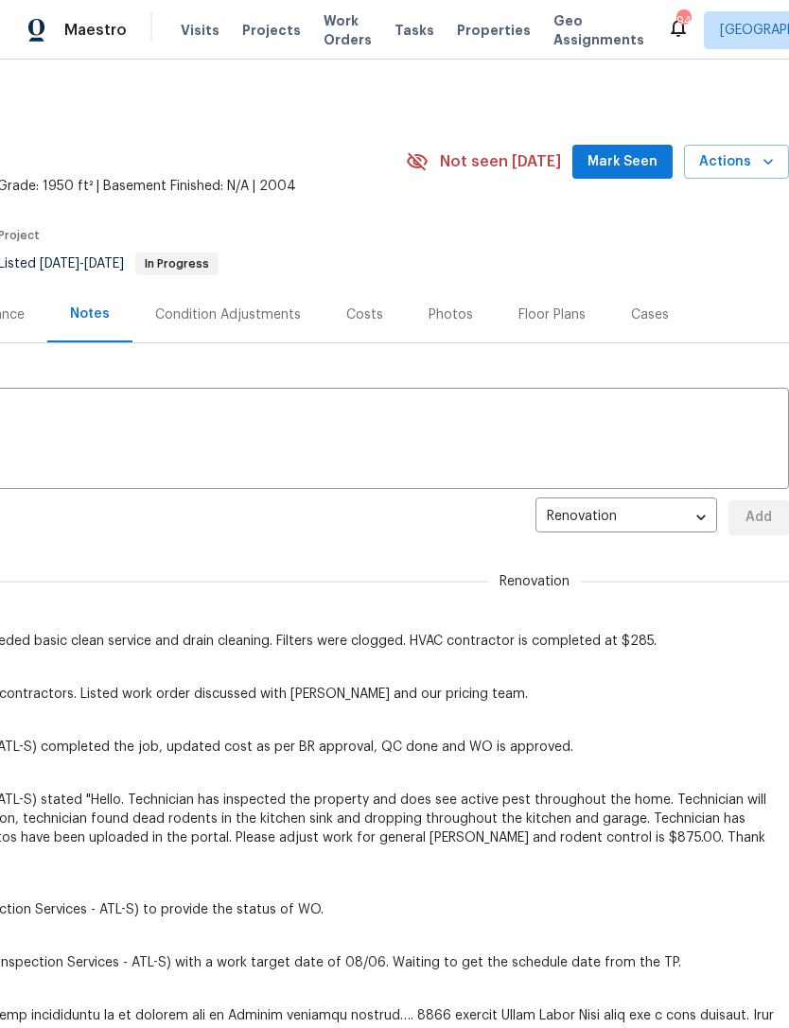
click at [640, 164] on span "Mark Seen" at bounding box center [622, 162] width 70 height 24
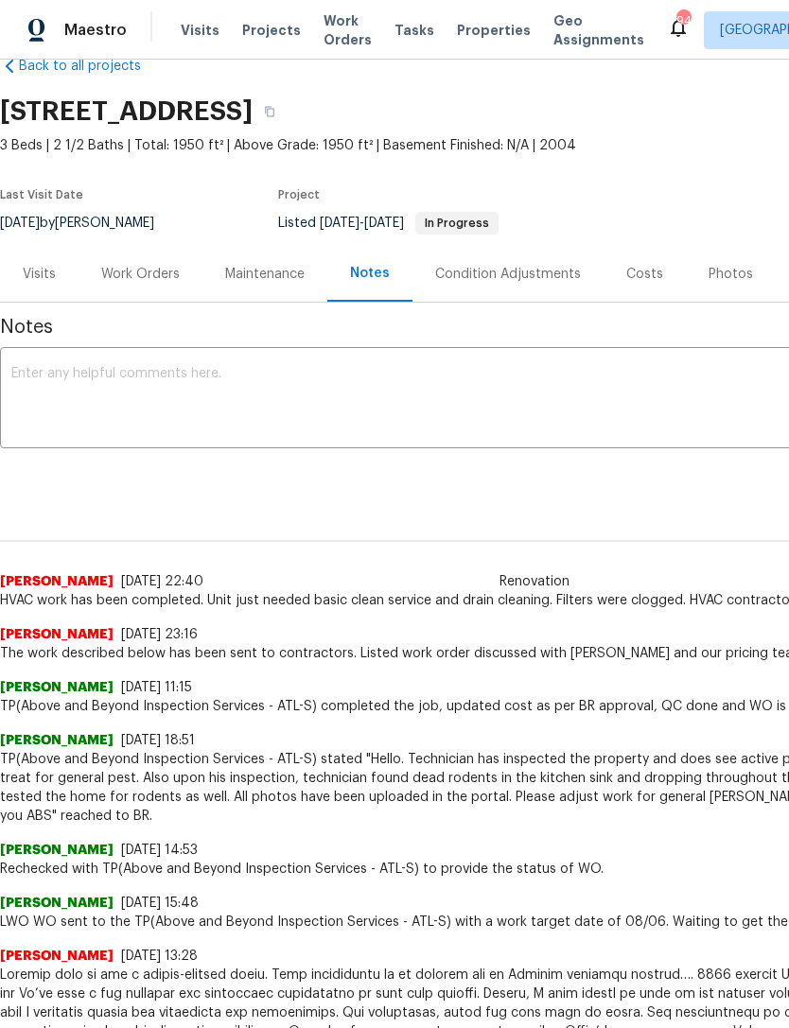
scroll to position [42, 0]
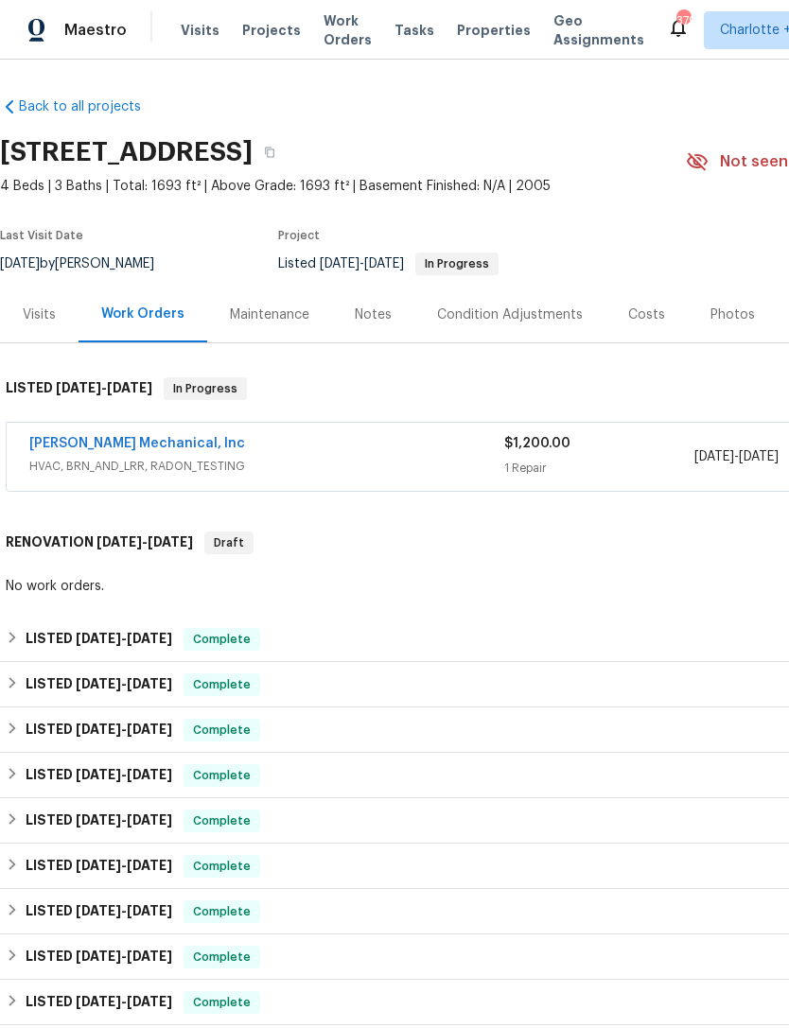
click at [141, 447] on link "[PERSON_NAME] Mechanical, Inc" at bounding box center [137, 443] width 216 height 13
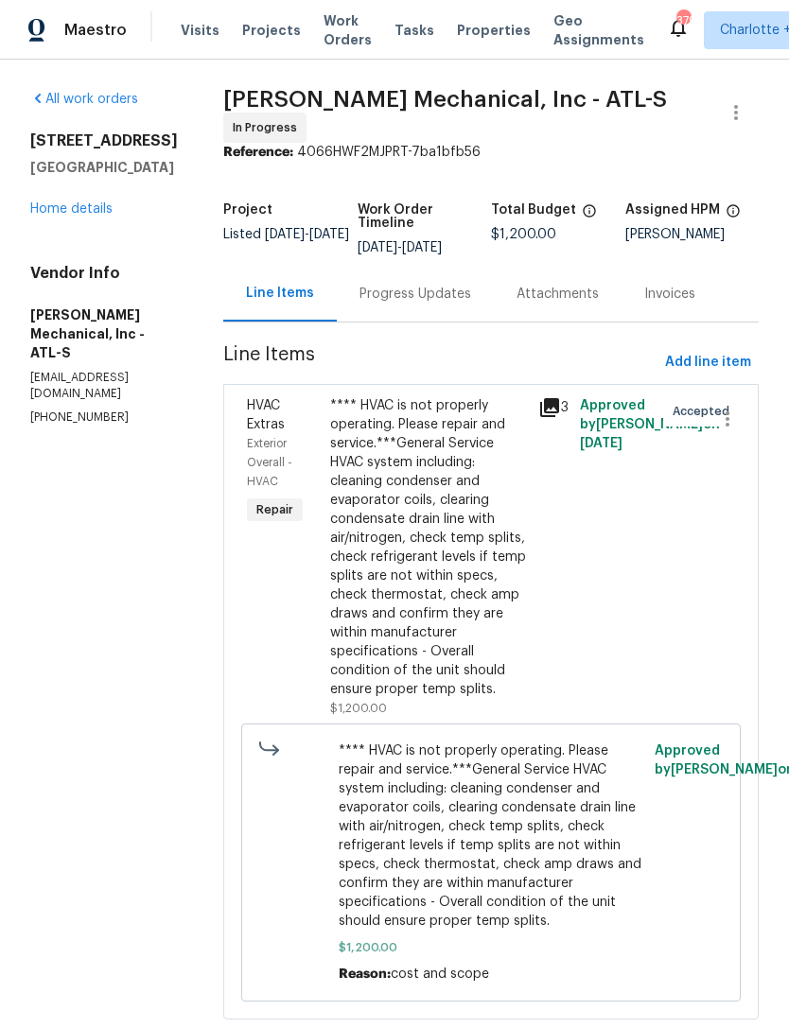
click at [442, 304] on div "Progress Updates" at bounding box center [415, 294] width 112 height 19
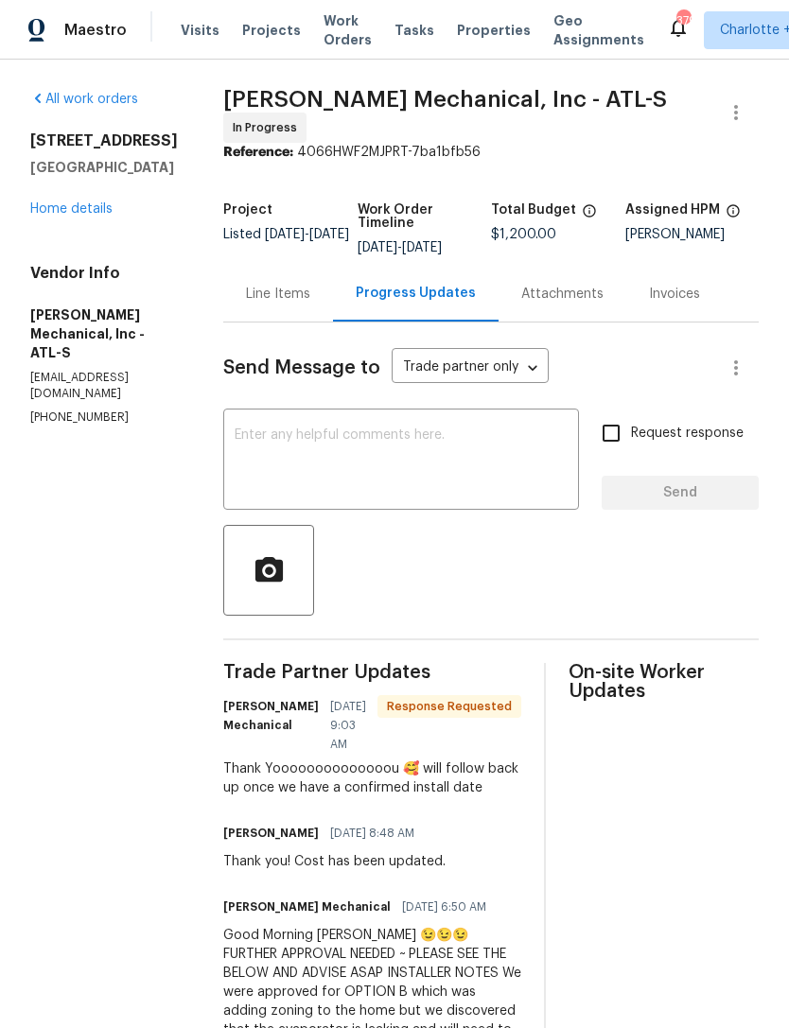
click at [74, 202] on link "Home details" at bounding box center [71, 208] width 82 height 13
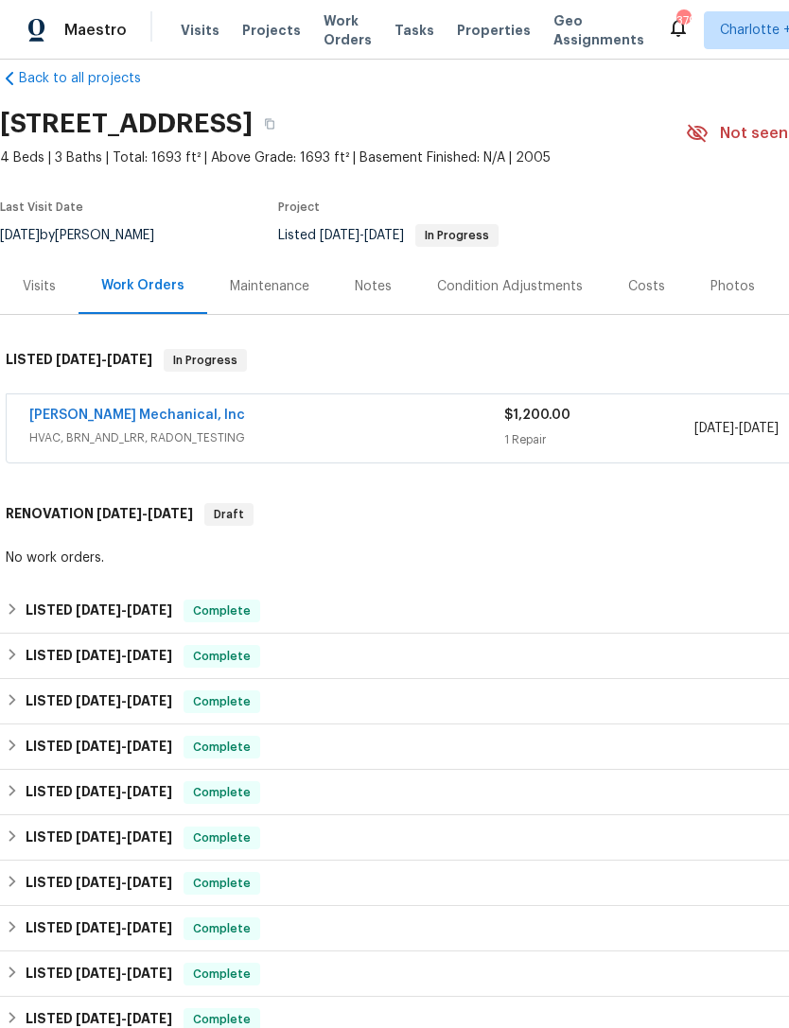
scroll to position [29, 0]
